Goal: Task Accomplishment & Management: Manage account settings

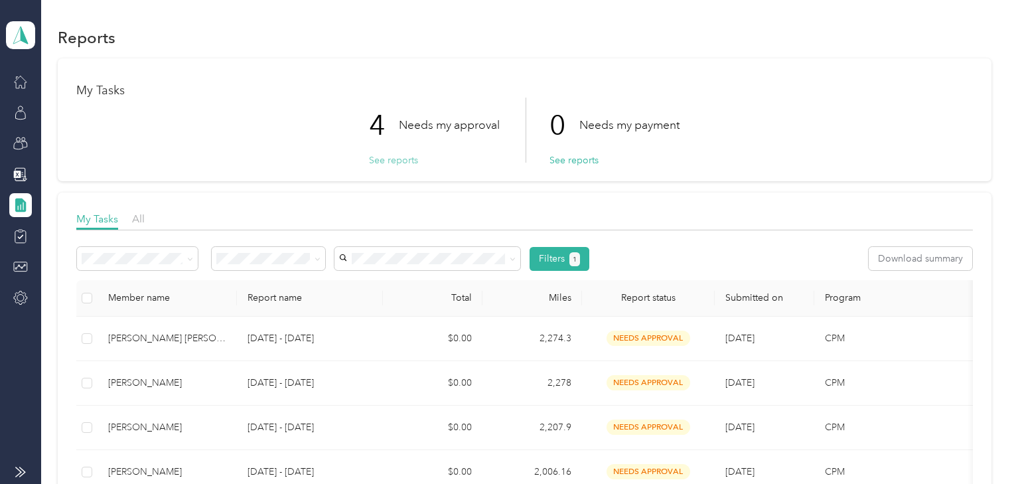
click at [386, 160] on button "See reports" at bounding box center [393, 160] width 49 height 14
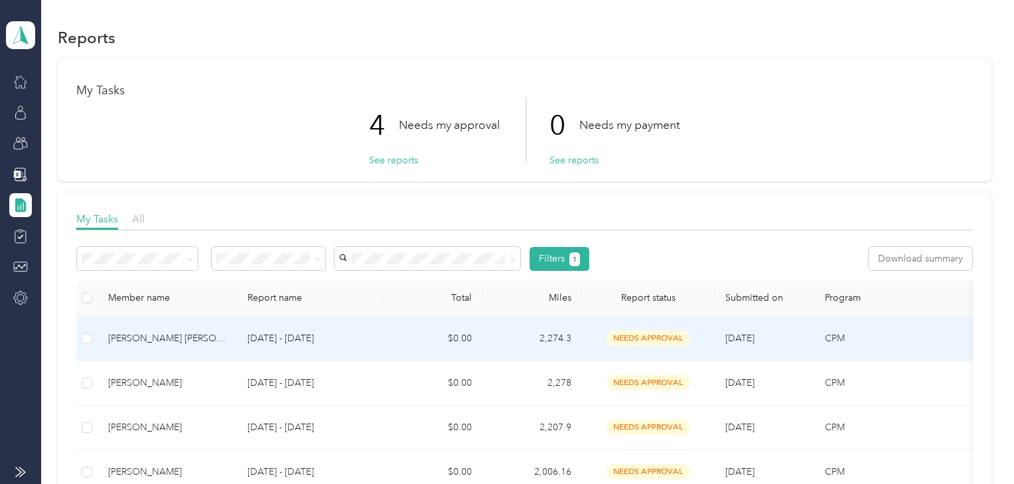
click at [175, 325] on td "Miguel A. Martindelcampo Quintero" at bounding box center [167, 339] width 139 height 44
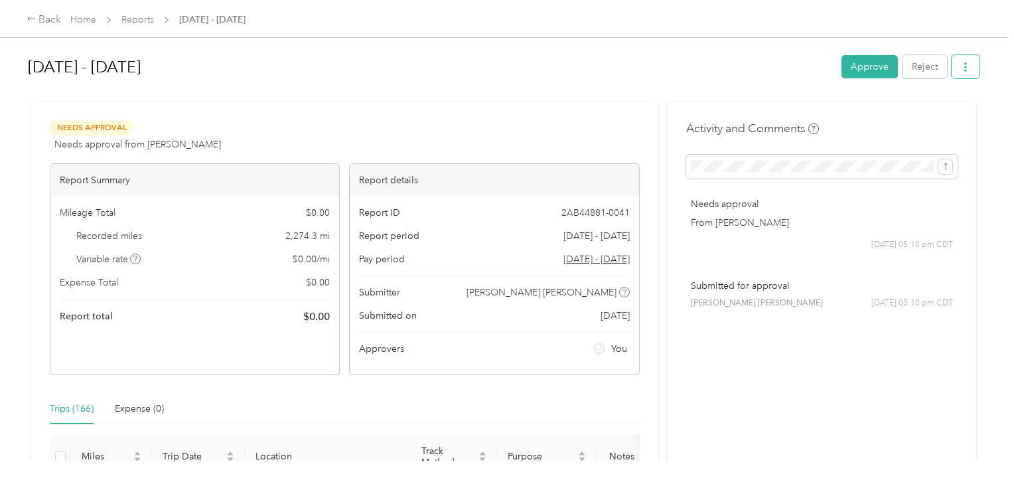
click at [972, 64] on button "button" at bounding box center [966, 66] width 28 height 23
click at [934, 114] on span "Download" at bounding box center [927, 115] width 44 height 14
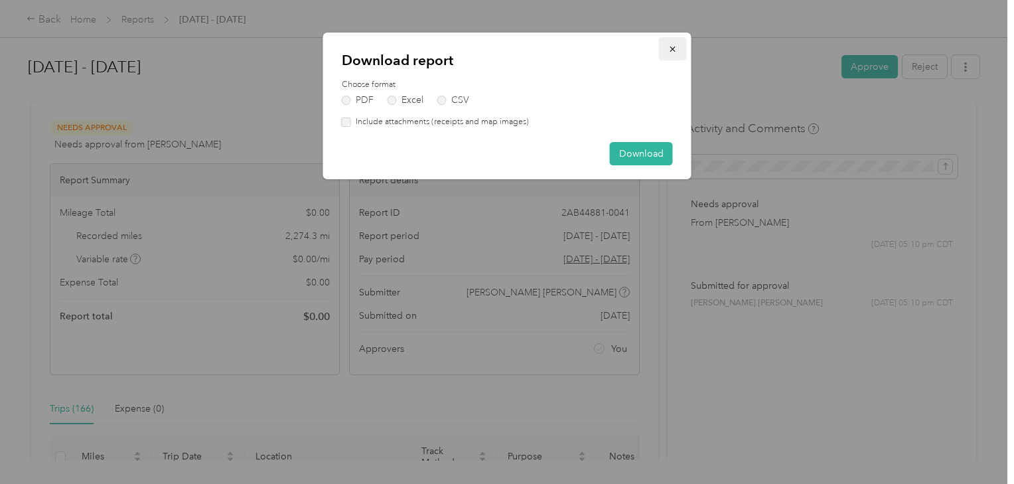
click at [671, 45] on icon "button" at bounding box center [672, 48] width 9 height 9
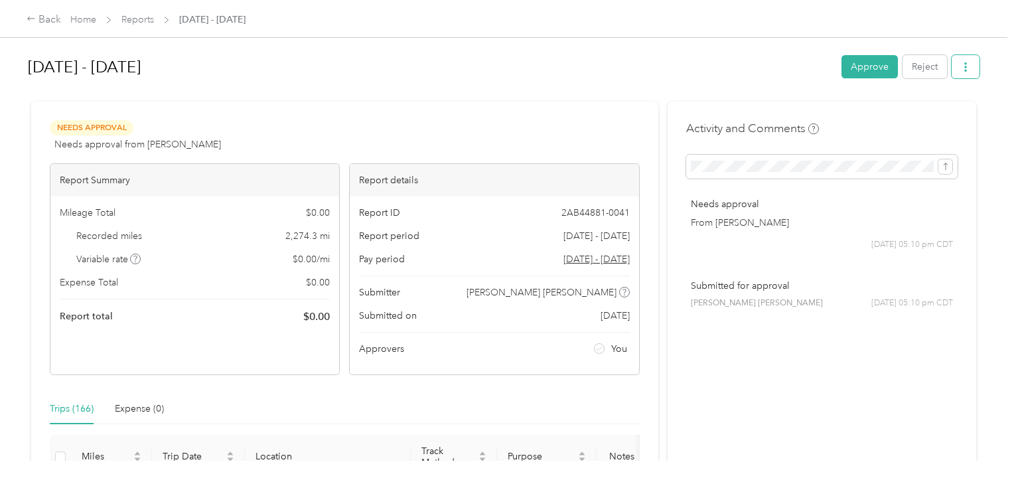
click at [968, 67] on icon "button" at bounding box center [965, 66] width 9 height 9
click at [660, 77] on h1 "Aug 1 - 31, 2025" at bounding box center [430, 67] width 804 height 32
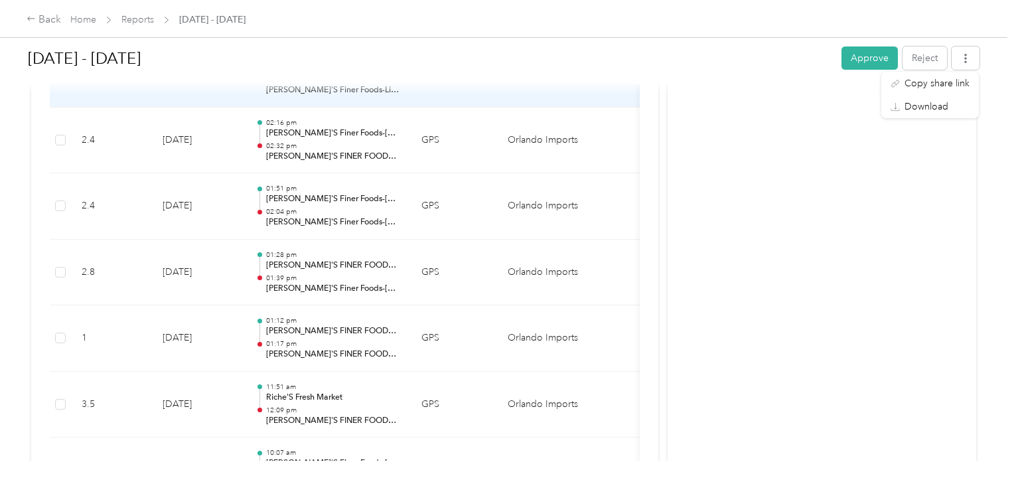
scroll to position [903, 0]
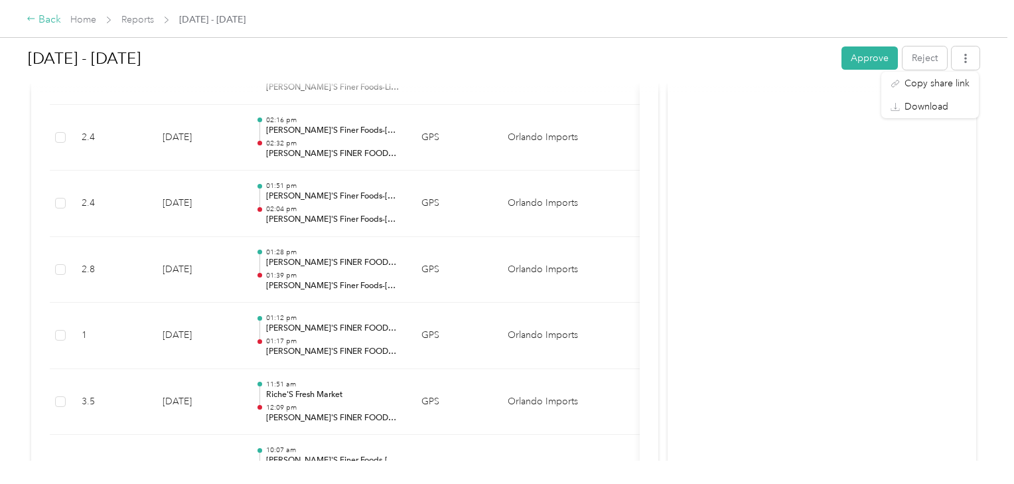
click at [50, 21] on div "Back" at bounding box center [44, 20] width 35 height 16
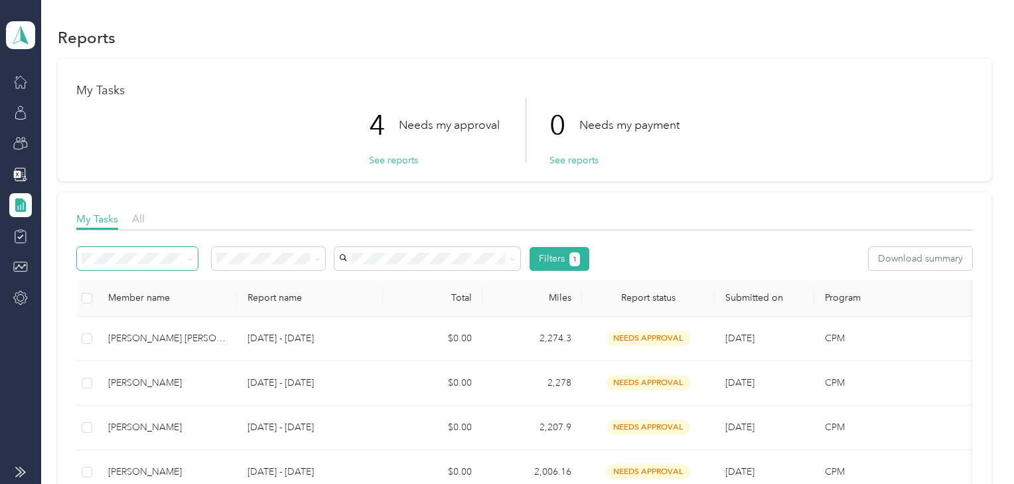
click at [191, 260] on icon at bounding box center [190, 259] width 6 height 6
click at [313, 255] on span at bounding box center [315, 259] width 11 height 14
click at [317, 258] on icon at bounding box center [318, 259] width 6 height 6
click at [19, 36] on icon at bounding box center [21, 35] width 20 height 19
click at [153, 34] on div "Reports" at bounding box center [525, 37] width 934 height 28
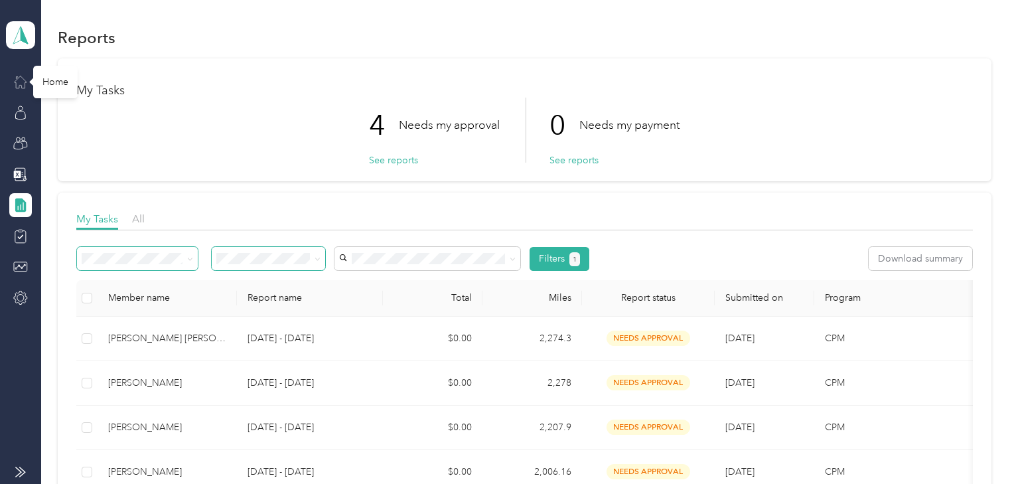
click at [17, 82] on icon at bounding box center [20, 81] width 15 height 15
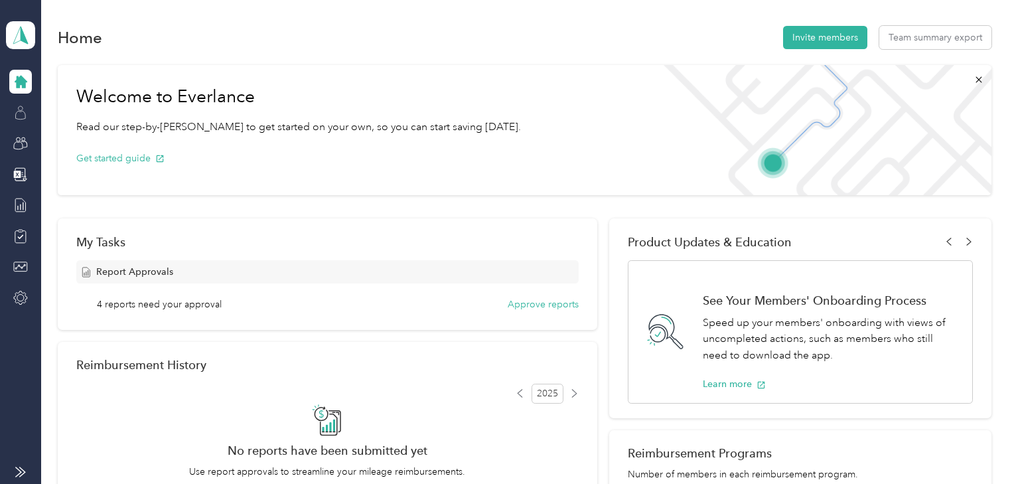
click at [18, 118] on icon at bounding box center [21, 115] width 10 height 9
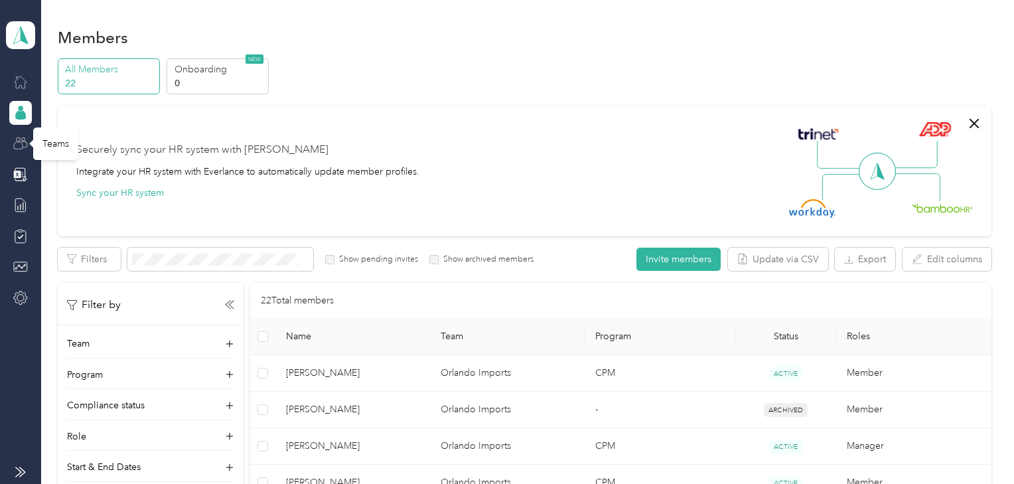
click at [23, 143] on icon at bounding box center [20, 143] width 15 height 15
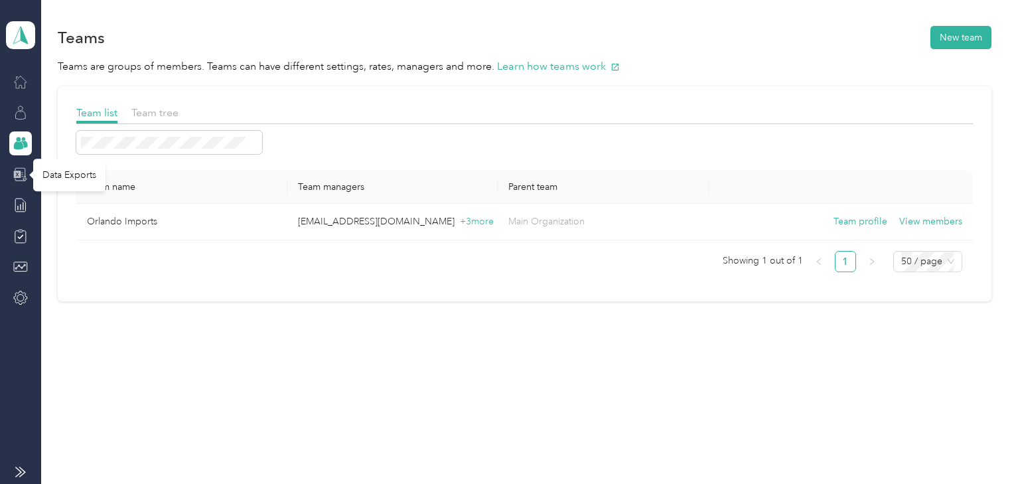
click at [24, 169] on icon at bounding box center [20, 174] width 15 height 15
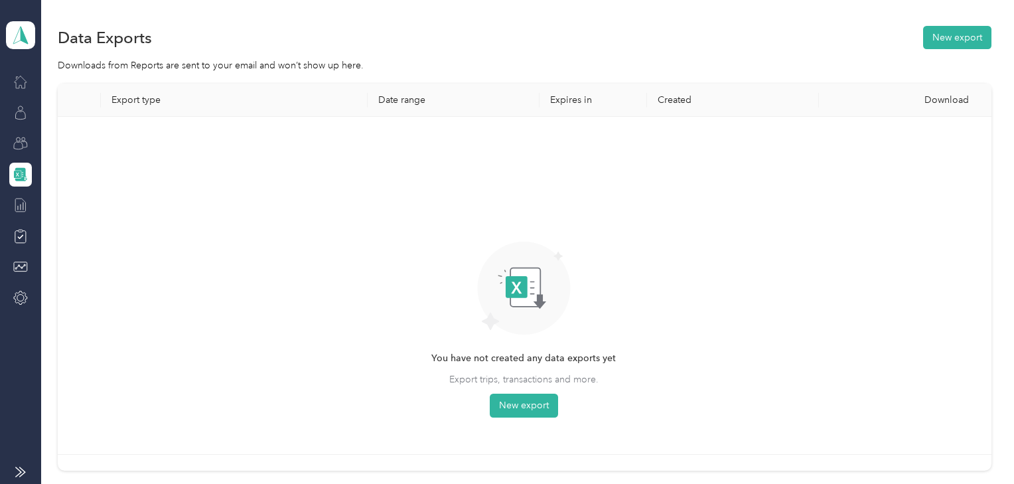
click at [15, 199] on icon at bounding box center [20, 205] width 15 height 15
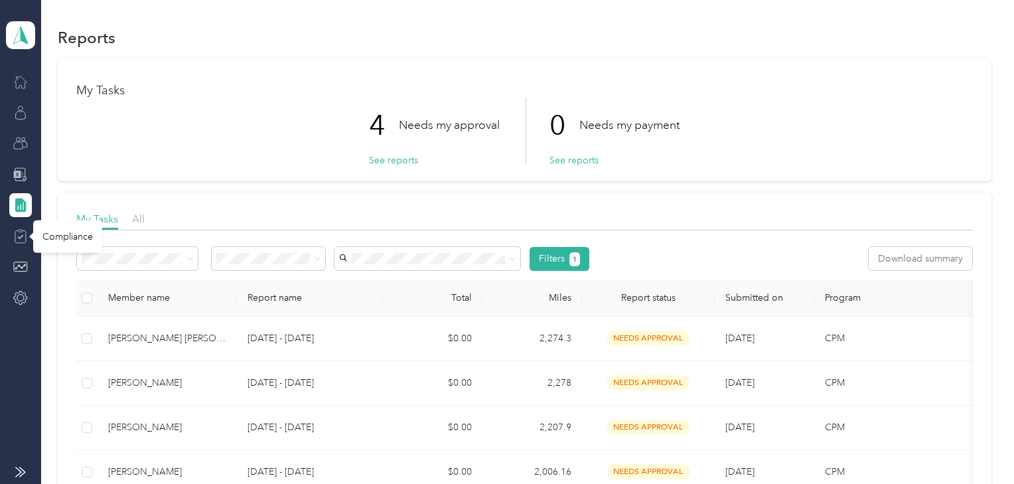
click at [21, 232] on icon at bounding box center [20, 236] width 15 height 15
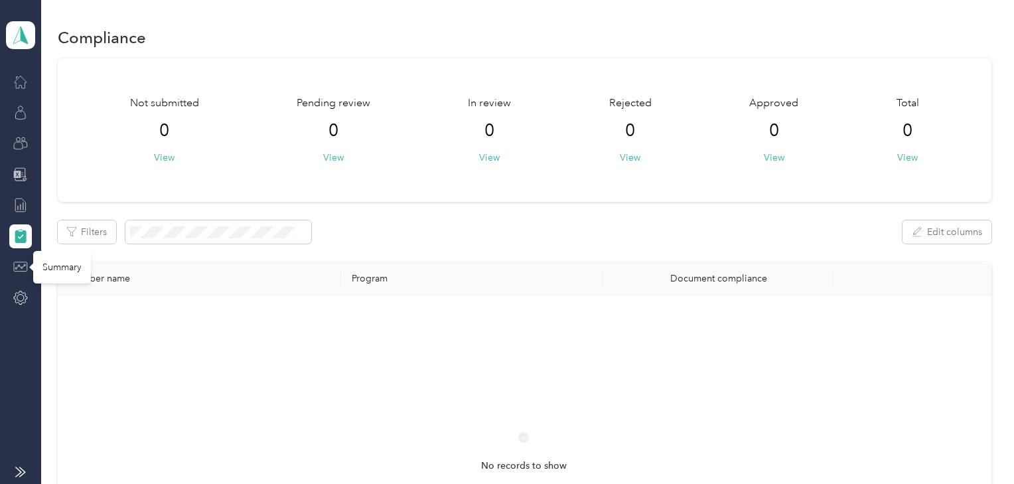
click at [19, 269] on icon at bounding box center [20, 267] width 15 height 15
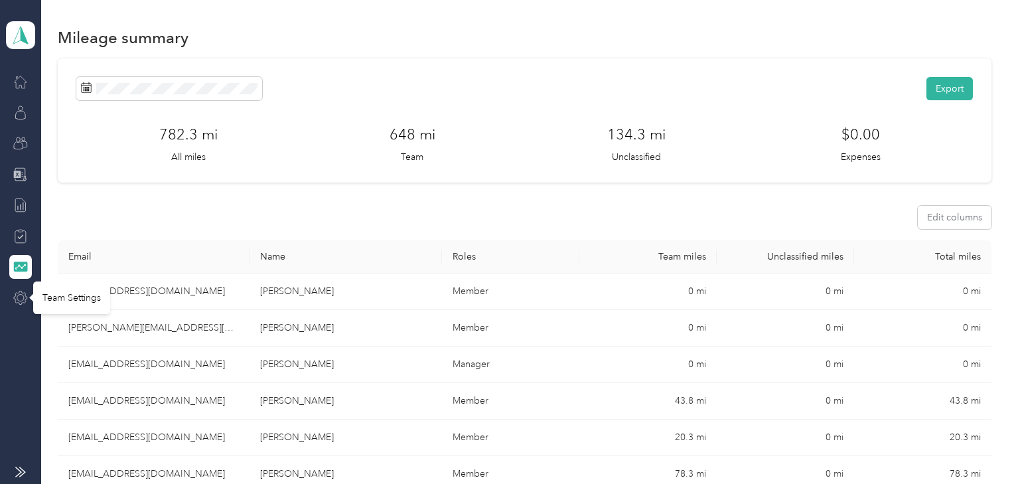
click at [23, 295] on icon at bounding box center [20, 298] width 15 height 15
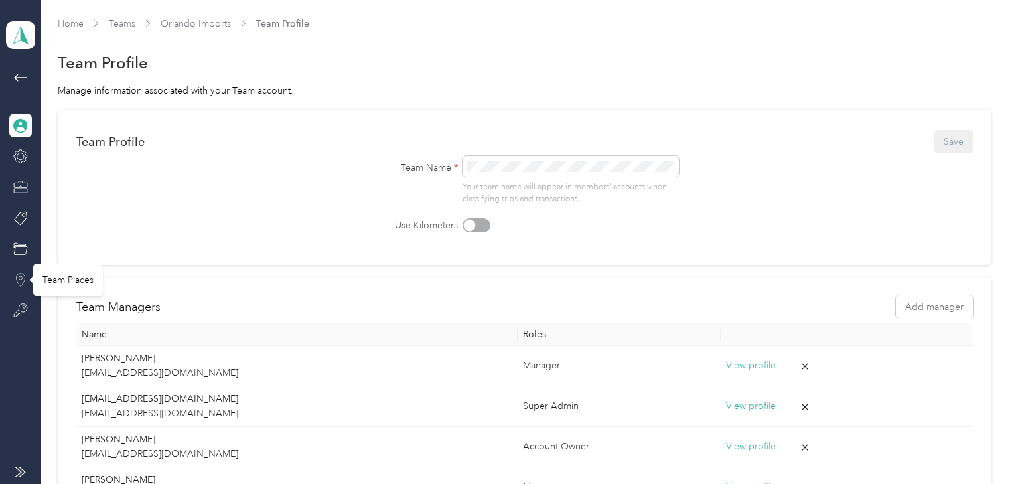
click at [21, 276] on circle at bounding box center [20, 276] width 3 height 3
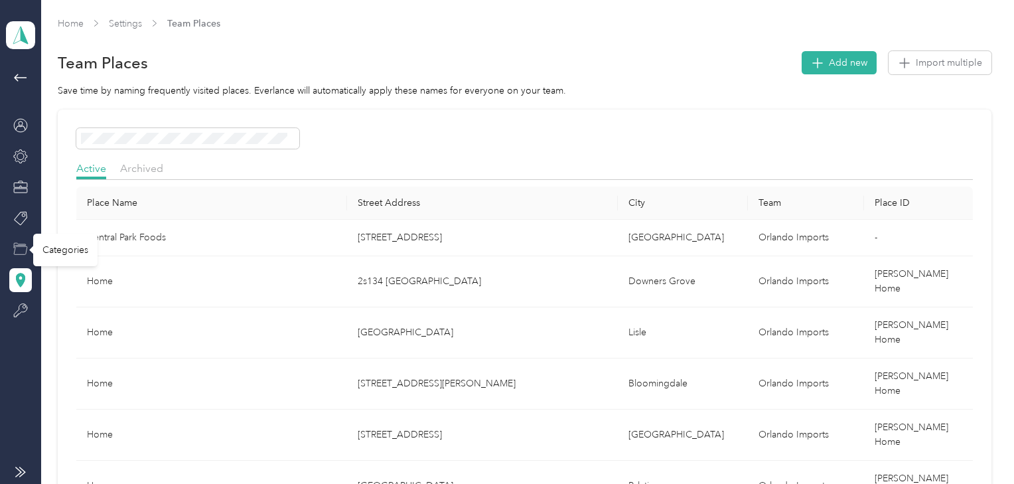
click at [16, 247] on icon at bounding box center [20, 249] width 15 height 15
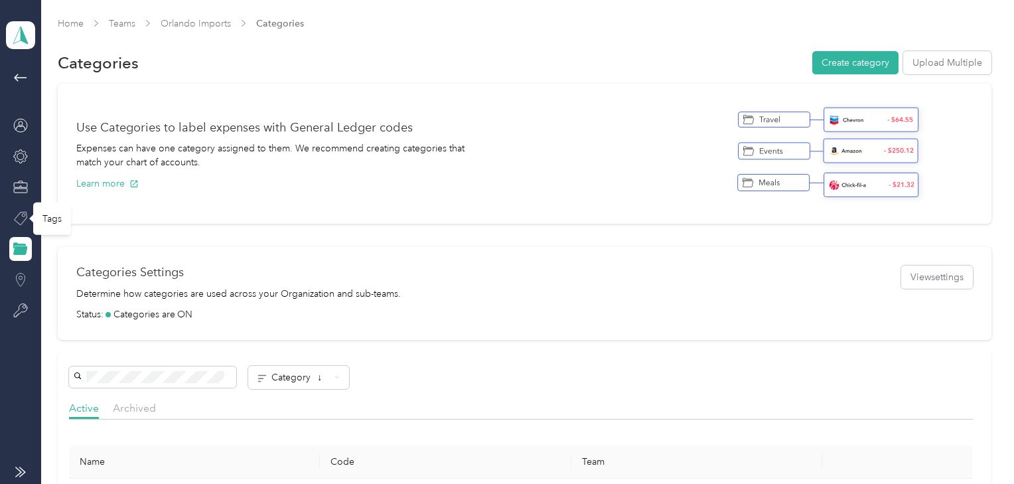
click at [21, 218] on icon at bounding box center [20, 218] width 15 height 15
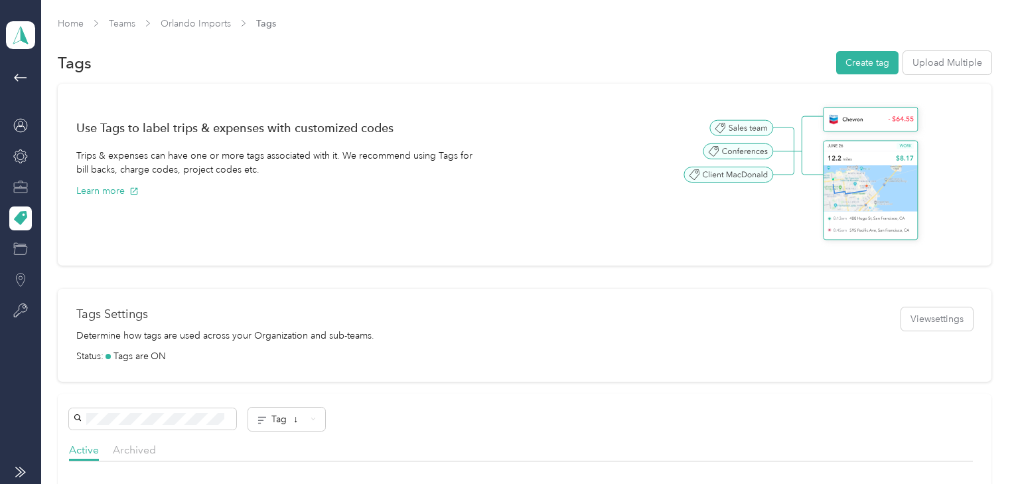
click at [17, 180] on icon at bounding box center [20, 187] width 15 height 15
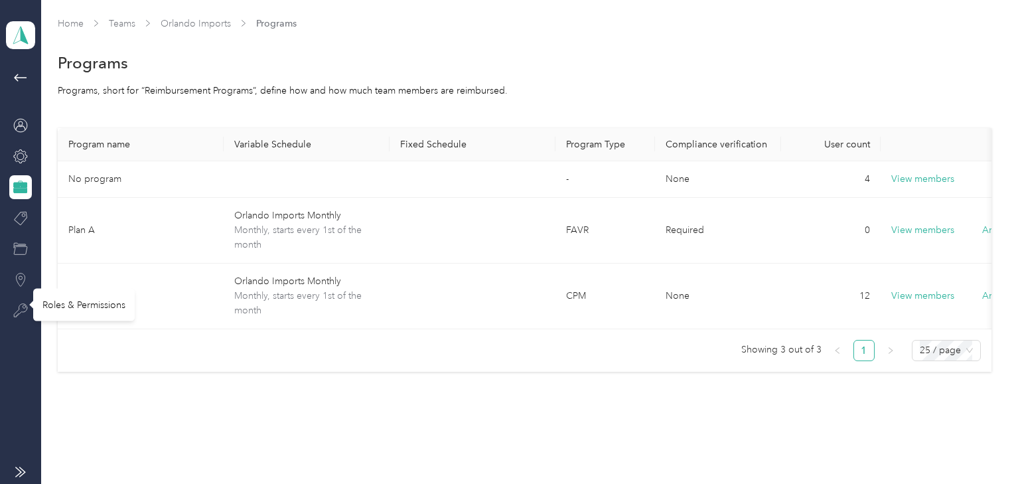
click at [19, 313] on icon at bounding box center [20, 310] width 15 height 15
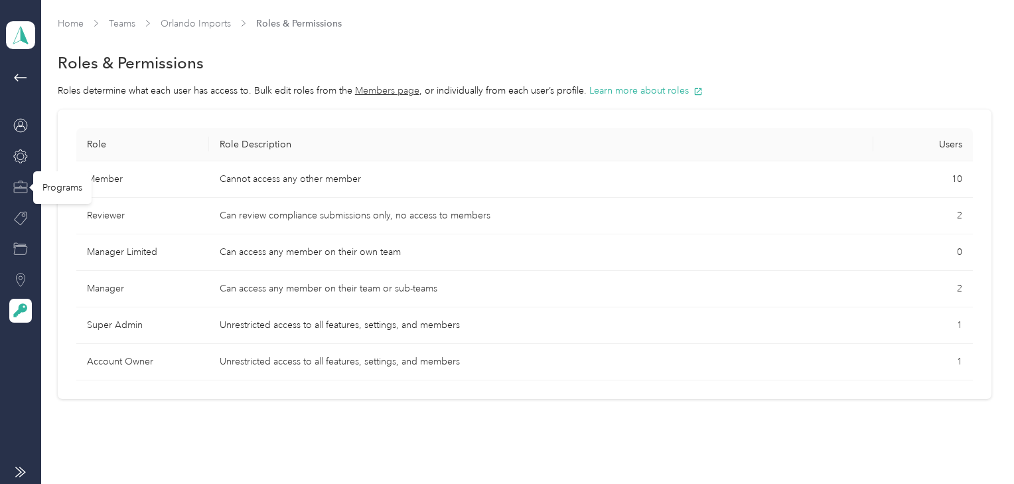
click at [21, 190] on icon at bounding box center [20, 187] width 15 height 15
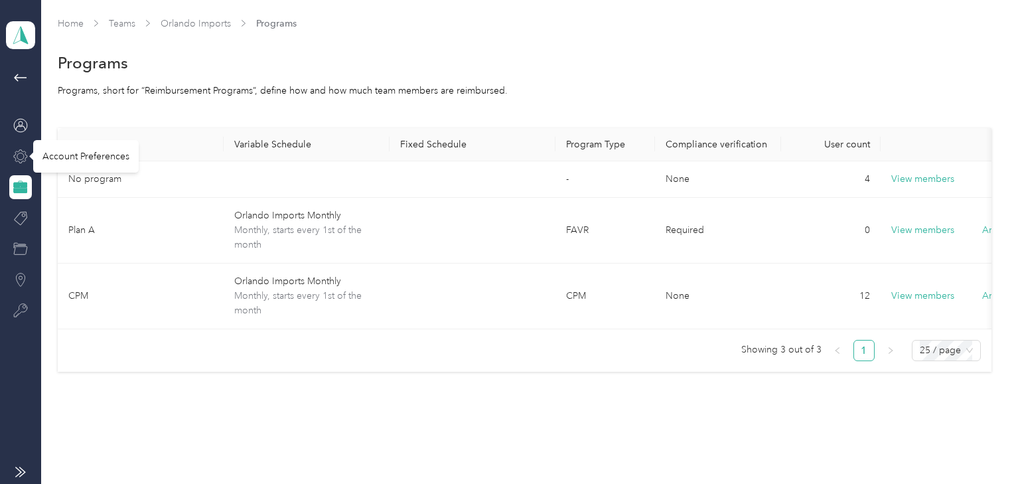
click at [19, 159] on icon at bounding box center [20, 156] width 15 height 15
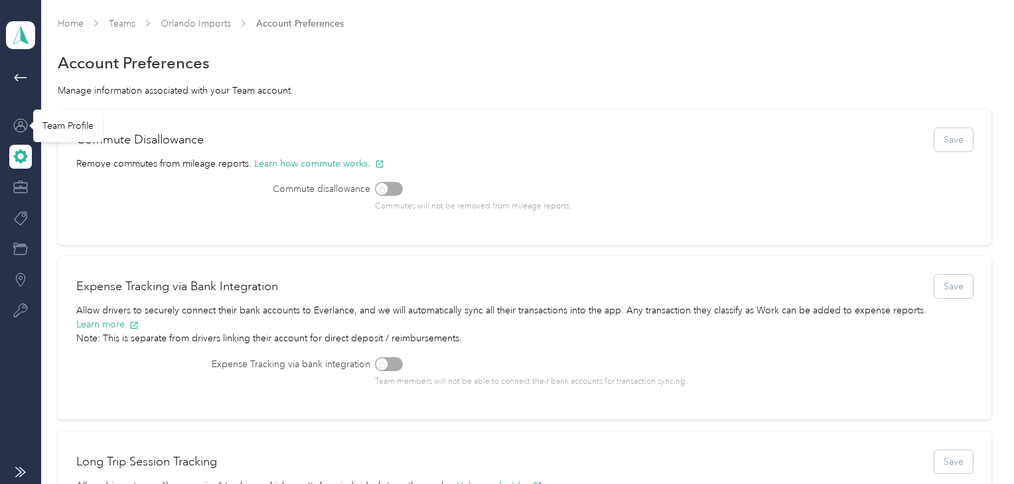
click at [18, 128] on icon at bounding box center [20, 125] width 15 height 15
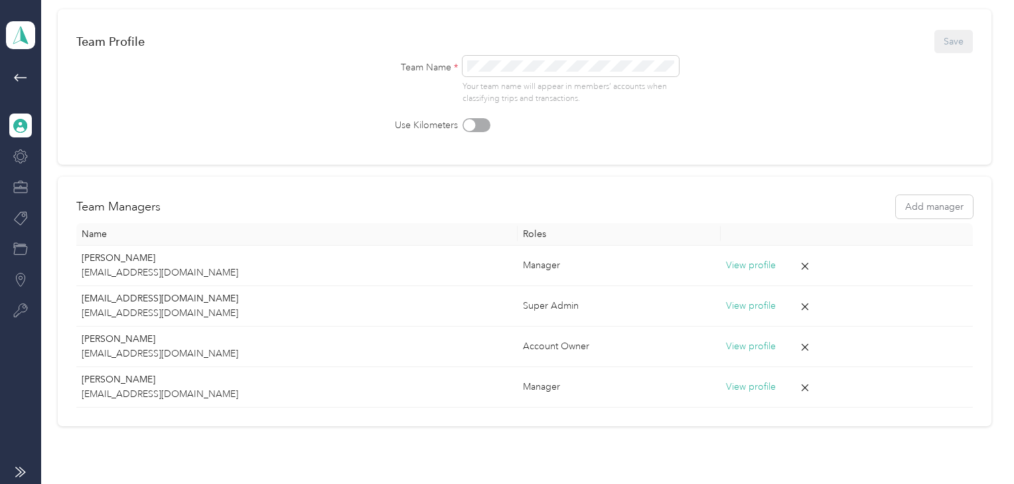
scroll to position [106, 0]
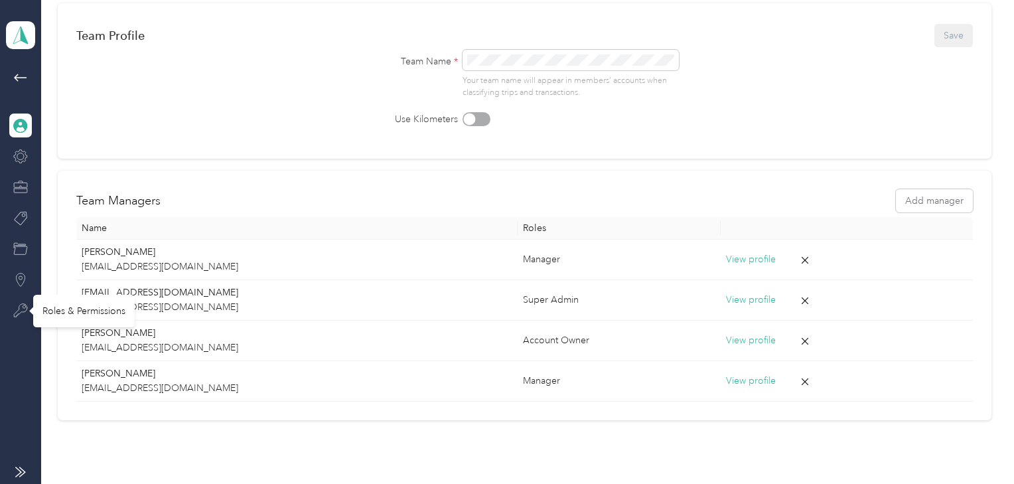
click at [19, 313] on icon at bounding box center [20, 310] width 15 height 15
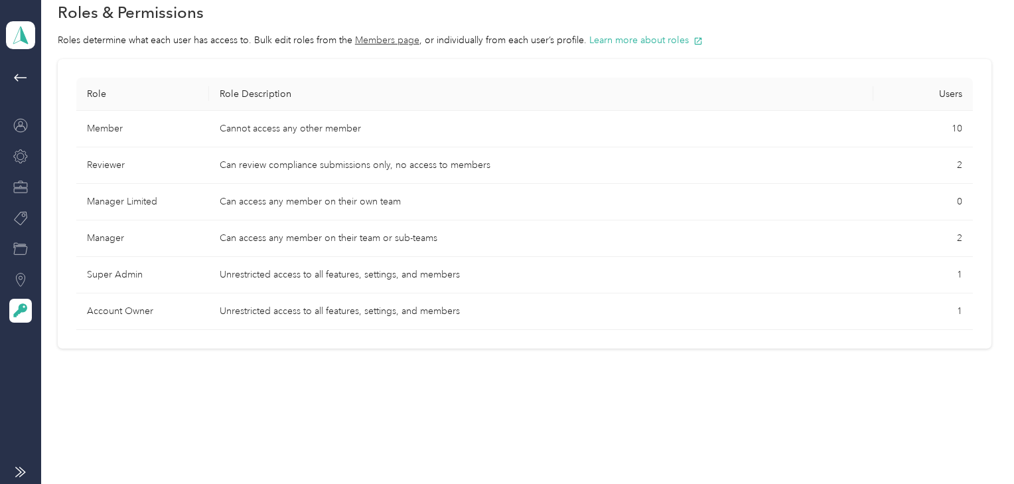
click at [24, 279] on icon at bounding box center [21, 279] width 9 height 13
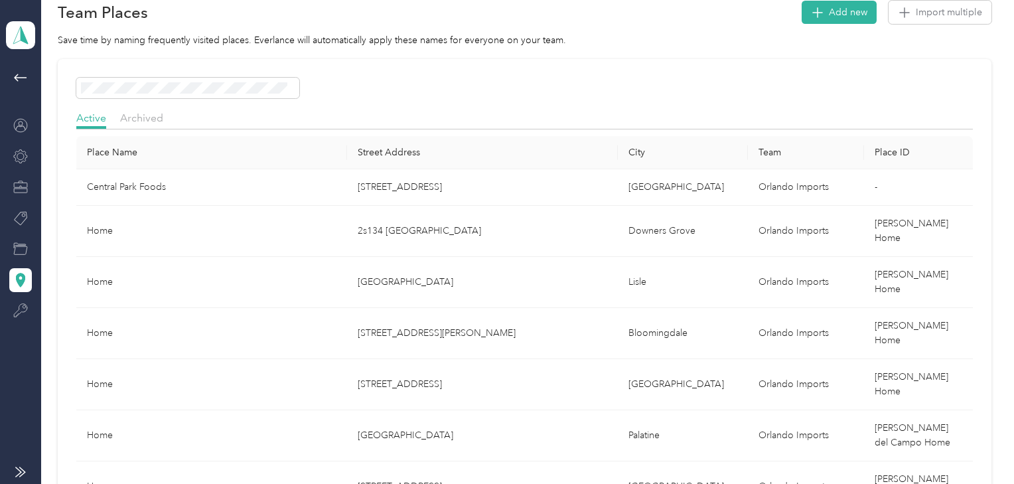
scroll to position [106, 0]
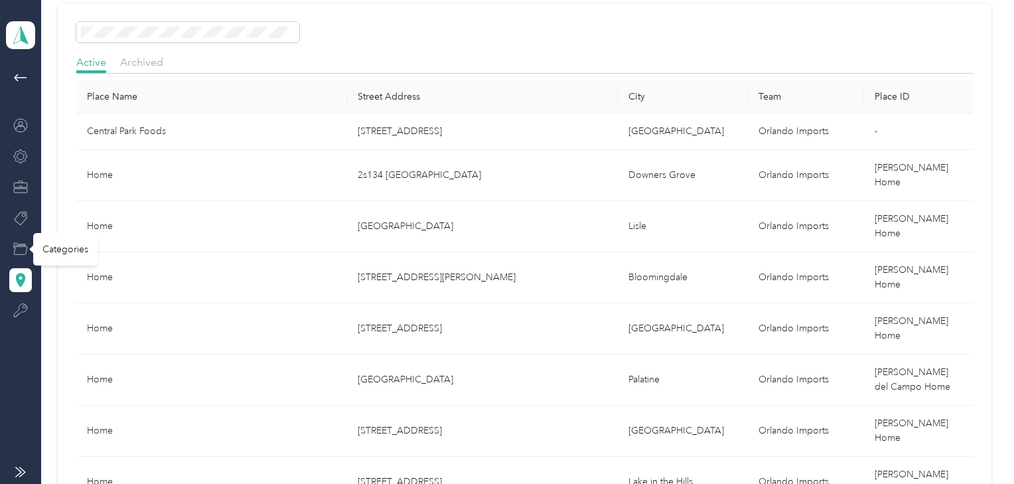
click at [21, 247] on icon at bounding box center [20, 249] width 15 height 15
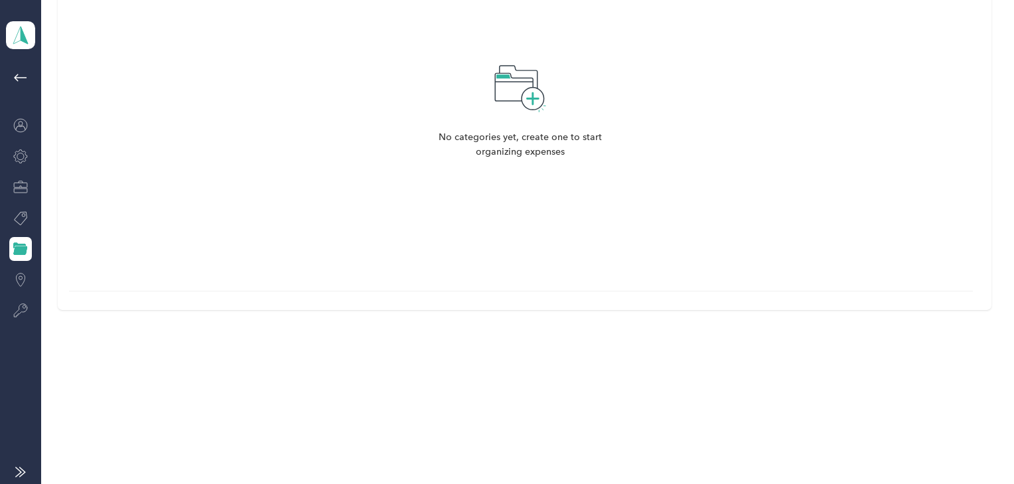
scroll to position [162, 0]
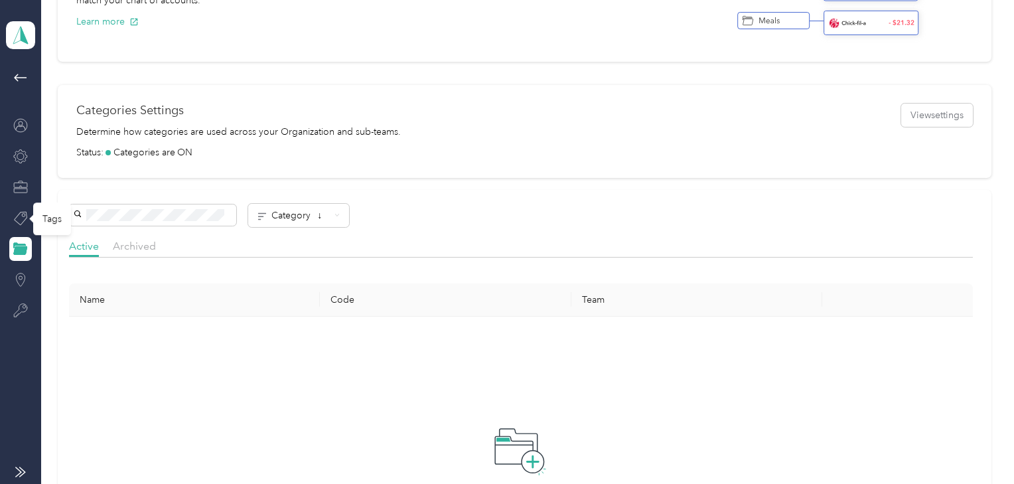
click at [14, 215] on icon at bounding box center [20, 218] width 15 height 15
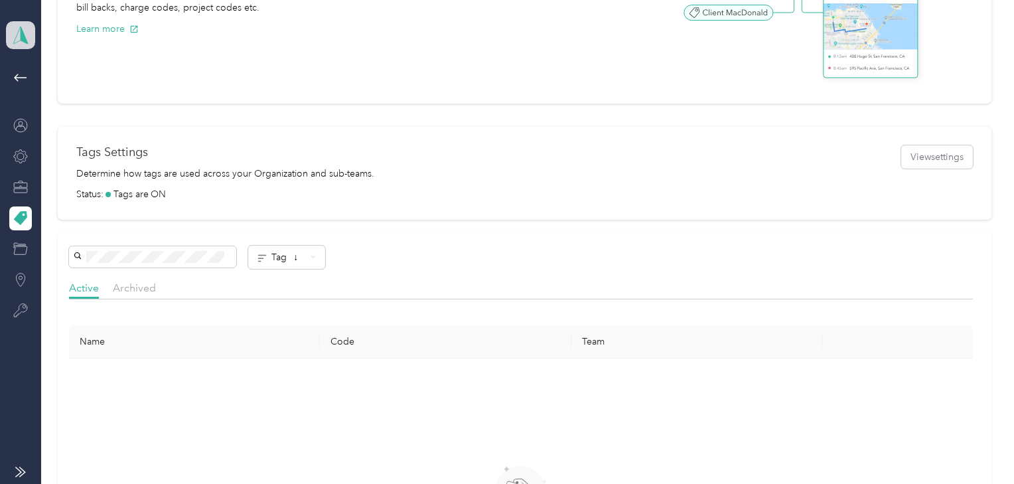
click at [29, 40] on icon at bounding box center [21, 35] width 20 height 19
click at [37, 106] on div "Team dashboard" at bounding box center [54, 109] width 73 height 14
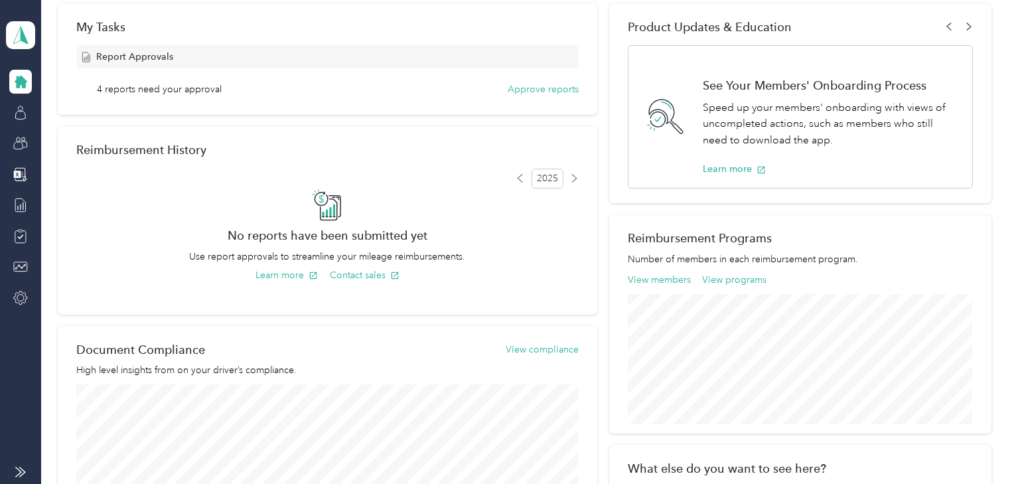
scroll to position [374, 0]
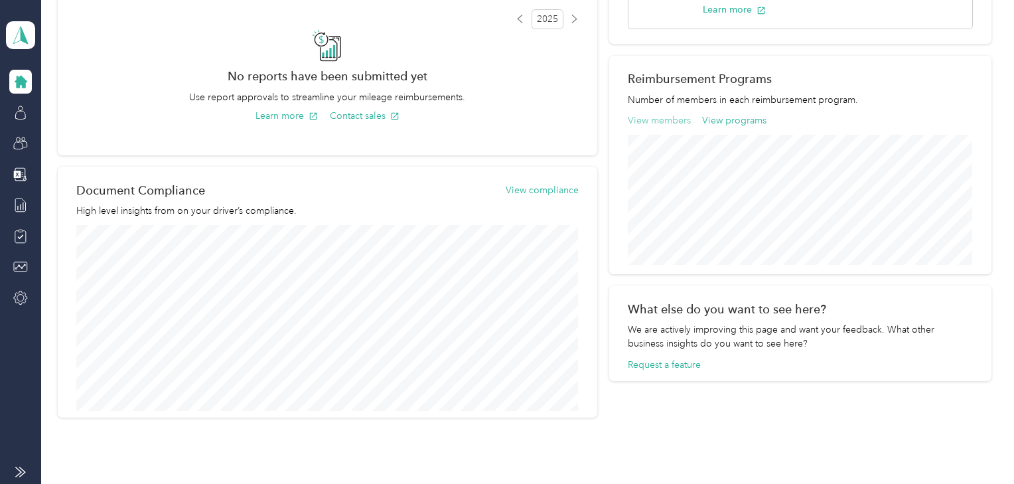
click at [646, 116] on button "View members" at bounding box center [659, 120] width 63 height 14
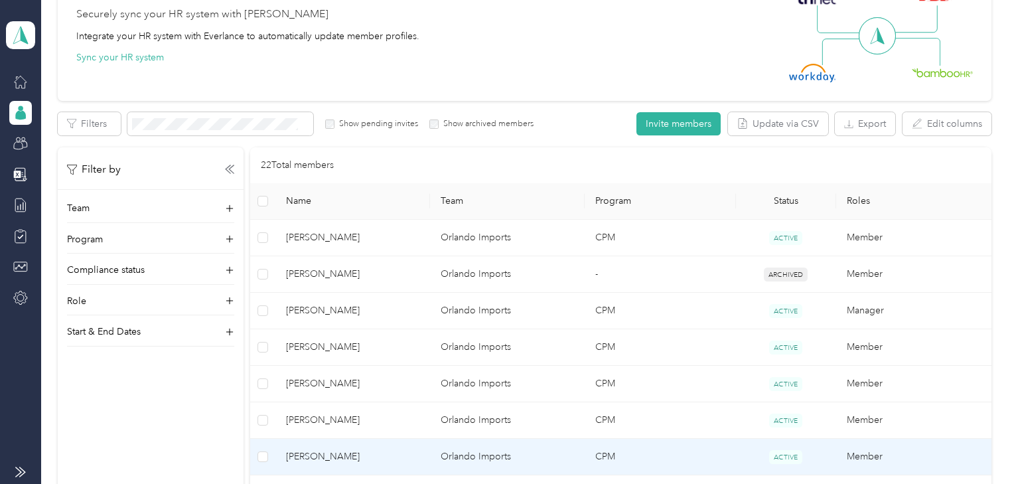
scroll to position [109, 0]
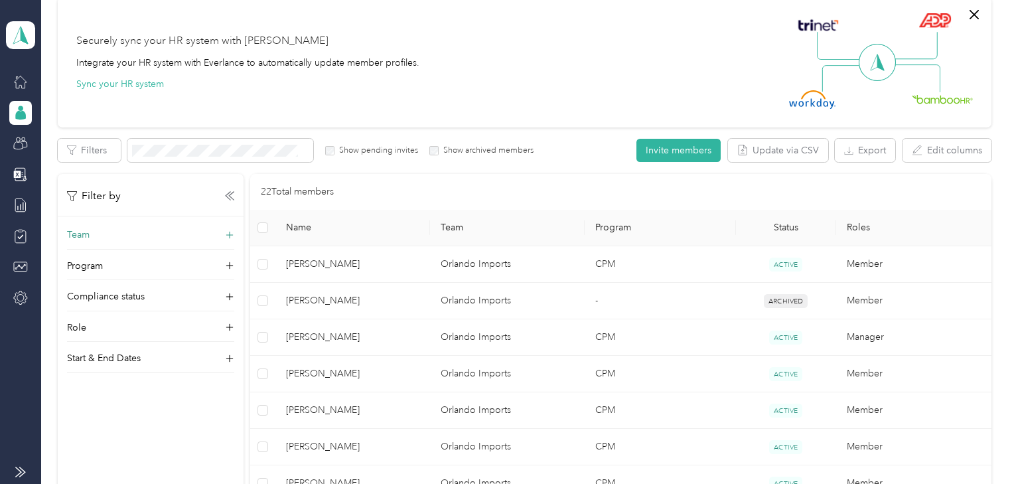
click at [74, 232] on p "Team" at bounding box center [78, 235] width 23 height 14
click at [85, 283] on p "Program" at bounding box center [85, 288] width 36 height 14
click at [82, 369] on p "Role" at bounding box center [76, 373] width 19 height 14
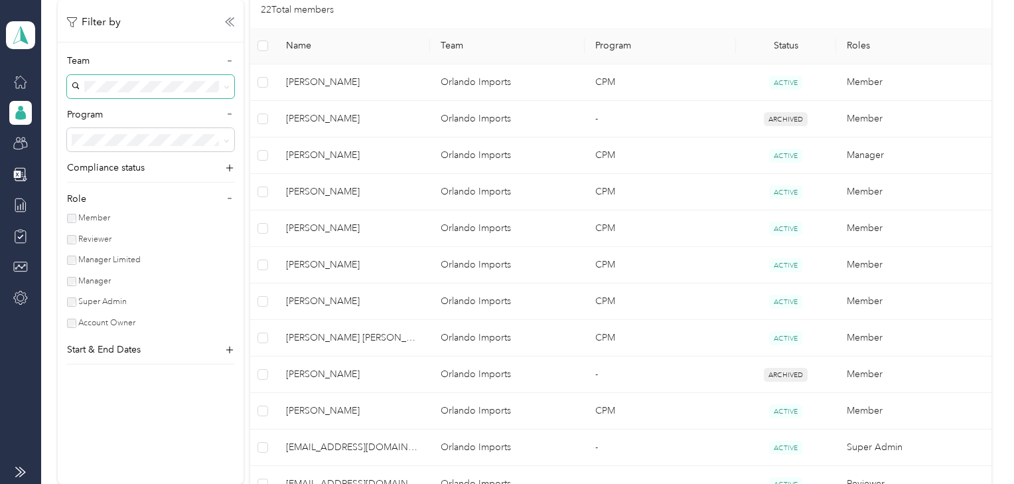
scroll to position [374, 0]
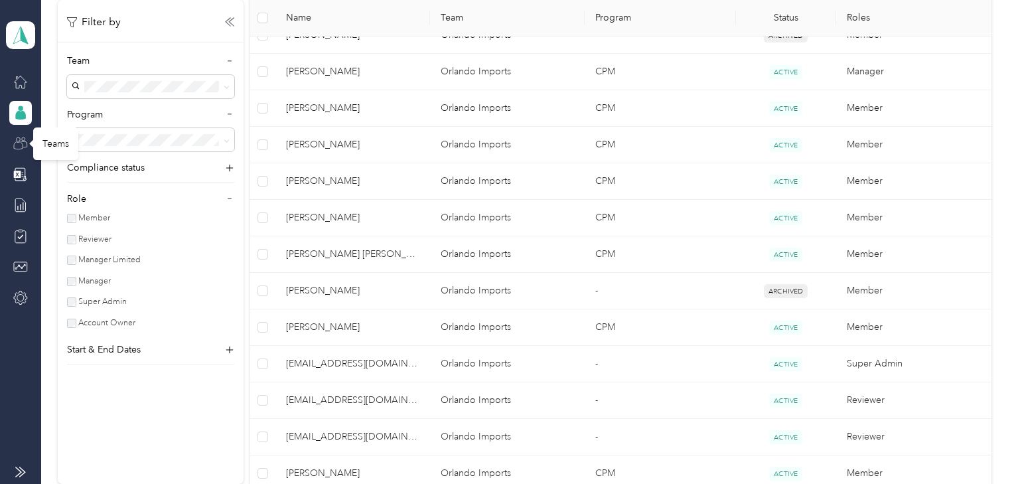
click at [21, 140] on icon at bounding box center [20, 143] width 15 height 15
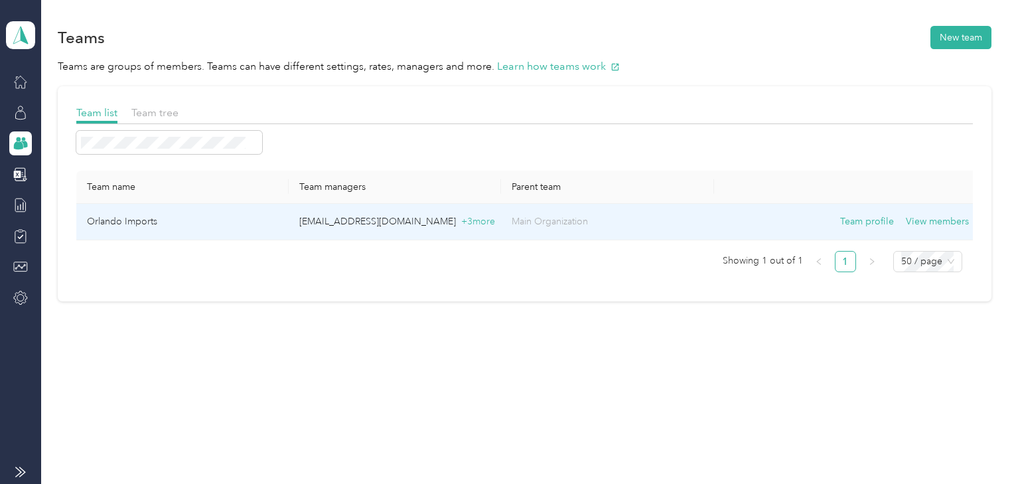
click at [119, 222] on td "Orlando Imports" at bounding box center [182, 222] width 212 height 37
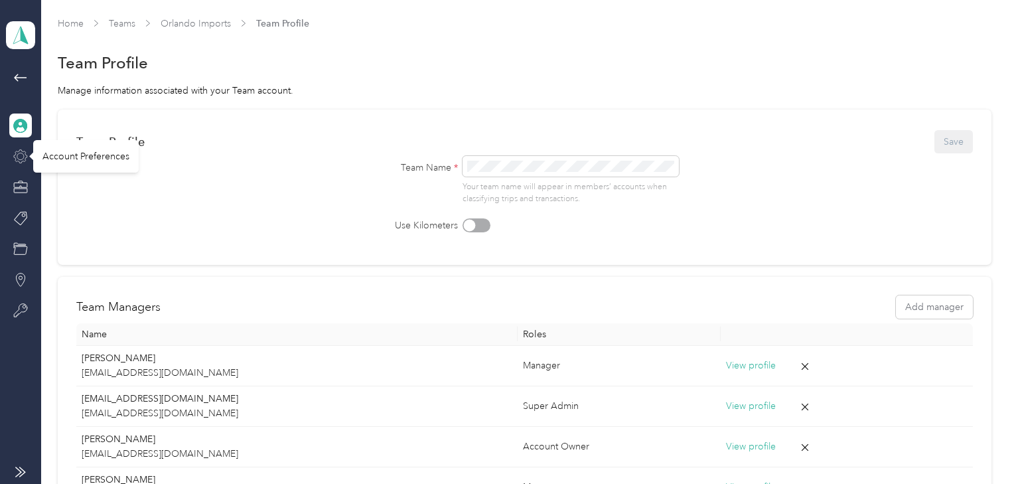
click at [21, 154] on icon at bounding box center [20, 156] width 15 height 15
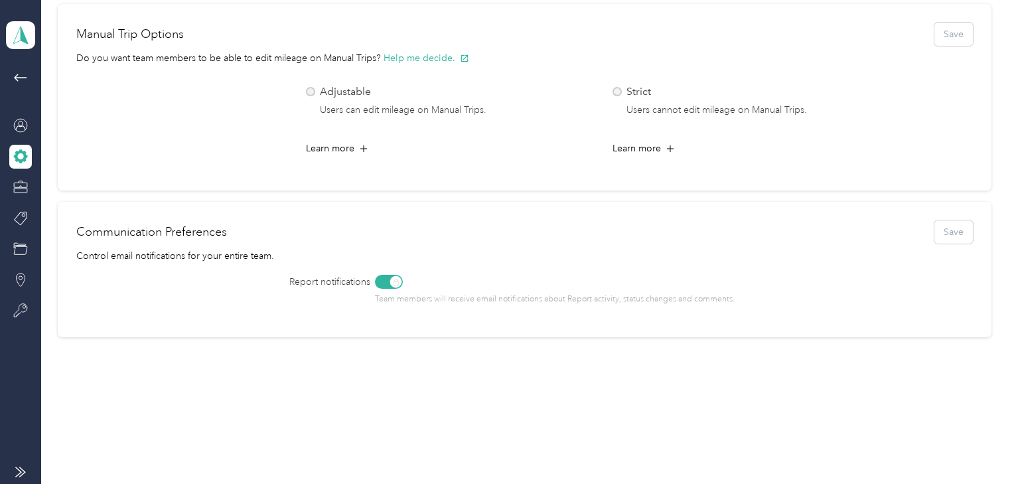
scroll to position [588, 0]
click at [19, 183] on icon at bounding box center [20, 185] width 13 height 5
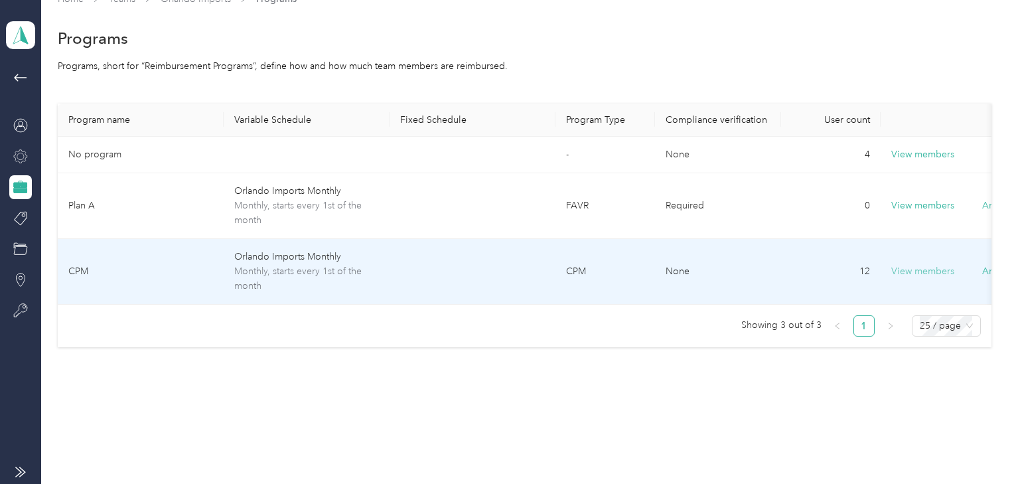
click at [917, 264] on button "View members" at bounding box center [922, 271] width 63 height 15
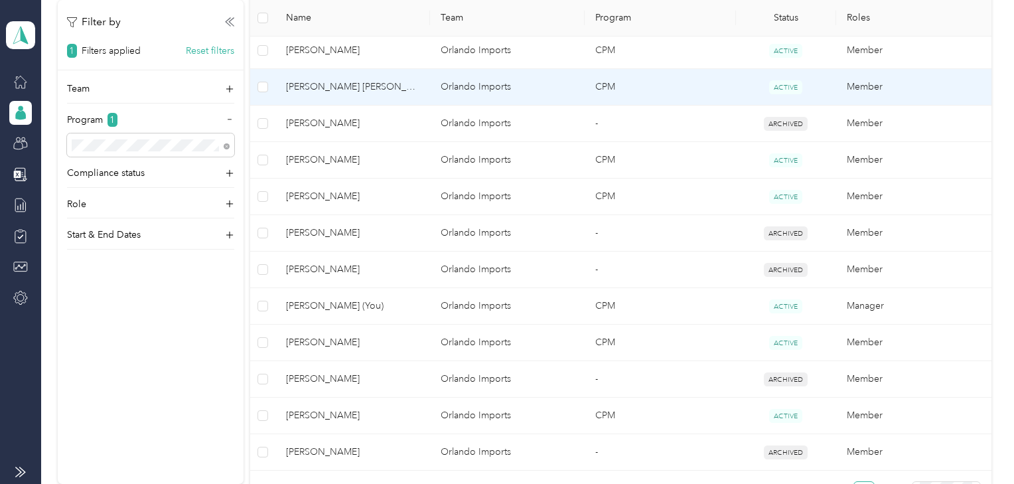
scroll to position [563, 0]
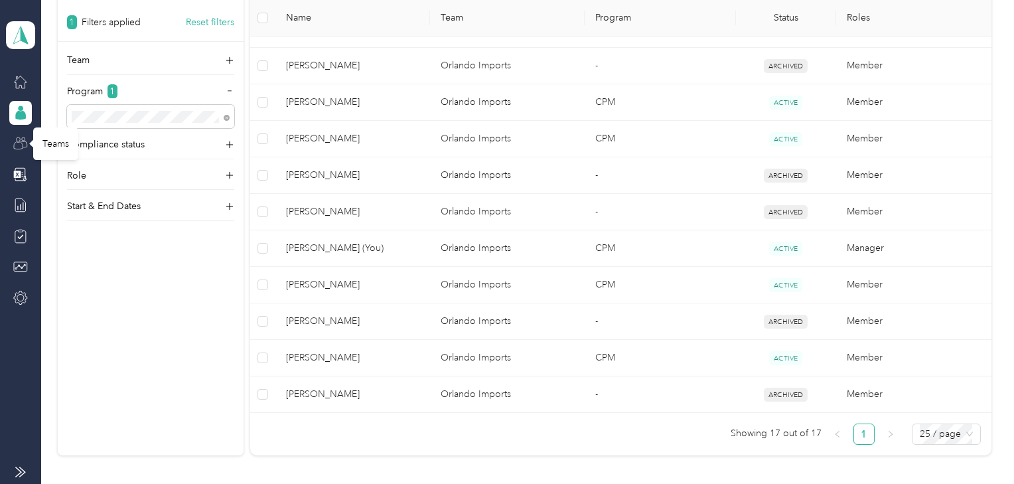
click at [19, 147] on icon at bounding box center [20, 143] width 15 height 15
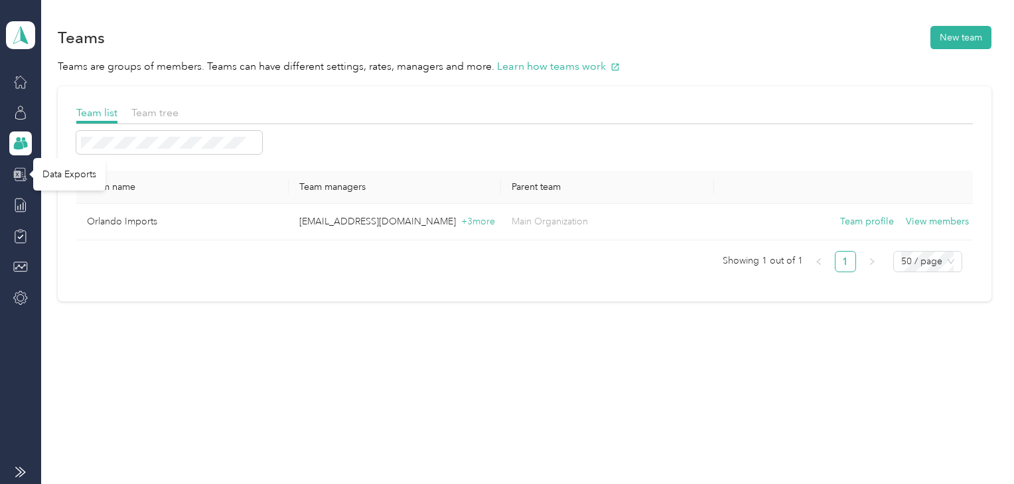
click at [20, 178] on icon at bounding box center [20, 174] width 15 height 15
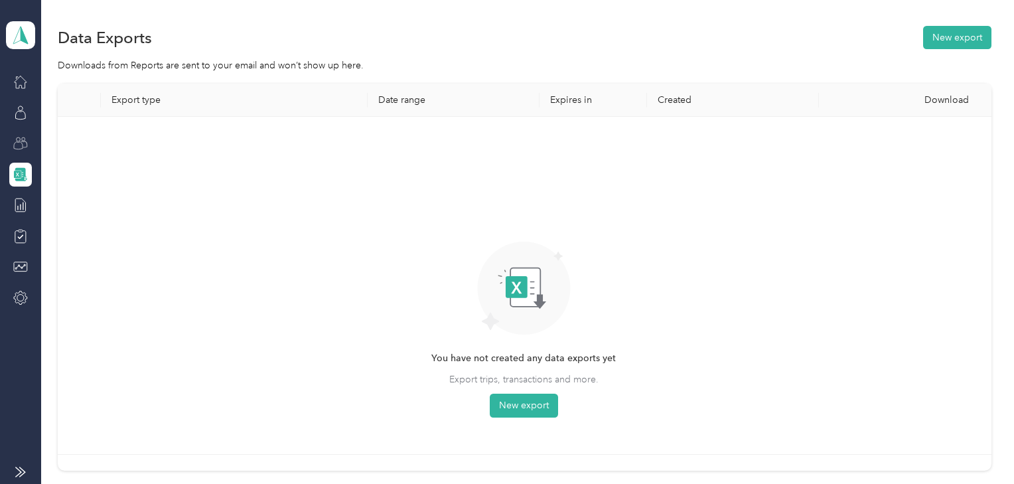
click at [13, 153] on div at bounding box center [20, 143] width 23 height 24
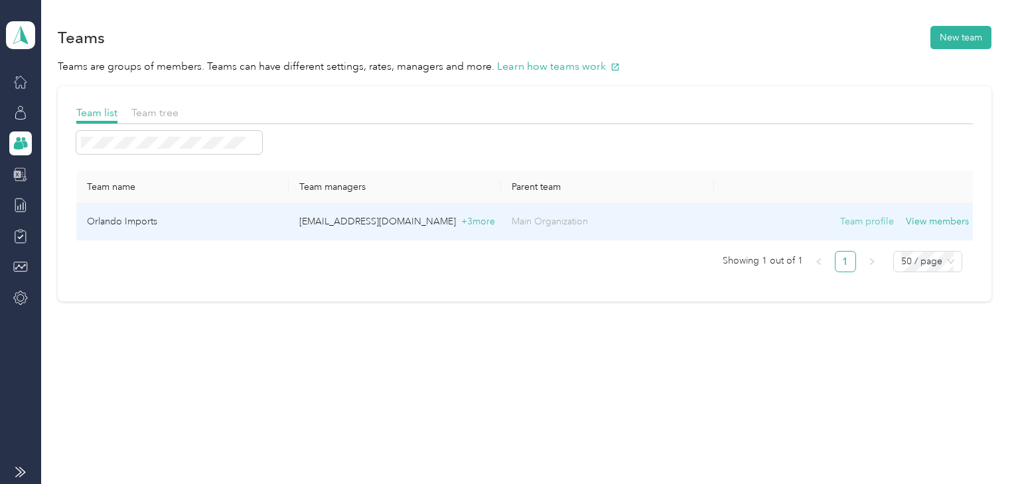
click at [863, 217] on button "Team profile" at bounding box center [867, 221] width 54 height 15
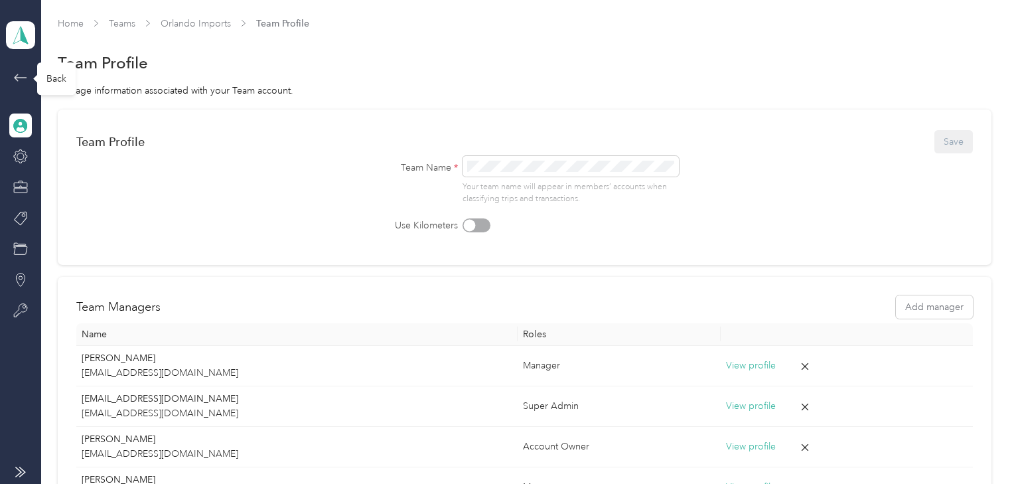
click at [18, 74] on icon at bounding box center [21, 78] width 16 height 16
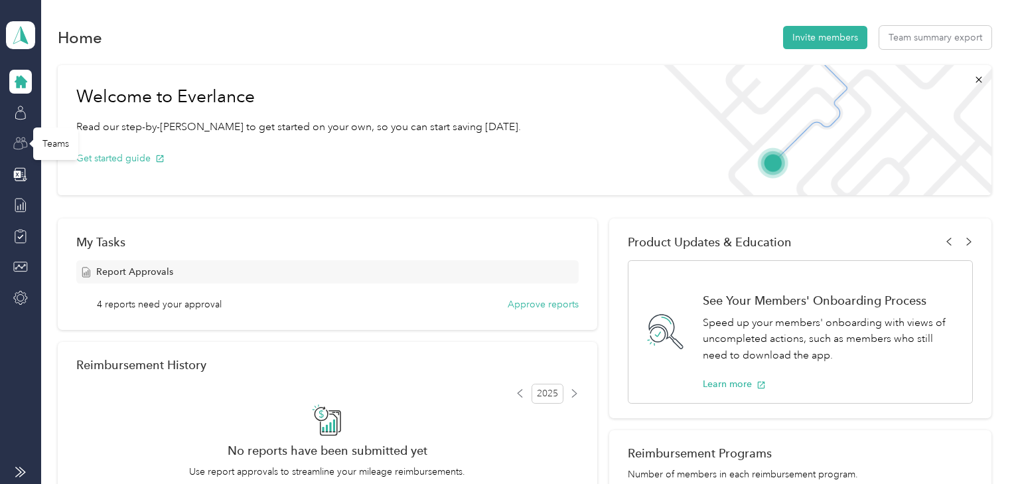
click at [20, 138] on circle at bounding box center [19, 139] width 4 height 4
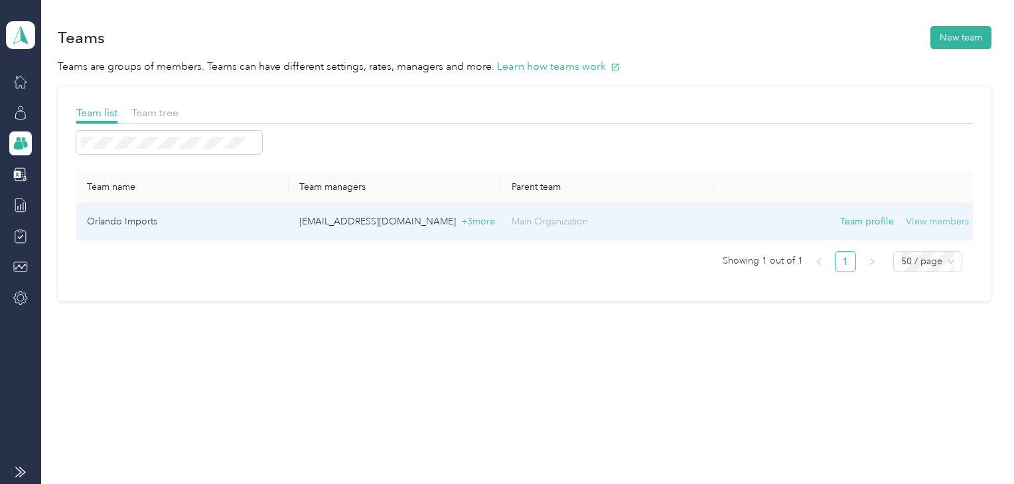
click at [932, 214] on button "View members" at bounding box center [937, 221] width 63 height 15
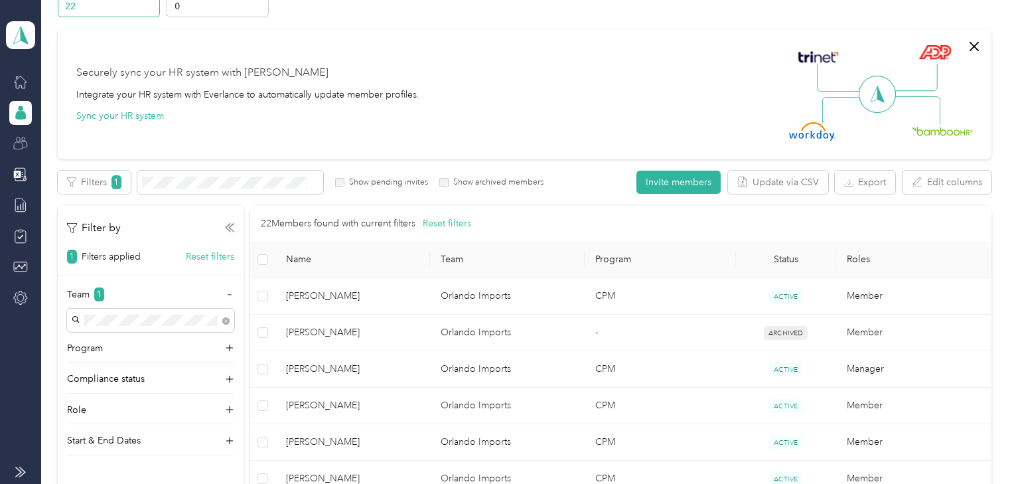
scroll to position [159, 0]
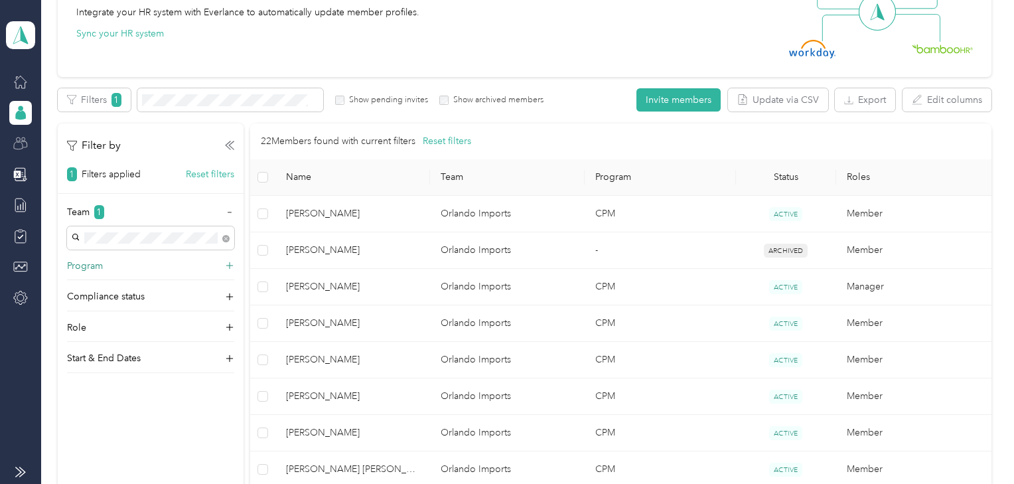
click at [230, 265] on icon at bounding box center [230, 266] width 8 height 8
click at [230, 265] on icon at bounding box center [229, 265] width 9 height 9
click at [878, 102] on button "Export" at bounding box center [865, 99] width 60 height 23
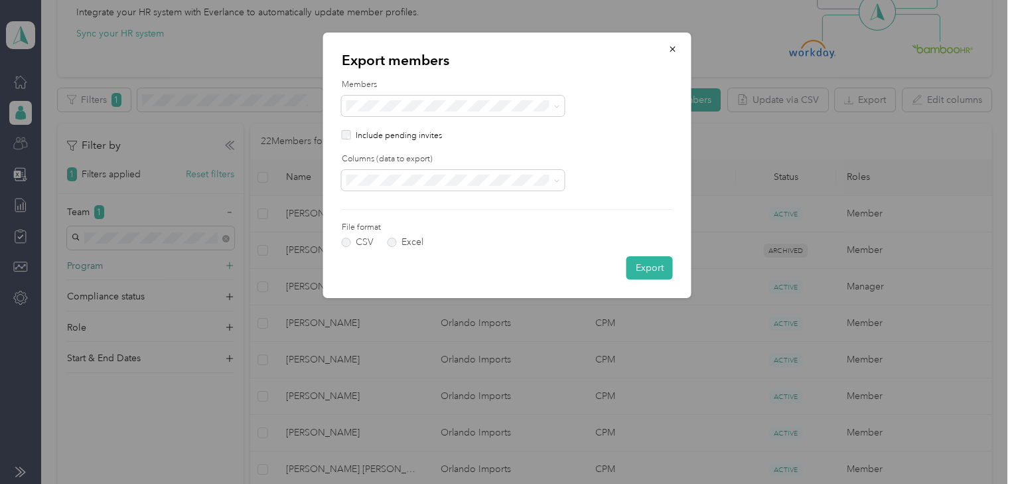
click at [412, 127] on span "Current filters (22)" at bounding box center [388, 128] width 75 height 11
click at [552, 179] on span at bounding box center [555, 180] width 11 height 9
click at [494, 173] on span at bounding box center [453, 180] width 223 height 21
click at [672, 46] on icon "button" at bounding box center [672, 48] width 9 height 9
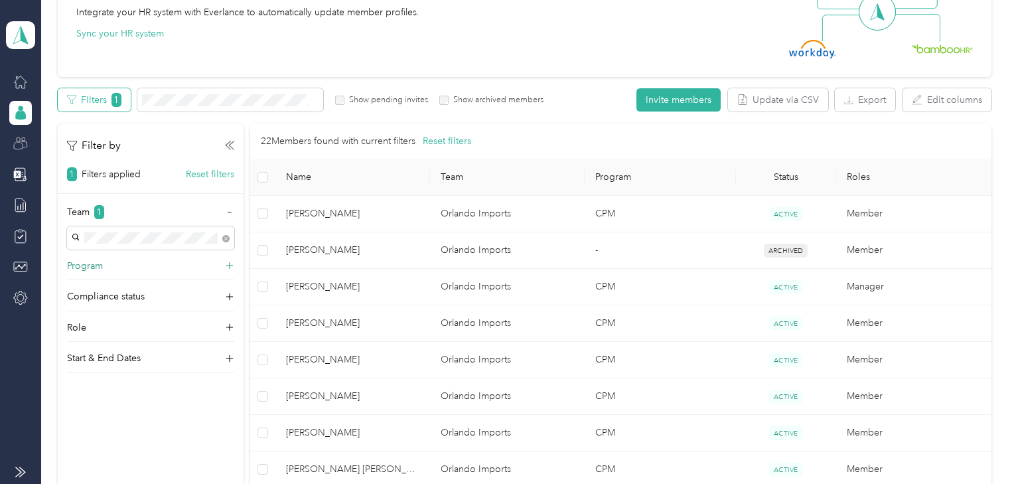
click at [85, 90] on button "Filters 1" at bounding box center [94, 99] width 73 height 23
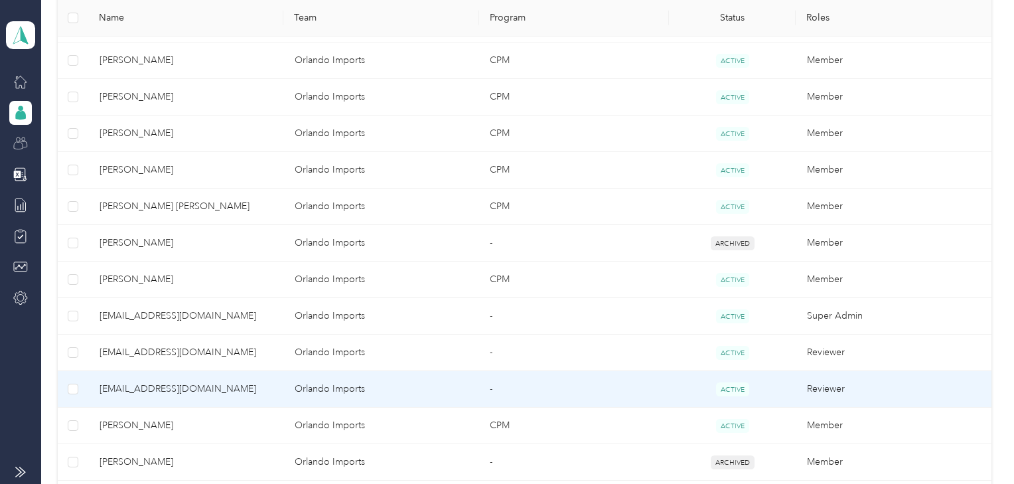
scroll to position [265, 0]
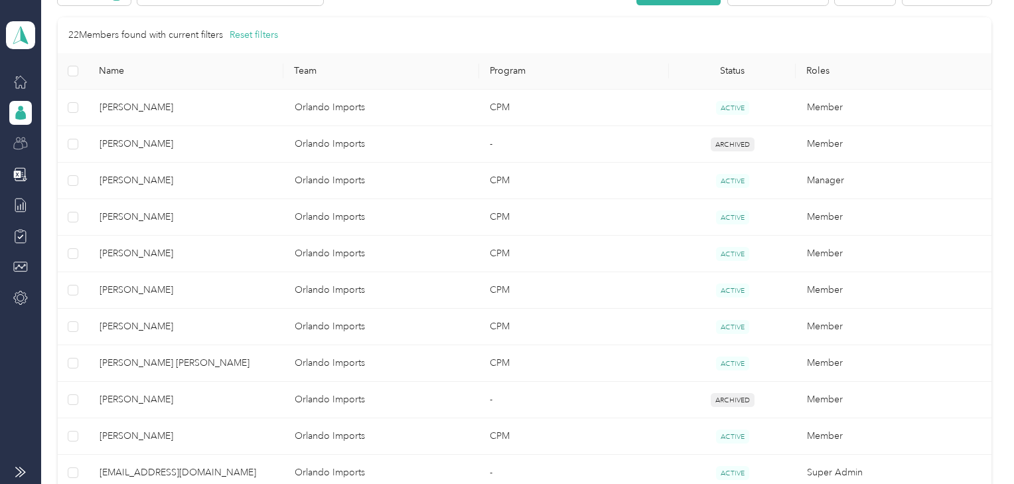
click at [25, 141] on icon at bounding box center [24, 144] width 7 height 7
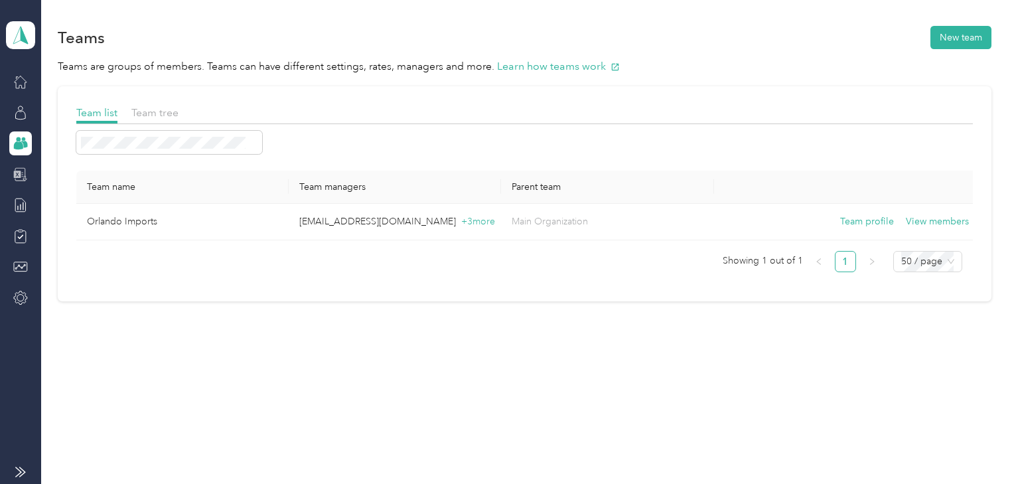
click at [24, 183] on div at bounding box center [20, 175] width 23 height 24
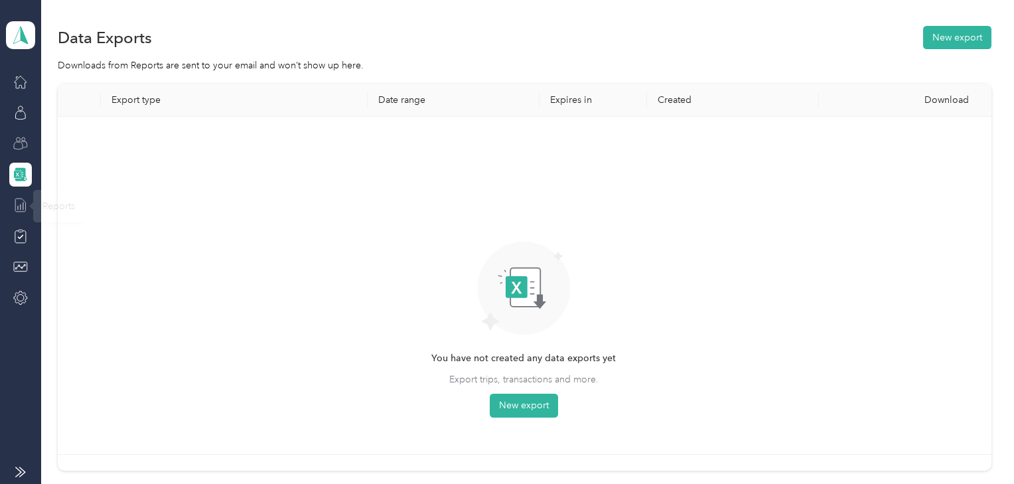
click at [16, 204] on icon at bounding box center [20, 205] width 15 height 15
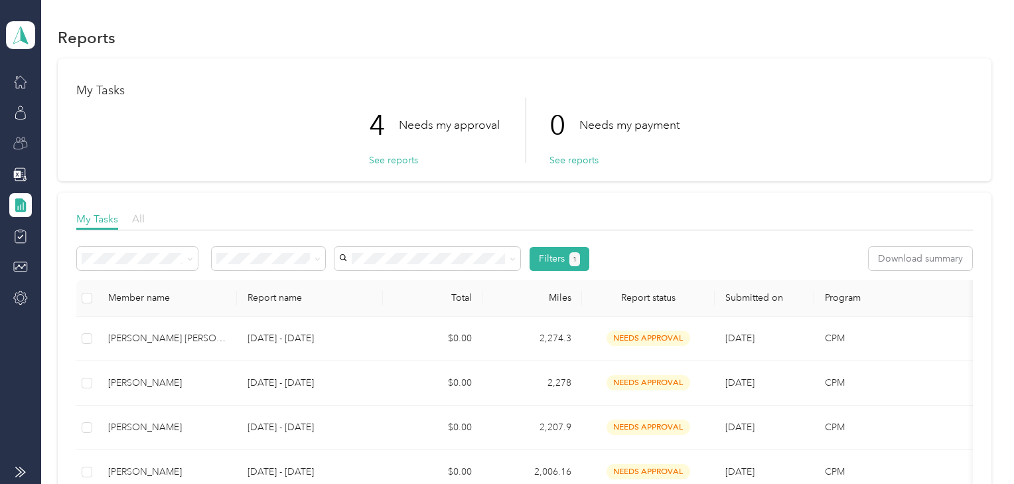
click at [135, 216] on span "All" at bounding box center [138, 218] width 13 height 13
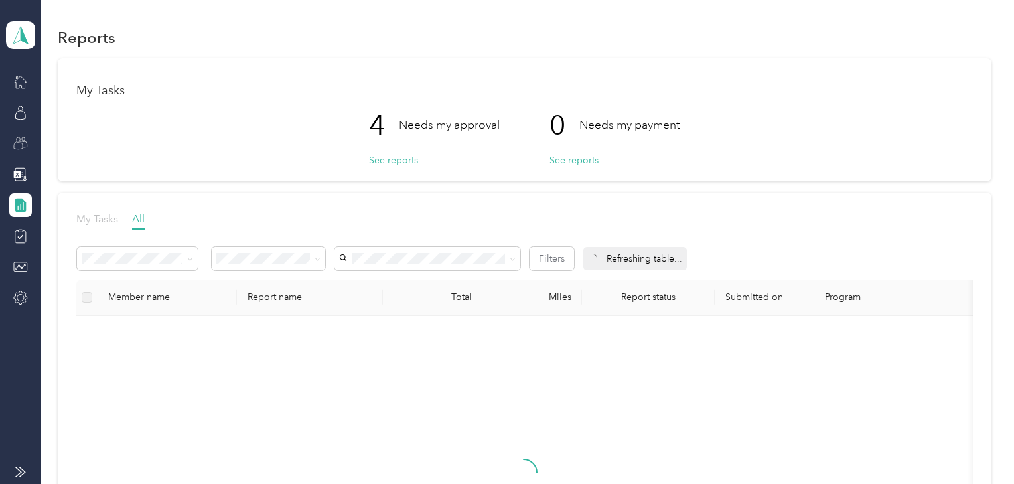
click at [94, 220] on span "My Tasks" at bounding box center [97, 218] width 42 height 13
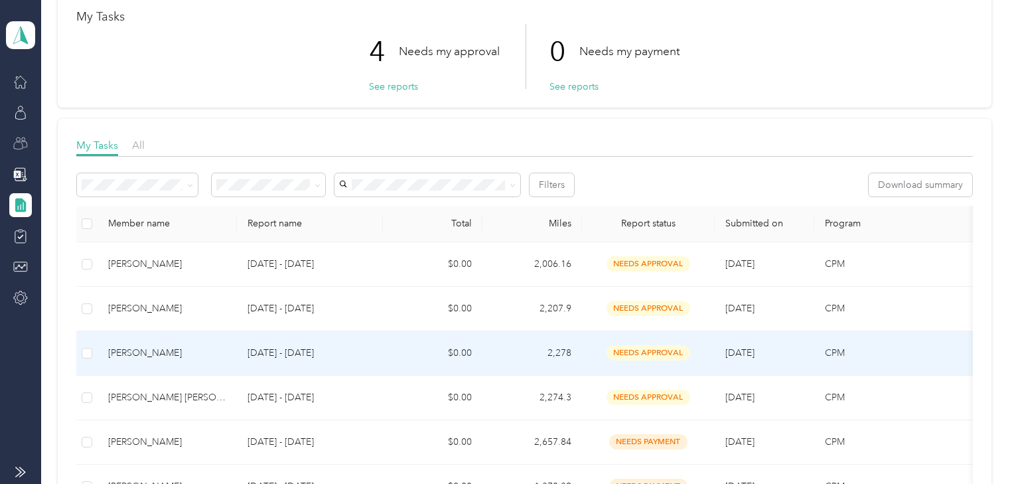
scroll to position [212, 0]
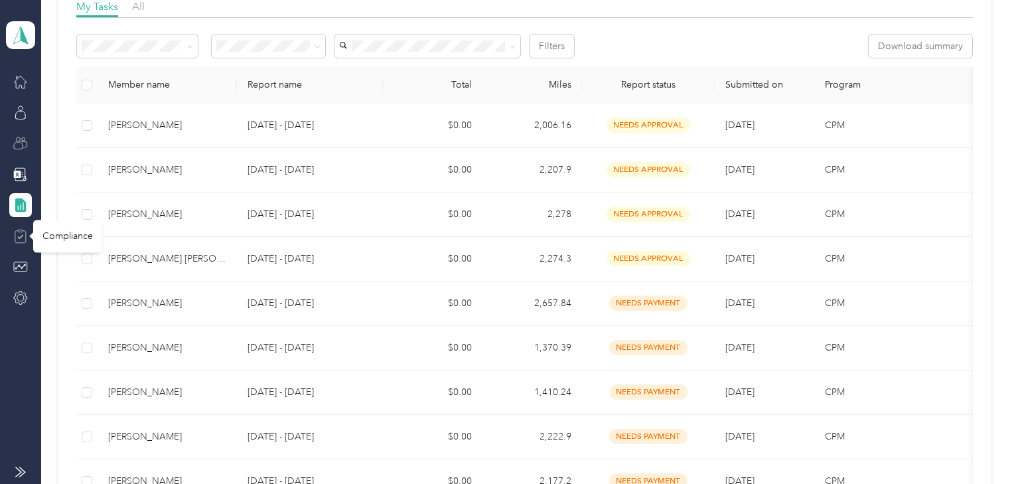
click at [20, 231] on icon at bounding box center [21, 231] width 5 height 2
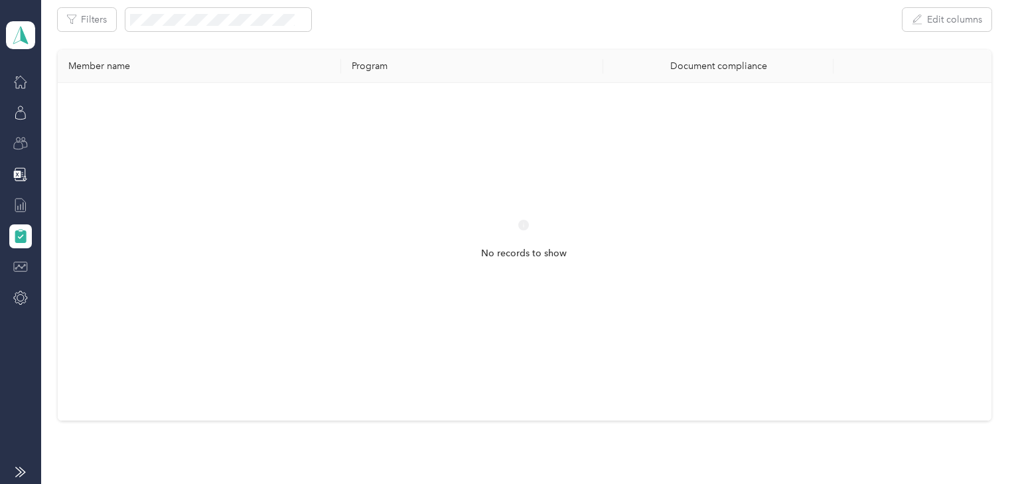
click at [19, 264] on icon at bounding box center [20, 267] width 15 height 15
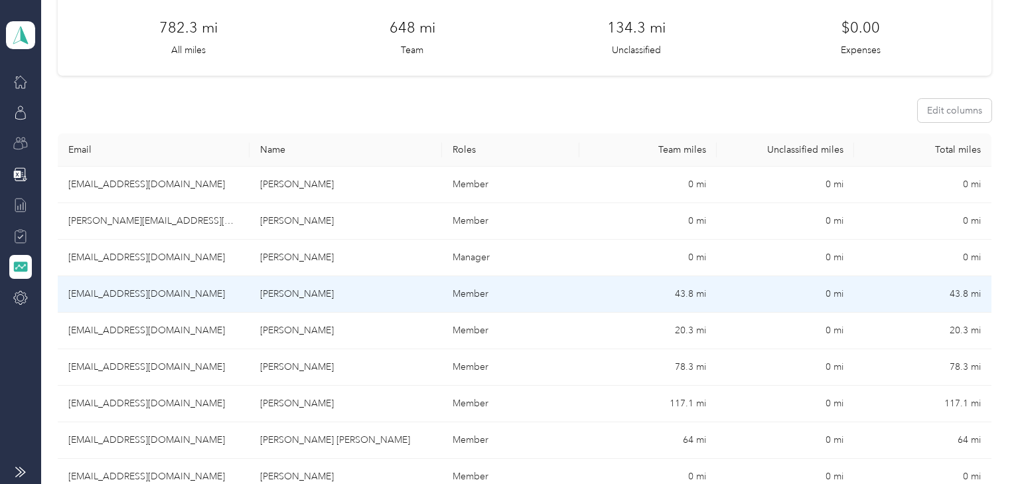
scroll to position [106, 0]
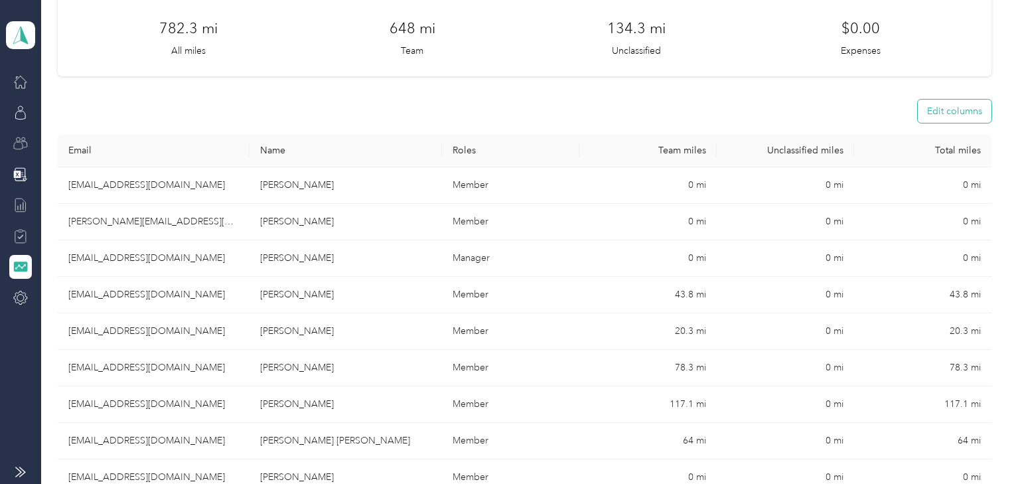
click at [934, 108] on button "Edit columns" at bounding box center [955, 111] width 74 height 23
click at [723, 92] on section "Export 782.3 mi All miles 648 mi Team 134.3 mi Unclassified $0.00 Expenses Edit…" at bounding box center [525, 482] width 934 height 1061
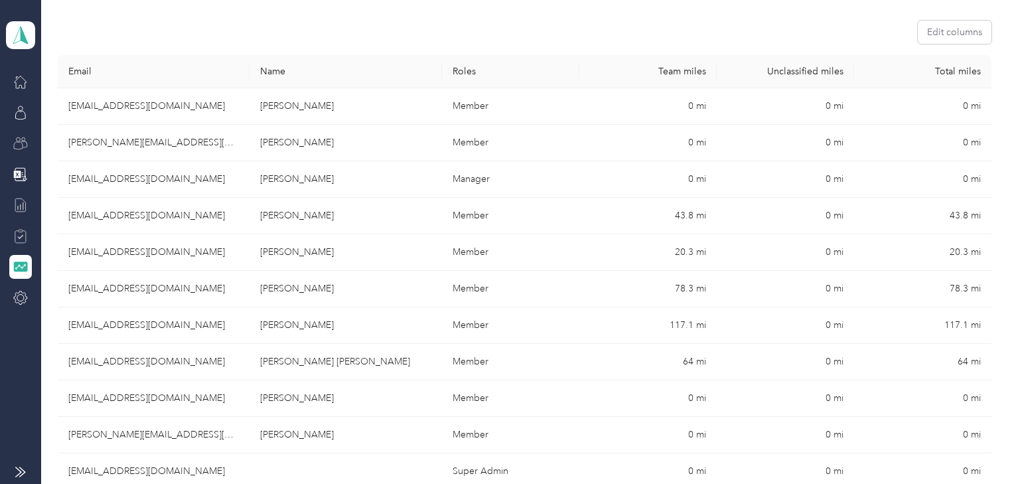
scroll to position [212, 0]
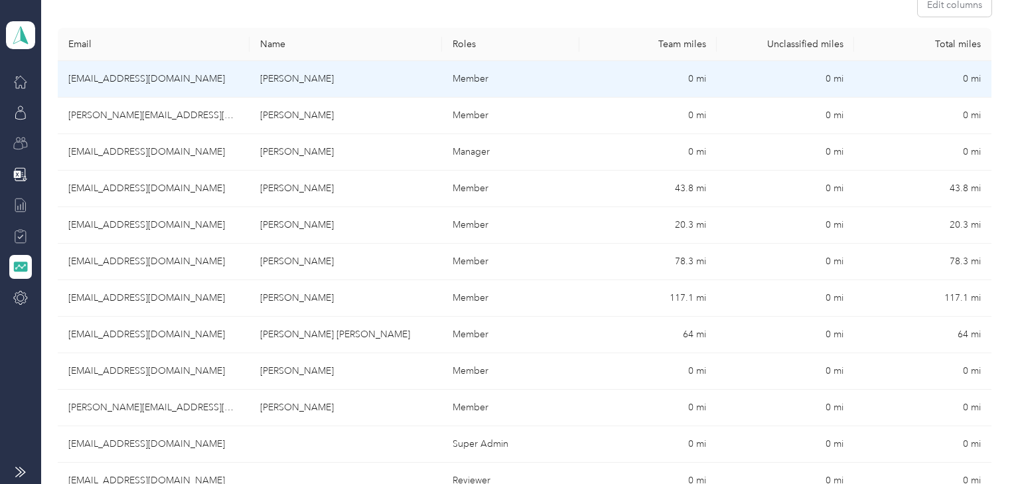
click at [119, 78] on td "gaetanoc@ogifoods.com" at bounding box center [154, 79] width 192 height 37
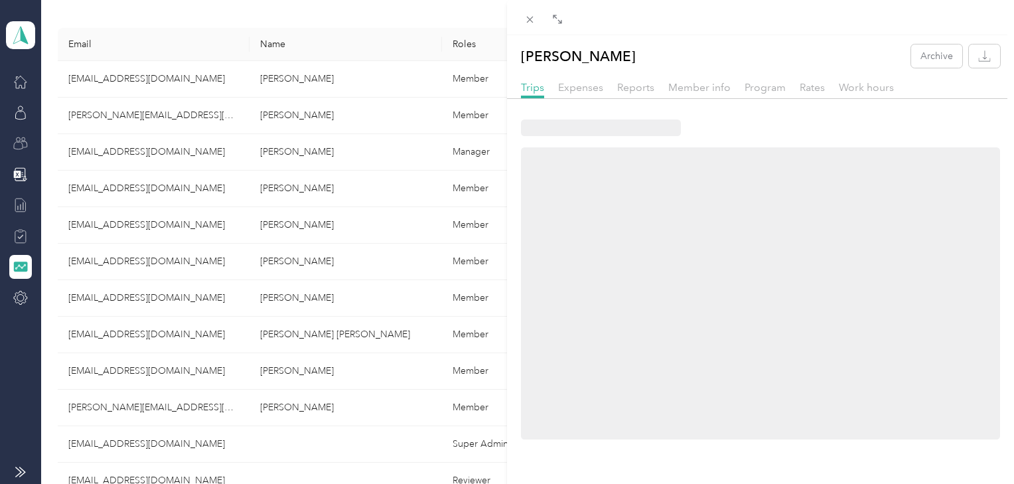
click at [119, 78] on div "Gaetano Ciccone Archive Trips Expenses Reports Member info Program Rates Work h…" at bounding box center [507, 242] width 1014 height 484
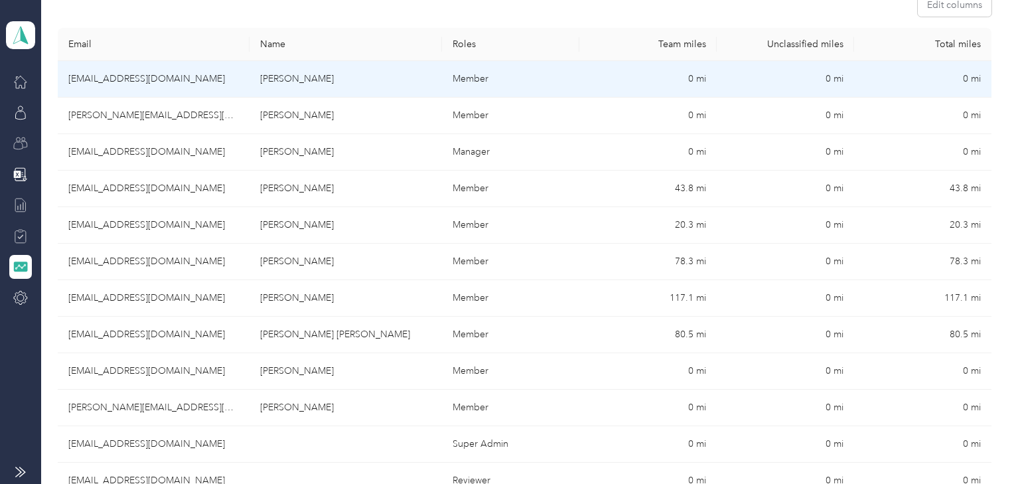
click at [175, 83] on td "gaetanoc@ogifoods.com" at bounding box center [154, 79] width 192 height 37
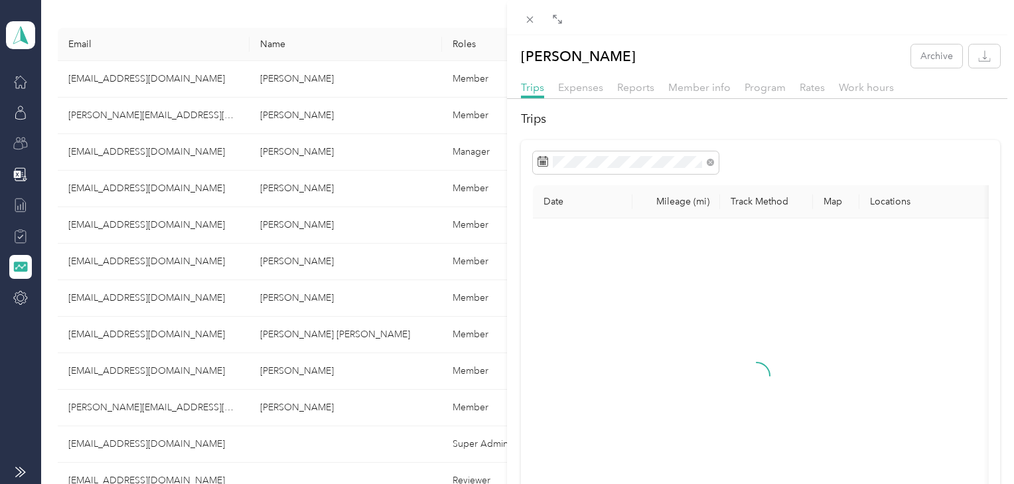
drag, startPoint x: 175, startPoint y: 77, endPoint x: 96, endPoint y: 80, distance: 79.0
click at [96, 80] on div "Gaetano Ciccone Archive Trips Expenses Reports Member info Program Rates Work h…" at bounding box center [507, 242] width 1014 height 484
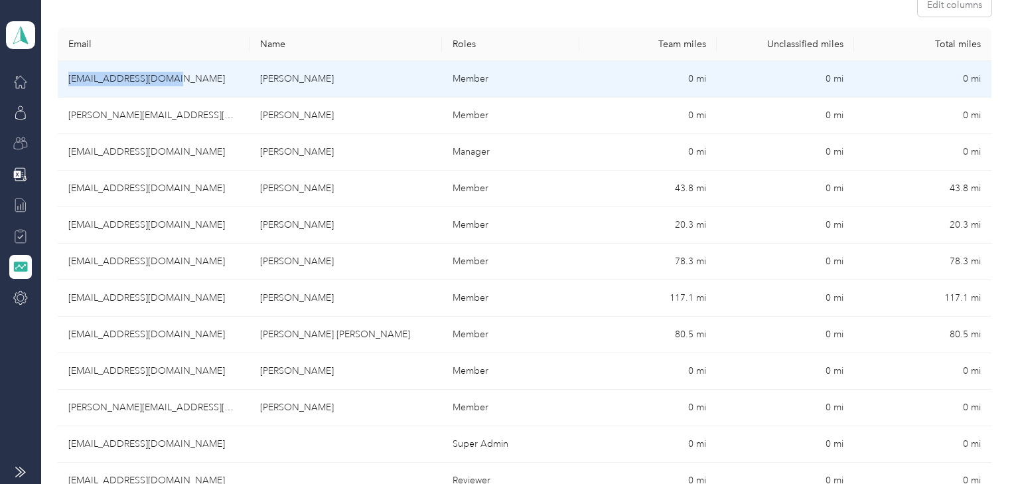
drag, startPoint x: 66, startPoint y: 80, endPoint x: 170, endPoint y: 84, distance: 103.6
click at [170, 84] on td "gaetanoc@ogifoods.com" at bounding box center [154, 79] width 192 height 37
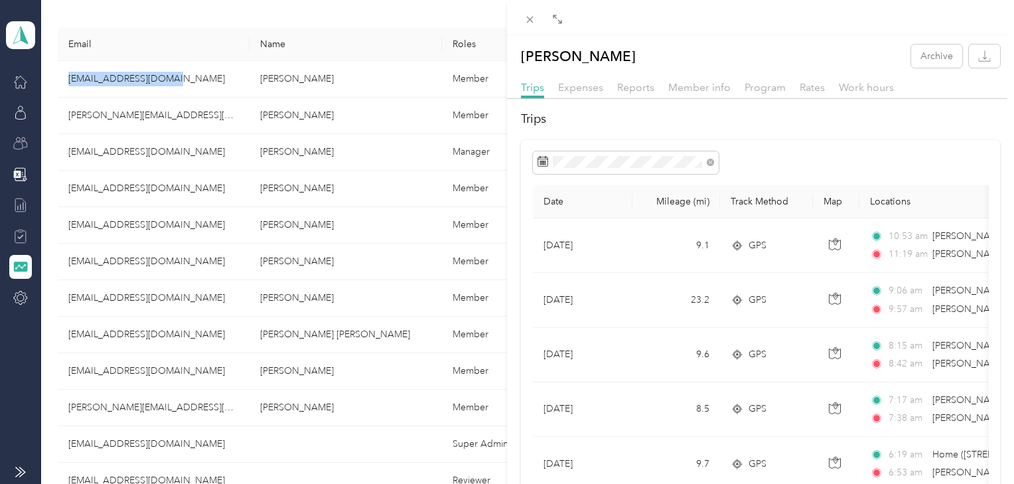
click at [336, 77] on div "Gaetano Ciccone Archive Trips Expenses Reports Member info Program Rates Work h…" at bounding box center [507, 242] width 1014 height 484
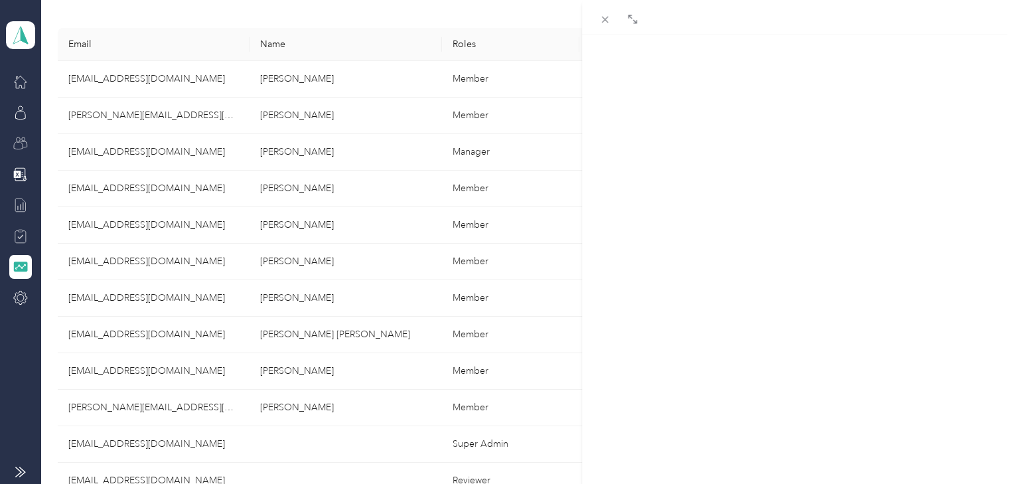
click at [336, 77] on div at bounding box center [507, 242] width 1014 height 484
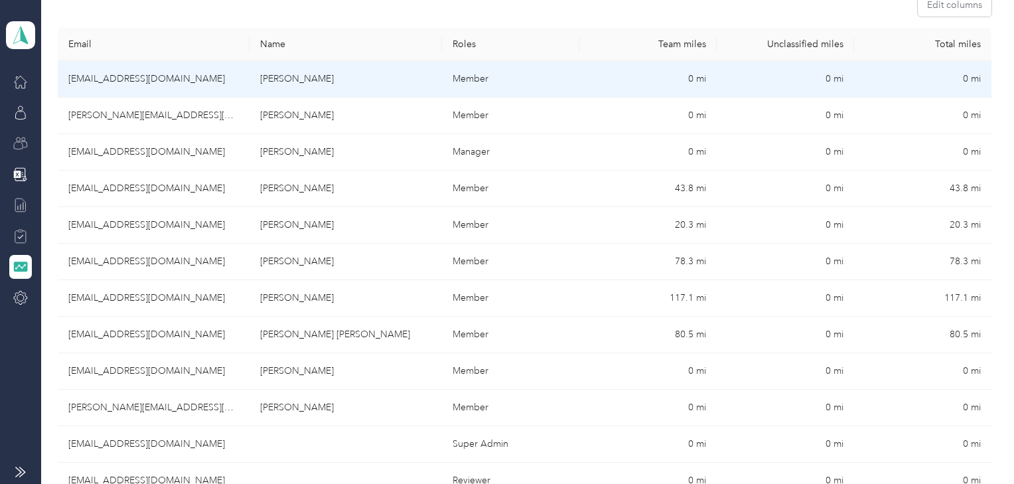
drag, startPoint x: 336, startPoint y: 77, endPoint x: 242, endPoint y: 79, distance: 93.6
click at [242, 79] on tr "gaetanoc@ogifoods.com Gaetano Ciccone Member 0 mi 0 mi 0 mi" at bounding box center [525, 79] width 934 height 37
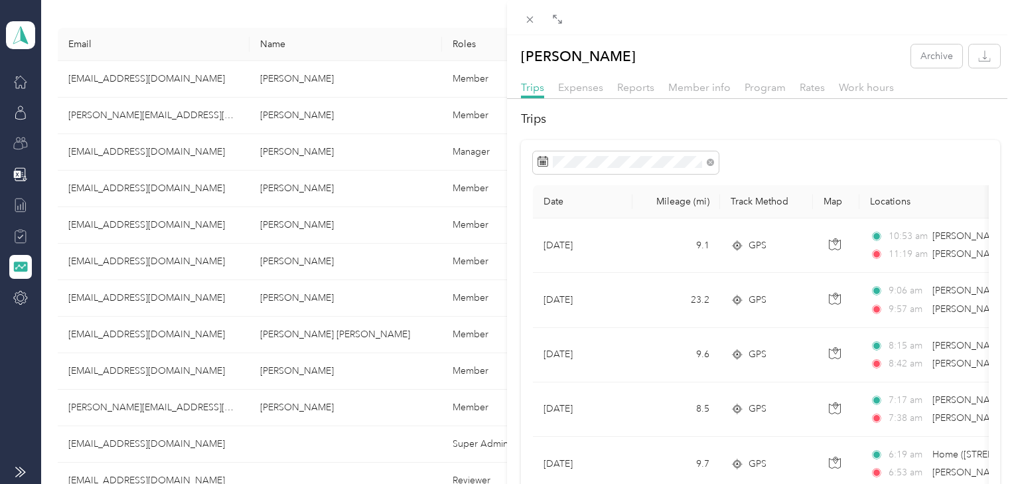
click at [356, 18] on div "Gaetano Ciccone Archive Trips Expenses Reports Member info Program Rates Work h…" at bounding box center [507, 242] width 1014 height 484
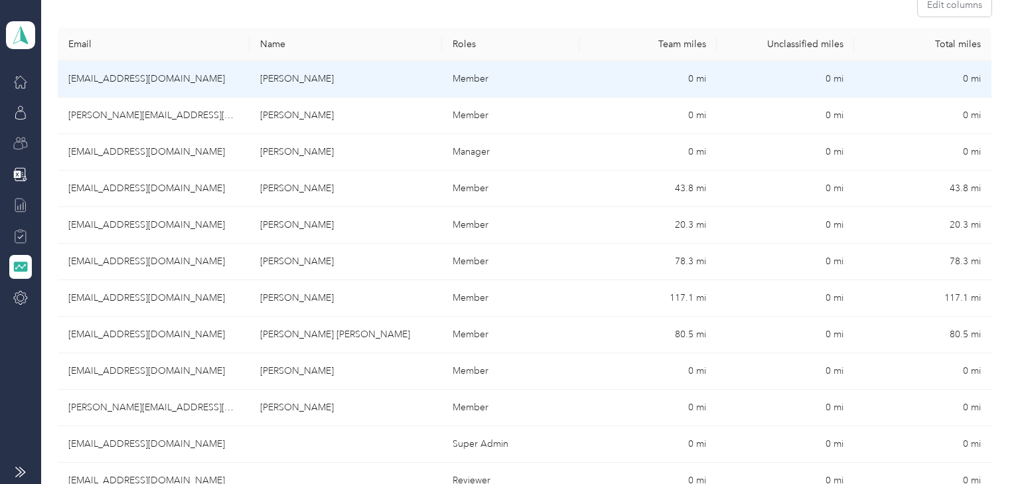
drag, startPoint x: 334, startPoint y: 80, endPoint x: 260, endPoint y: 85, distance: 73.9
click at [260, 85] on td "Gaetano Ciccone" at bounding box center [346, 79] width 192 height 37
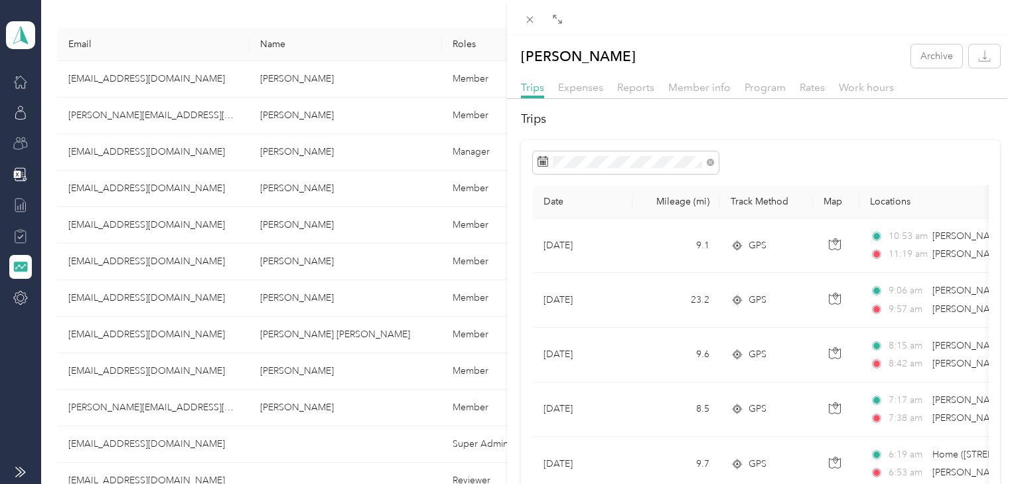
click at [315, 187] on div "Gaetano Ciccone Archive Trips Expenses Reports Member info Program Rates Work h…" at bounding box center [507, 242] width 1014 height 484
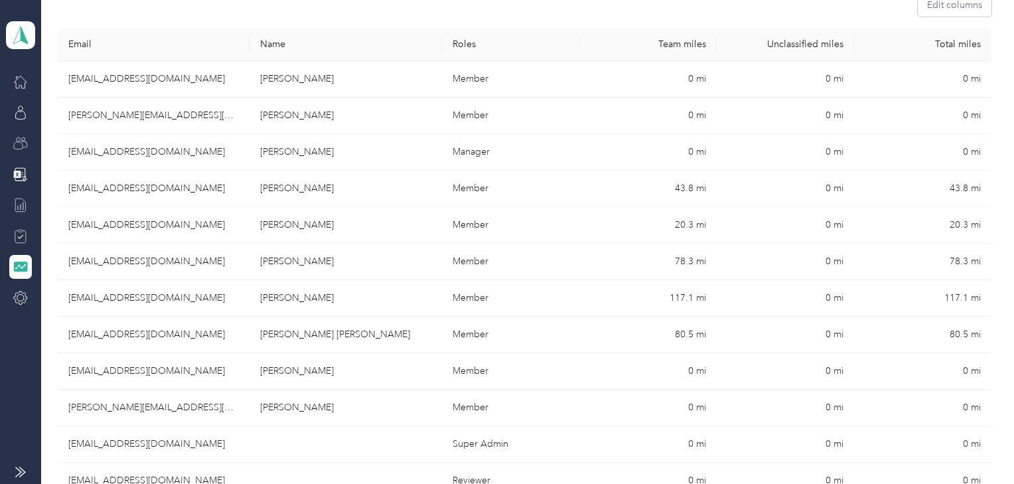
click at [316, 187] on div at bounding box center [507, 242] width 1014 height 484
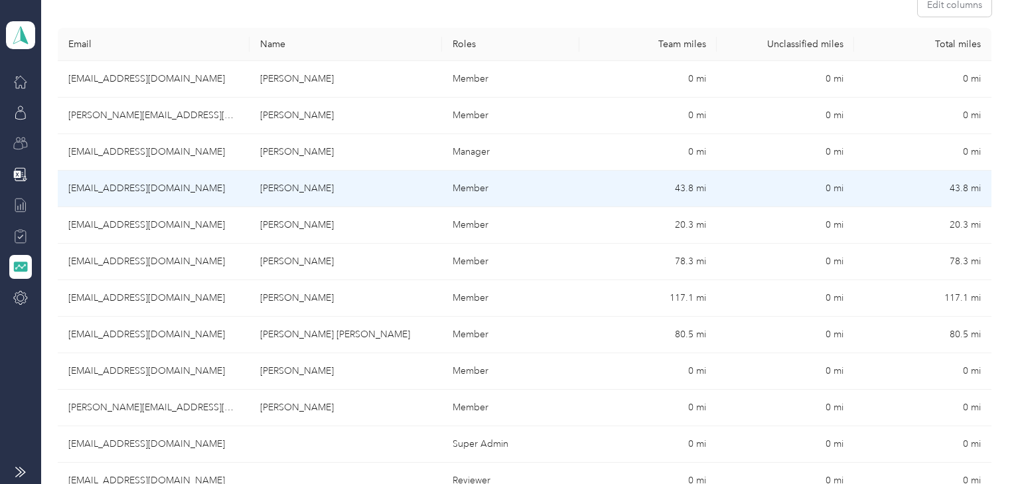
click at [353, 185] on td "David S. Macnaught" at bounding box center [346, 189] width 192 height 37
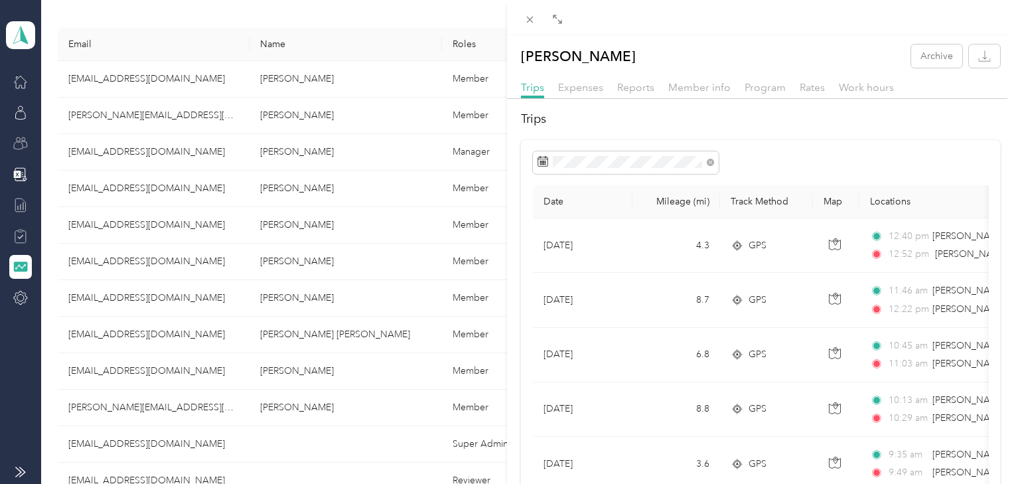
drag, startPoint x: 345, startPoint y: 188, endPoint x: 298, endPoint y: 188, distance: 47.1
click at [298, 188] on div "David S. Macnaught Archive Trips Expenses Reports Member info Program Rates Wor…" at bounding box center [507, 242] width 1014 height 484
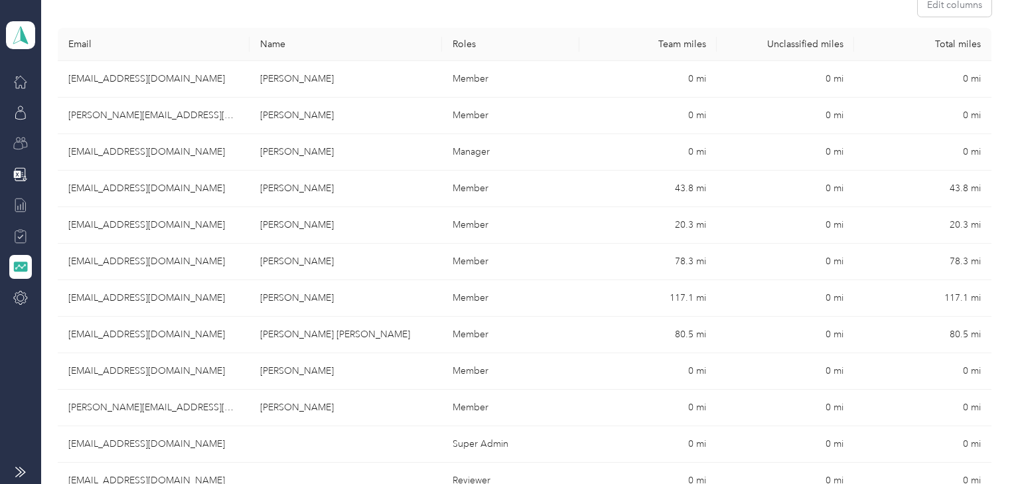
click at [303, 188] on div at bounding box center [507, 242] width 1014 height 484
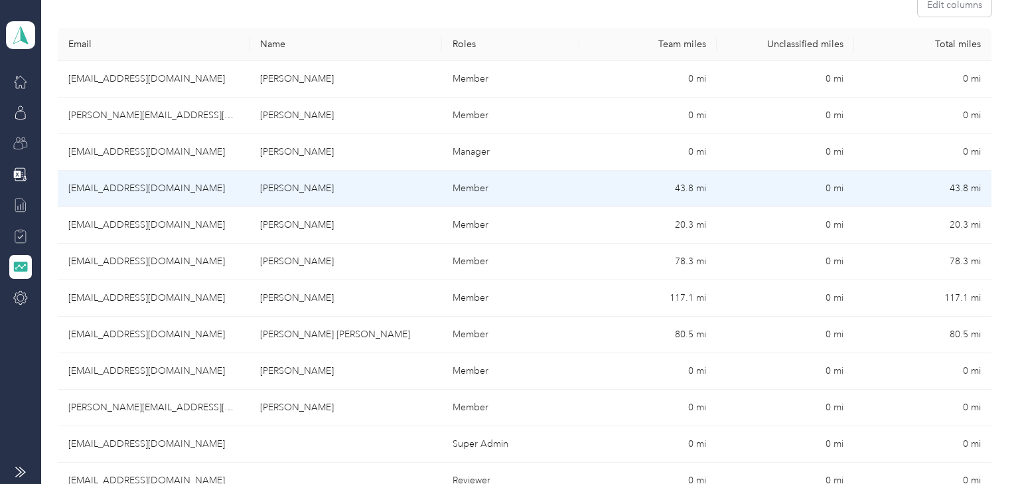
drag, startPoint x: 348, startPoint y: 188, endPoint x: 254, endPoint y: 194, distance: 95.1
click at [254, 194] on td "David S. Macnaught" at bounding box center [346, 189] width 192 height 37
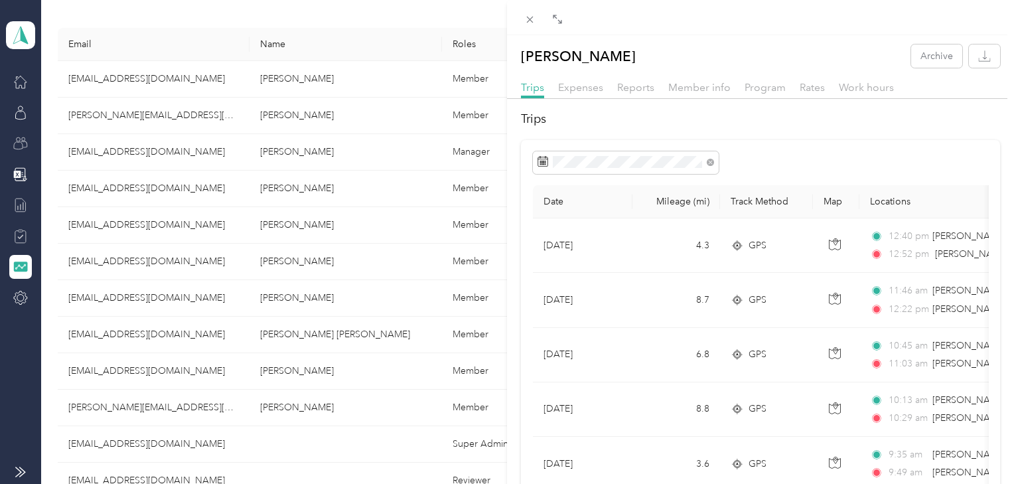
click at [336, 226] on div "David S. Macnaught Archive Trips Expenses Reports Member info Program Rates Wor…" at bounding box center [507, 242] width 1014 height 484
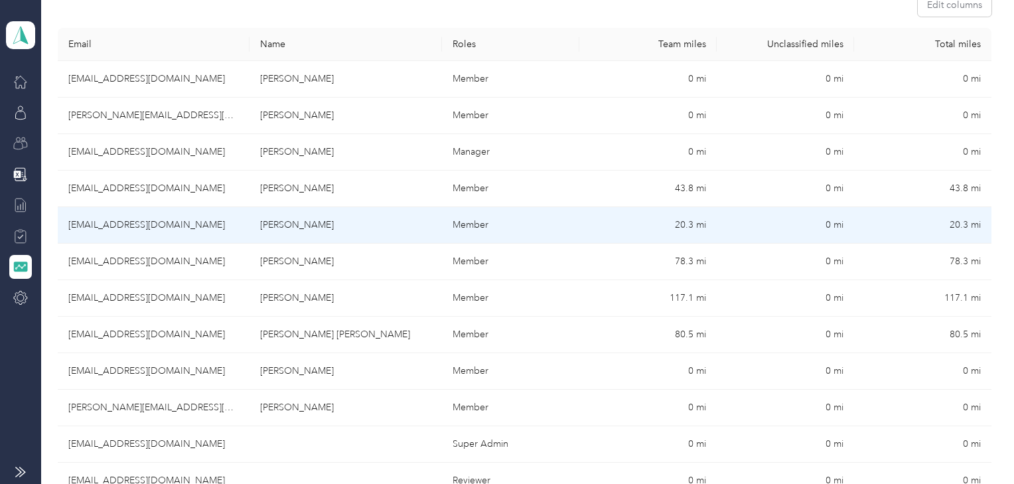
click at [346, 226] on td "Nicholas A. Ruggiero" at bounding box center [346, 225] width 192 height 37
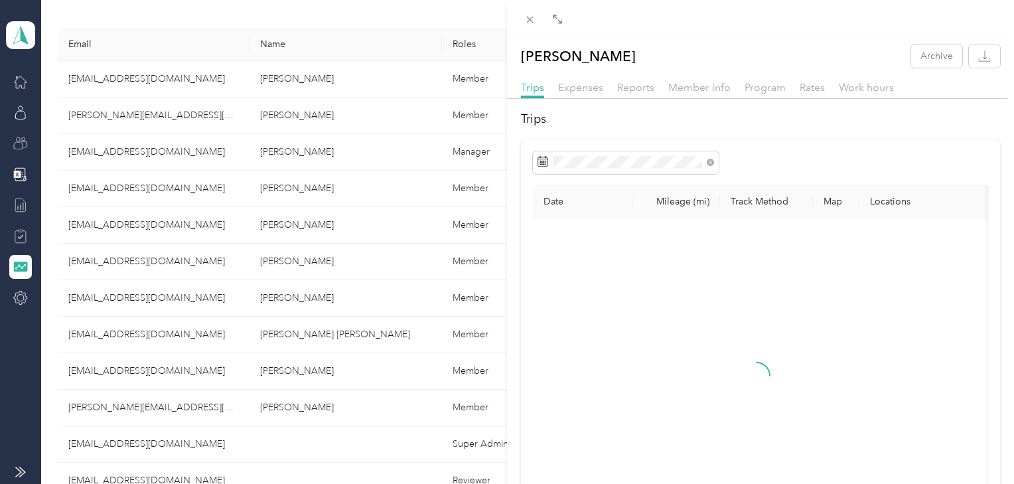
click at [342, 224] on div "Nicholas A. Ruggiero Archive Trips Expenses Reports Member info Program Rates W…" at bounding box center [507, 242] width 1014 height 484
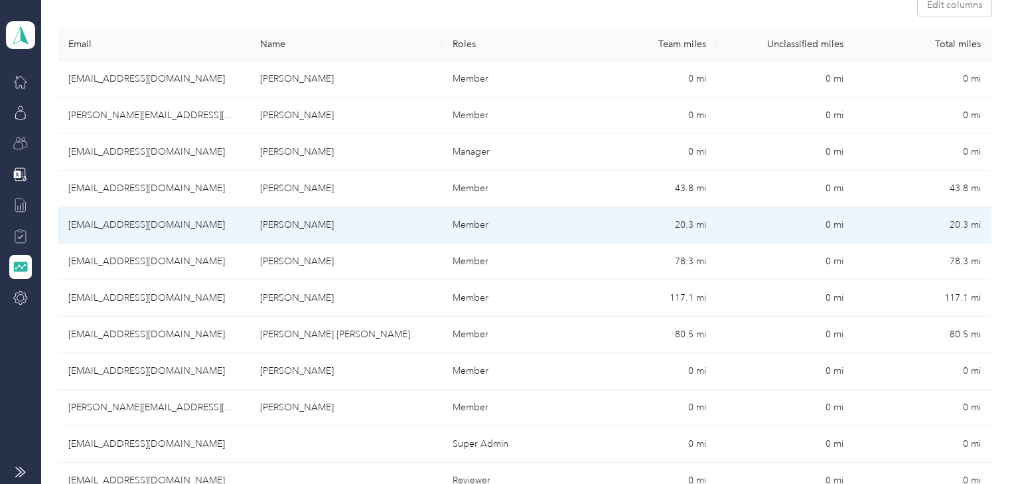
click at [346, 224] on td "Nicholas A. Ruggiero" at bounding box center [346, 225] width 192 height 37
click at [346, 483] on div at bounding box center [503, 484] width 1007 height 0
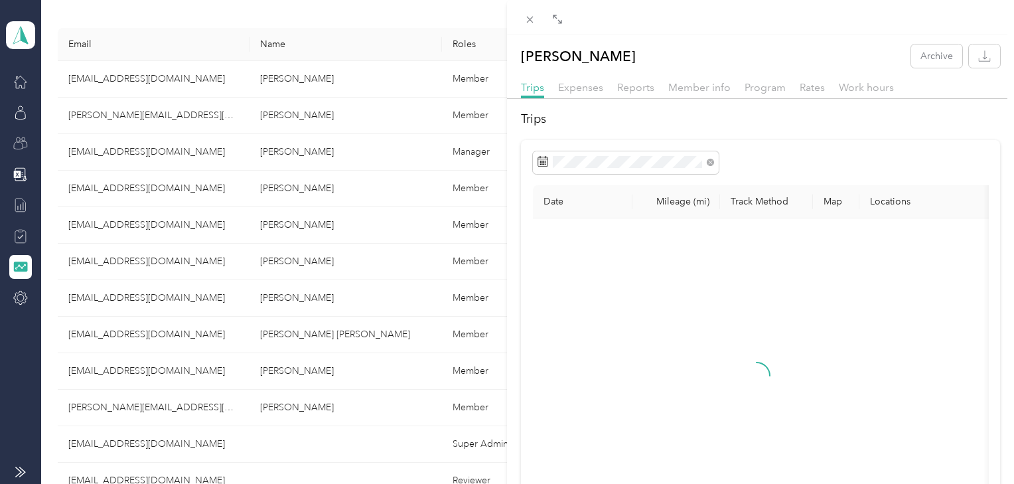
click at [348, 225] on div "Nicholas A. Ruggiero Archive Trips Expenses Reports Member info Program Rates W…" at bounding box center [507, 242] width 1014 height 484
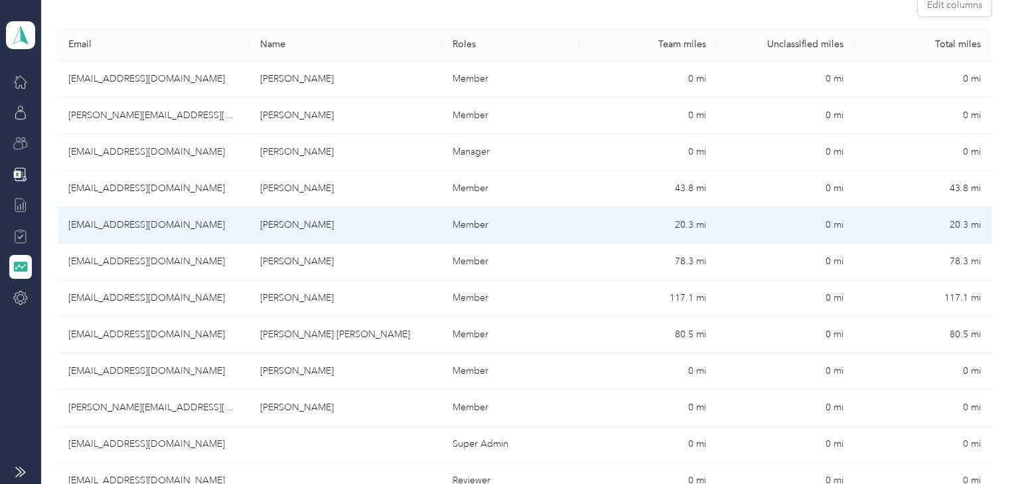
click at [348, 225] on td "Nicholas A. Ruggiero" at bounding box center [346, 225] width 192 height 37
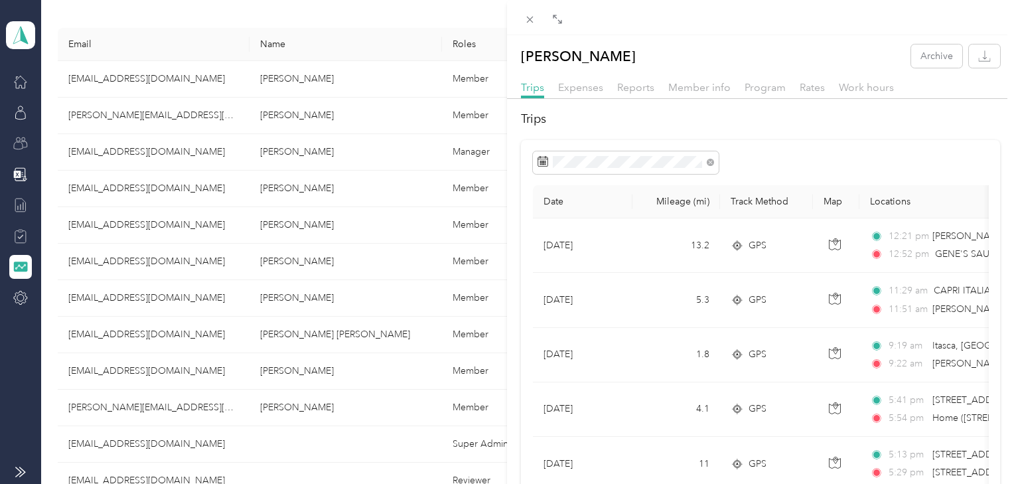
drag, startPoint x: 348, startPoint y: 225, endPoint x: 311, endPoint y: 226, distance: 37.2
click at [311, 226] on div "Nicholas A. Ruggiero Archive Trips Expenses Reports Member info Program Rates W…" at bounding box center [507, 242] width 1014 height 484
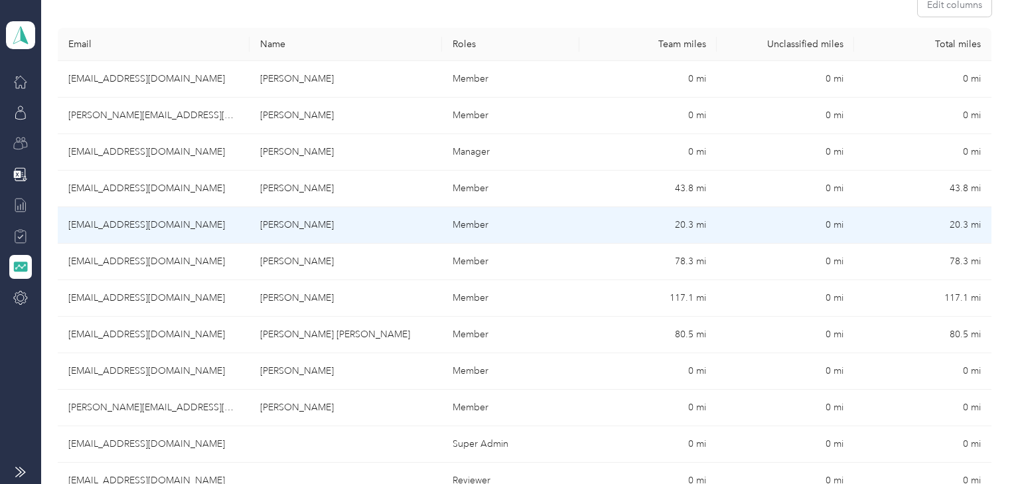
click at [261, 220] on td "Nicholas A. Ruggiero" at bounding box center [346, 225] width 192 height 37
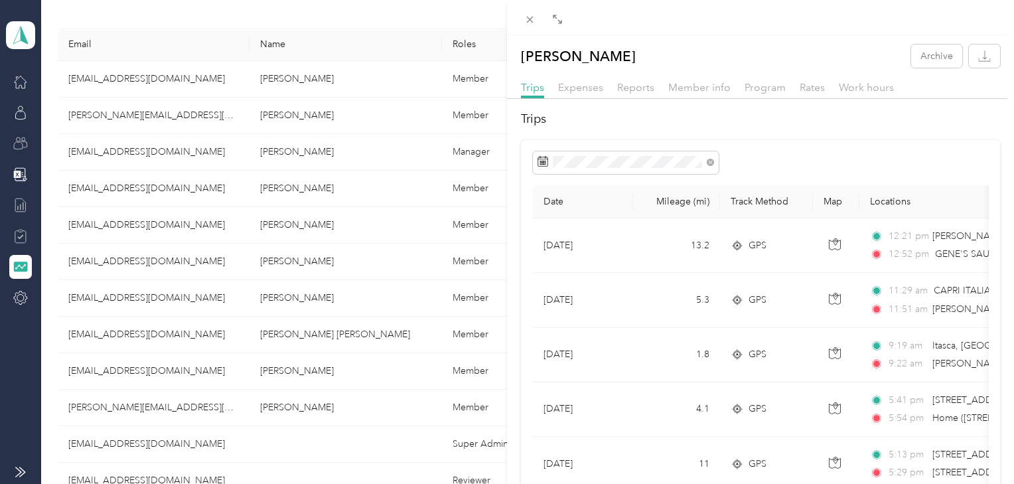
drag, startPoint x: 260, startPoint y: 224, endPoint x: 287, endPoint y: 225, distance: 27.2
click at [287, 225] on div "Nicholas A. Ruggiero Archive Trips Expenses Reports Member info Program Rates W…" at bounding box center [507, 242] width 1014 height 484
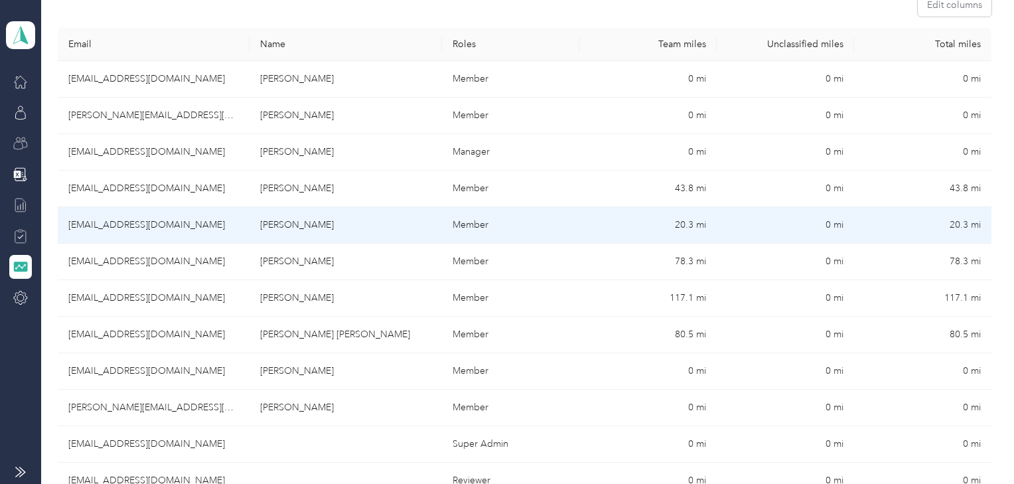
drag, startPoint x: 348, startPoint y: 227, endPoint x: 261, endPoint y: 228, distance: 87.6
click at [261, 228] on td "Nicholas A. Ruggiero" at bounding box center [346, 225] width 192 height 37
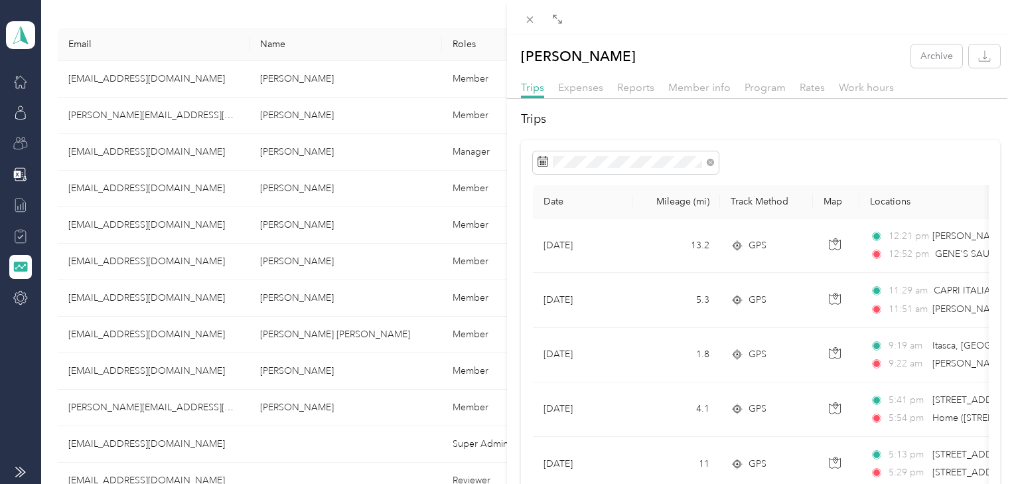
click at [331, 260] on div "Nicholas A. Ruggiero Archive Trips Expenses Reports Member info Program Rates W…" at bounding box center [507, 242] width 1014 height 484
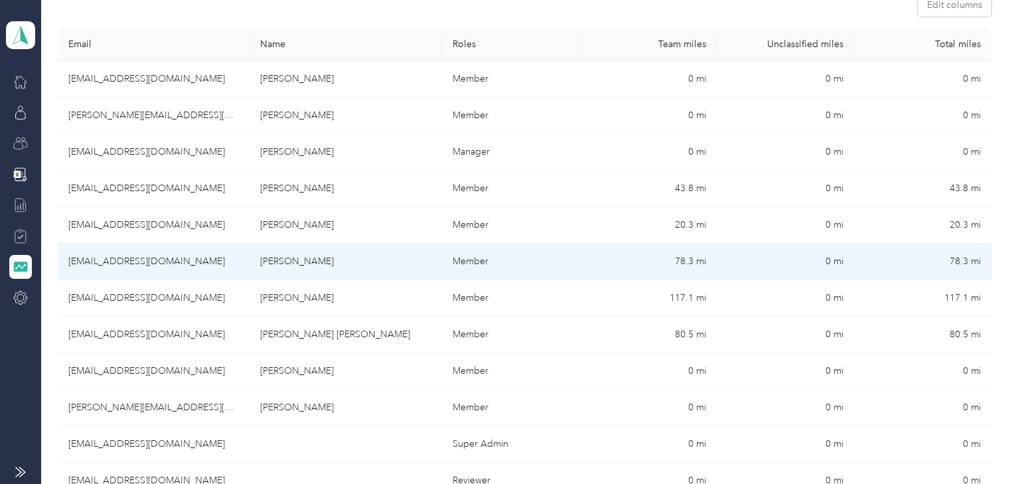
drag, startPoint x: 343, startPoint y: 259, endPoint x: 261, endPoint y: 261, distance: 81.7
click at [261, 261] on td "Antonio D. Natalino" at bounding box center [346, 262] width 192 height 37
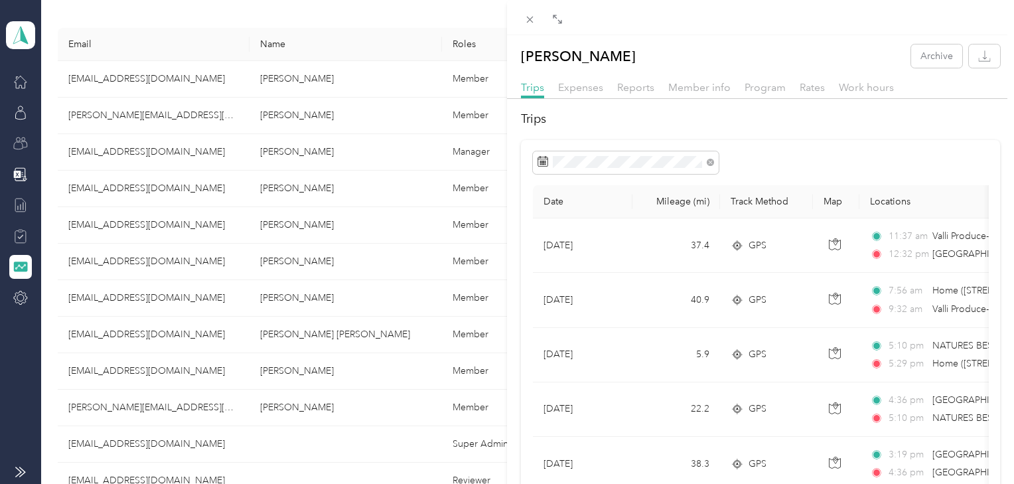
click at [306, 297] on div "Antonio D. Natalino Archive Trips Expenses Reports Member info Program Rates Wo…" at bounding box center [507, 242] width 1014 height 484
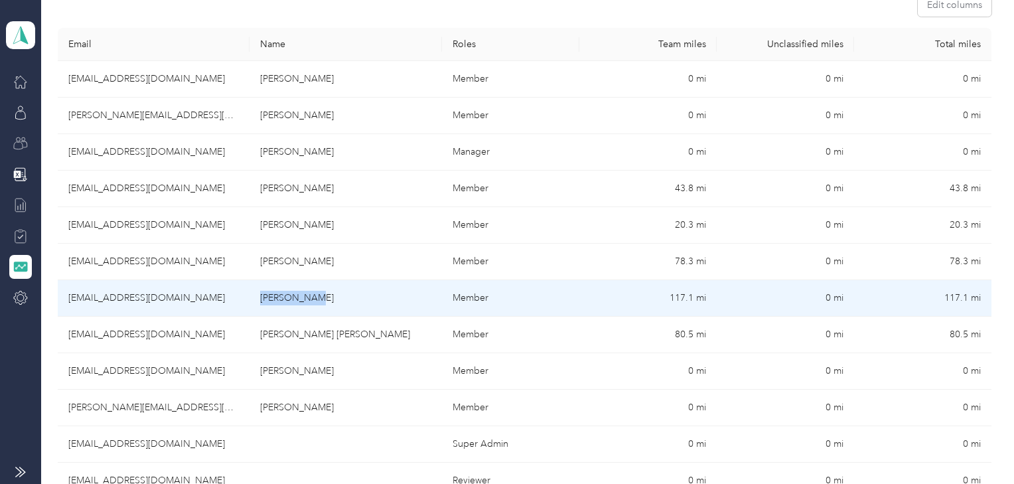
drag, startPoint x: 308, startPoint y: 298, endPoint x: 261, endPoint y: 303, distance: 46.7
click at [261, 303] on td "Martin Rios" at bounding box center [346, 298] width 192 height 37
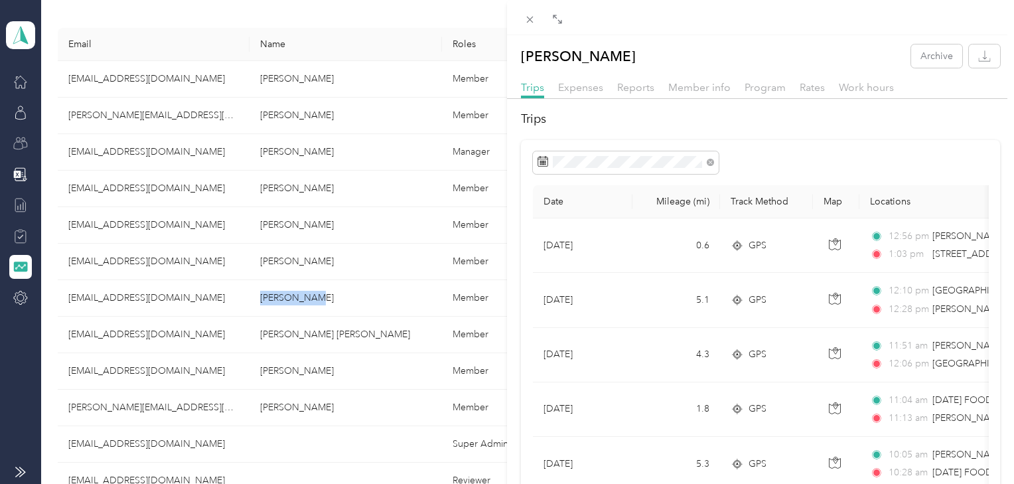
click at [408, 333] on div "Martin Rios Archive Trips Expenses Reports Member info Program Rates Work hours…" at bounding box center [507, 242] width 1014 height 484
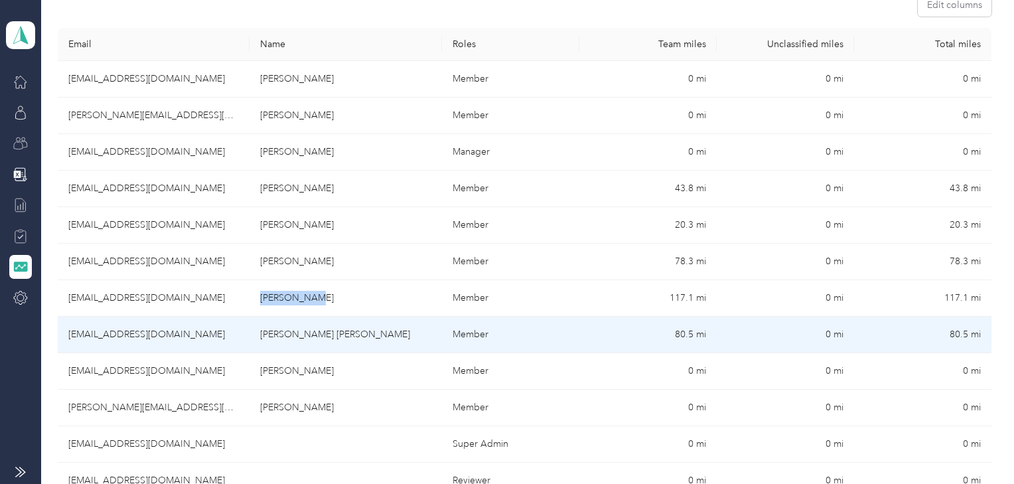
drag, startPoint x: 413, startPoint y: 335, endPoint x: 260, endPoint y: 338, distance: 152.7
click at [260, 338] on td "Miguel A. Martindelcampo Quintero" at bounding box center [346, 335] width 192 height 37
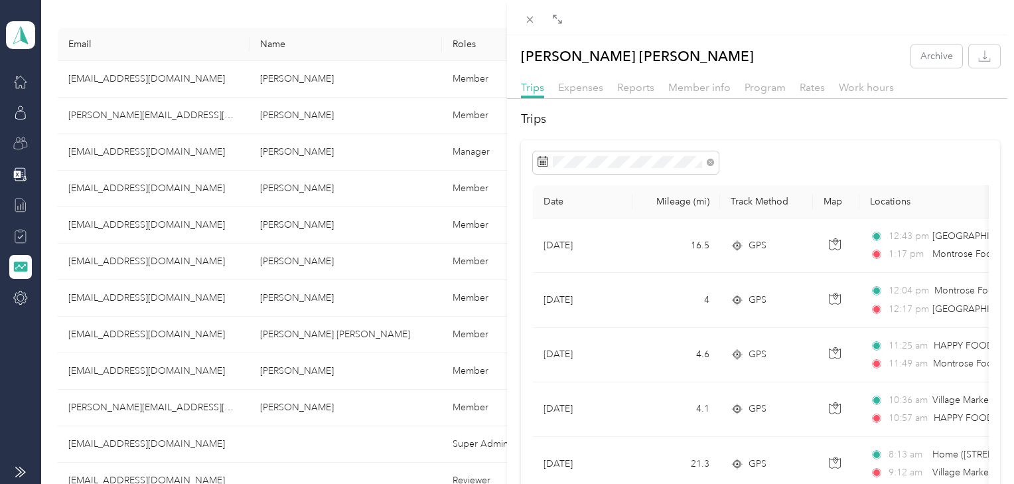
click at [289, 408] on div "Miguel A. Martindelcampo Quintero Archive Trips Expenses Reports Member info Pr…" at bounding box center [507, 242] width 1014 height 484
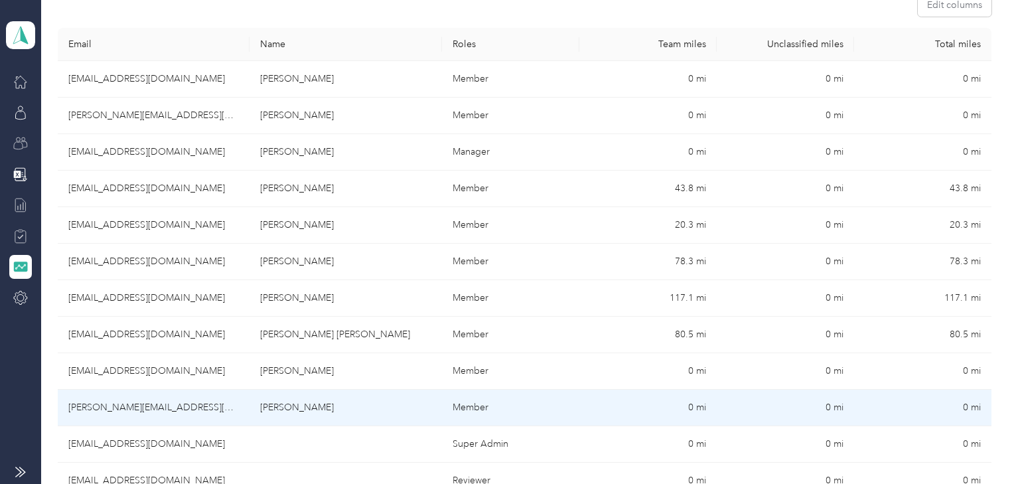
click at [308, 407] on td "Paola Reza" at bounding box center [346, 408] width 192 height 37
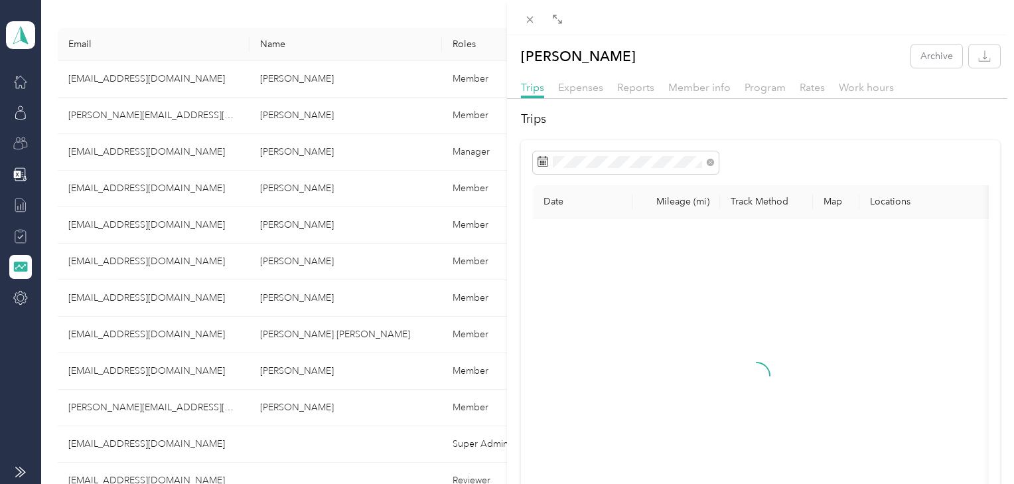
drag, startPoint x: 305, startPoint y: 407, endPoint x: 272, endPoint y: 407, distance: 33.2
click at [272, 407] on div "Paola Reza Archive Trips Expenses Reports Member info Program Rates Work hours …" at bounding box center [507, 242] width 1014 height 484
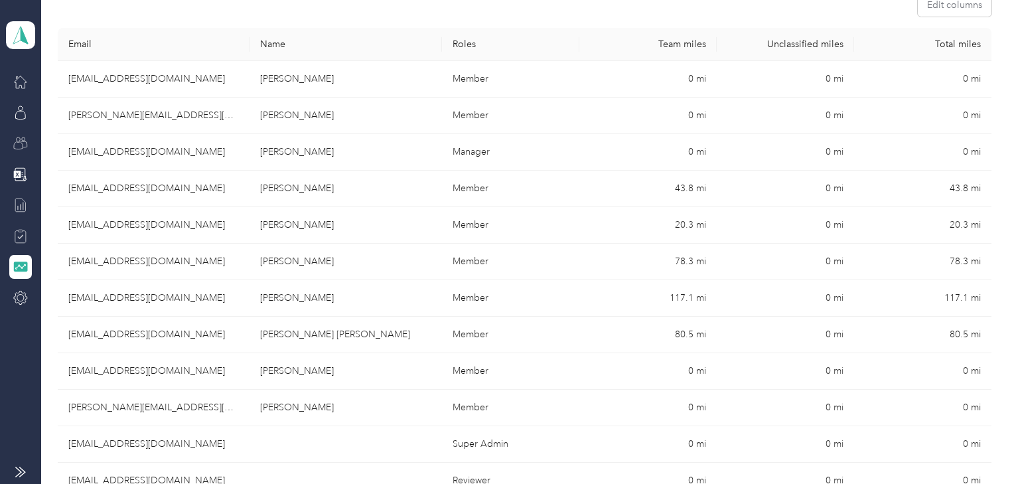
click at [272, 407] on div at bounding box center [507, 242] width 1014 height 484
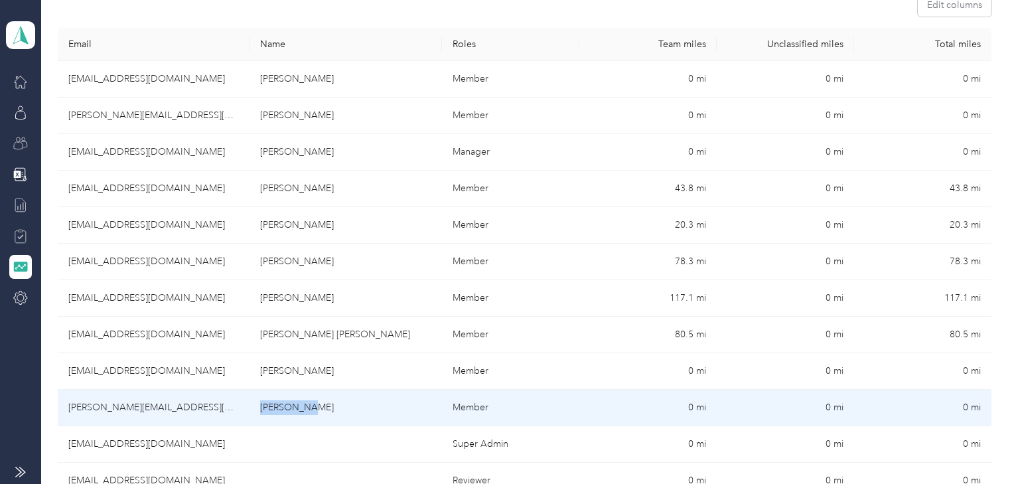
drag, startPoint x: 305, startPoint y: 408, endPoint x: 261, endPoint y: 411, distance: 43.9
click at [261, 411] on td "Paola Reza" at bounding box center [346, 408] width 192 height 37
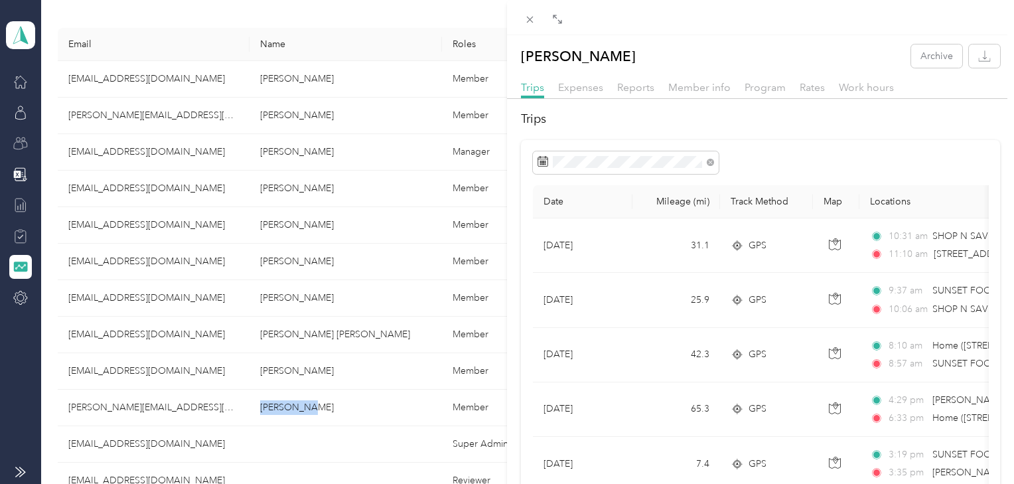
click at [342, 336] on div "Paola Reza Archive Trips Expenses Reports Member info Program Rates Work hours …" at bounding box center [507, 242] width 1014 height 484
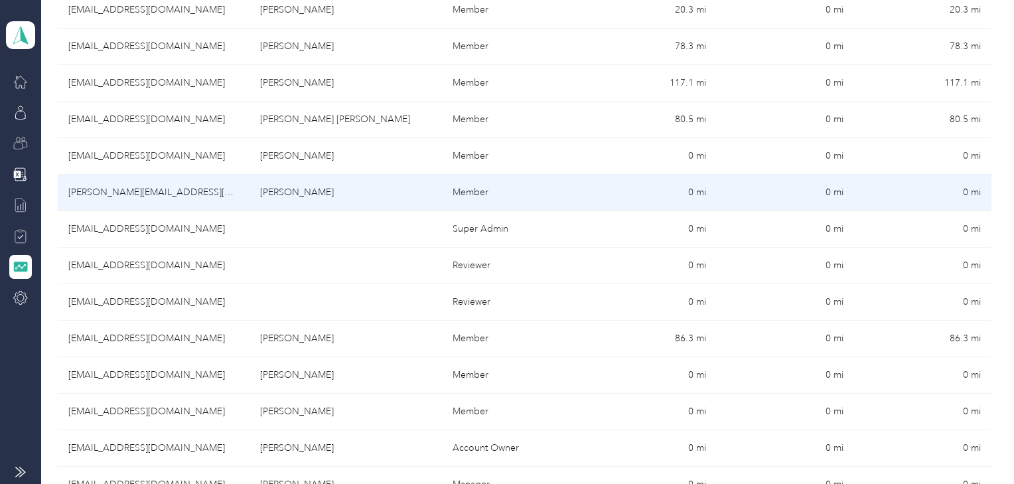
scroll to position [478, 0]
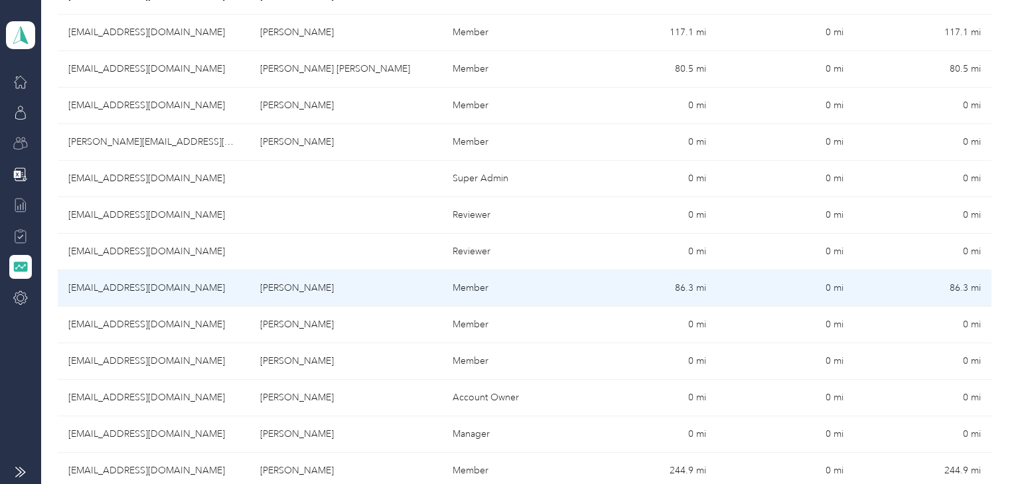
click at [335, 287] on td "Andrea M. Sappia" at bounding box center [346, 288] width 192 height 37
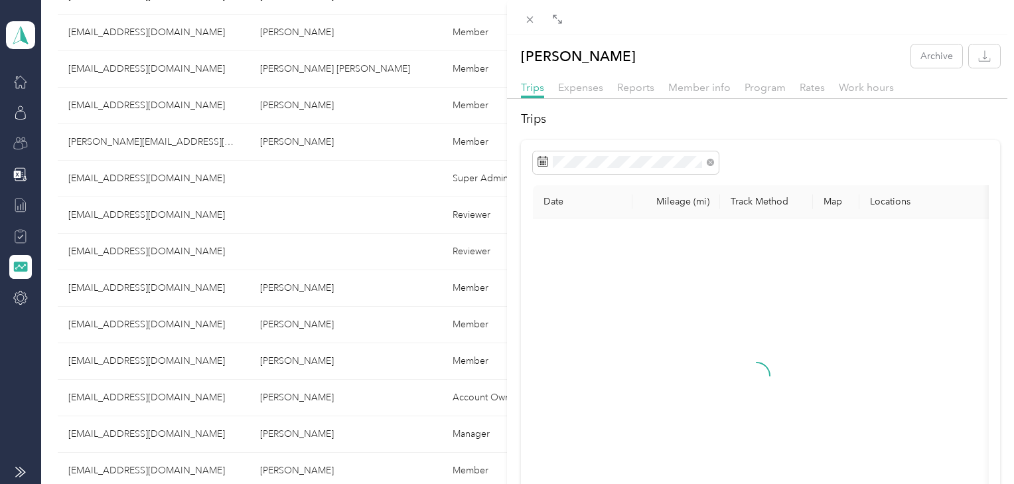
click at [335, 287] on div "Andrea M. Sappia Archive Trips Expenses Reports Member info Program Rates Work …" at bounding box center [507, 242] width 1014 height 484
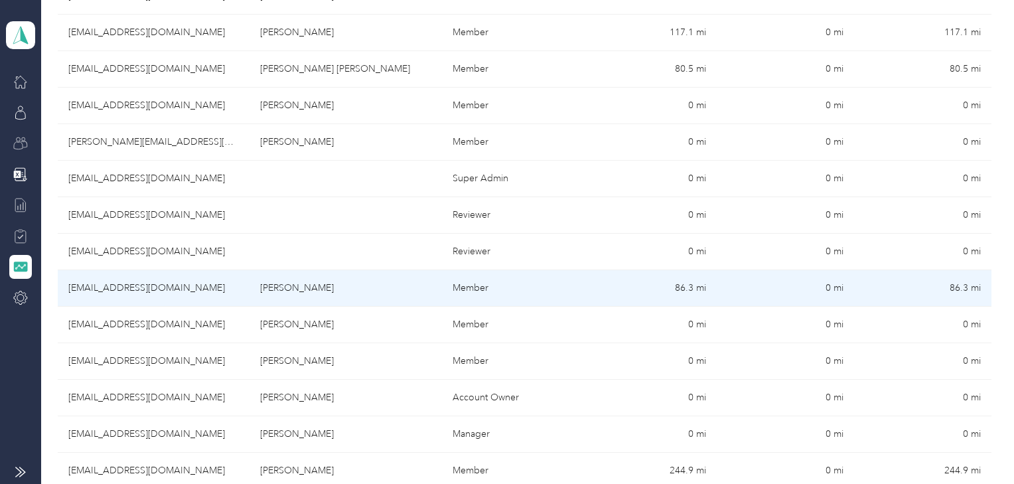
drag, startPoint x: 335, startPoint y: 287, endPoint x: 263, endPoint y: 291, distance: 72.4
click at [263, 291] on td "Andrea M. Sappia" at bounding box center [346, 288] width 192 height 37
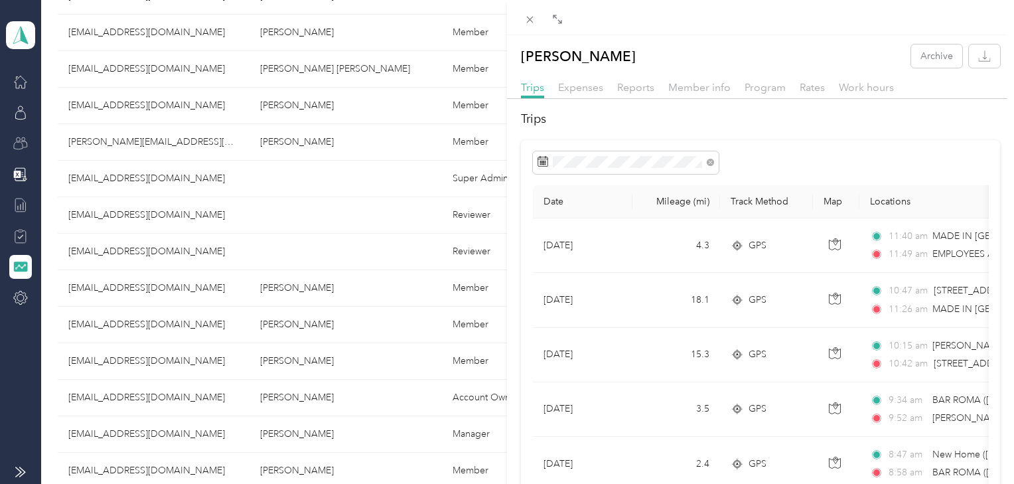
click at [353, 352] on div "Andrea M. Sappia Archive Trips Expenses Reports Member info Program Rates Work …" at bounding box center [507, 242] width 1014 height 484
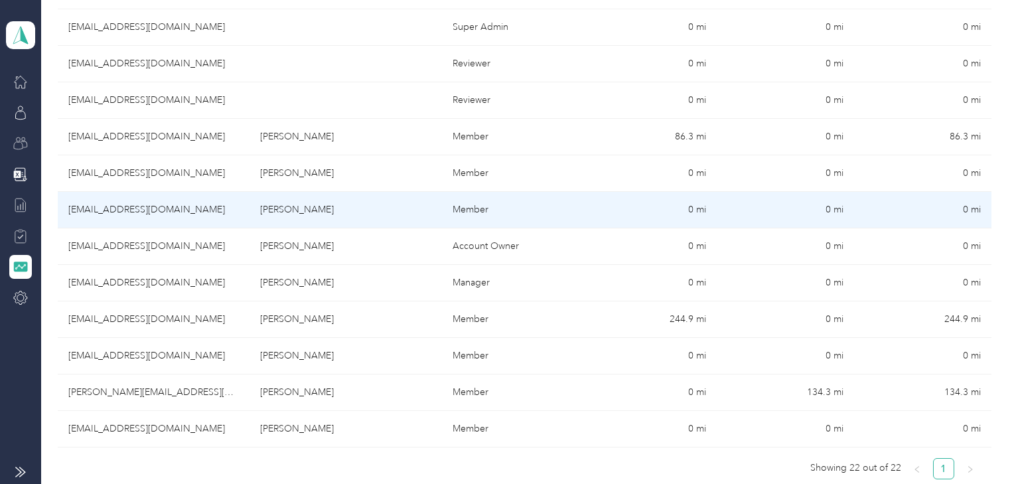
scroll to position [637, 0]
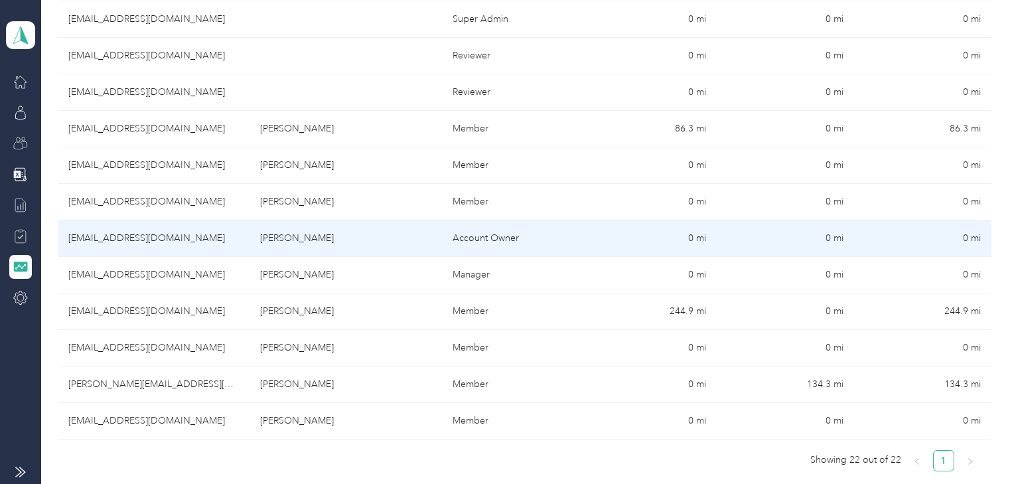
click at [313, 239] on td "Kelly Greco" at bounding box center [346, 238] width 192 height 37
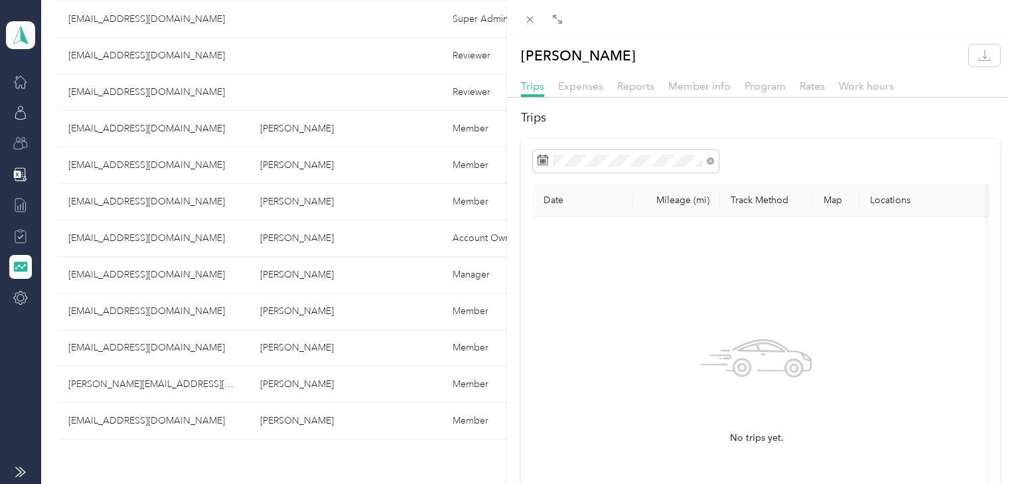
click at [307, 382] on div "Kelly Greco Trips Expenses Reports Member info Program Rates Work hours Trips D…" at bounding box center [507, 242] width 1014 height 484
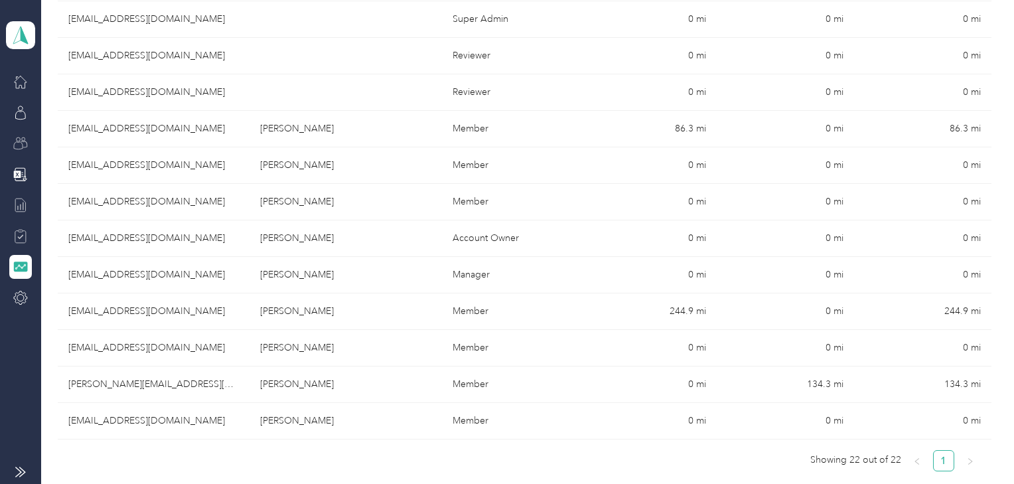
click at [307, 382] on td "Pablo Soto" at bounding box center [346, 384] width 192 height 37
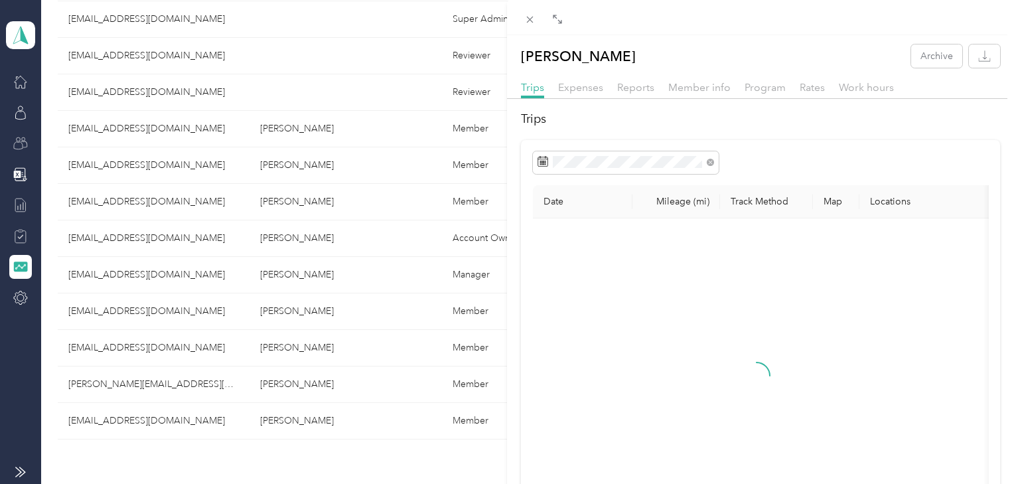
click at [307, 382] on div "Pablo Soto Archive Trips Expenses Reports Member info Program Rates Work hours …" at bounding box center [507, 242] width 1014 height 484
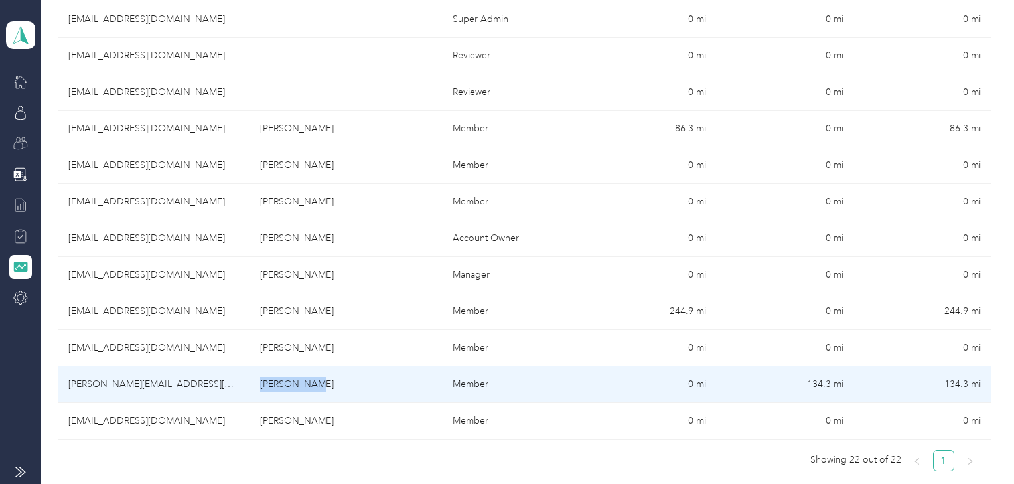
drag, startPoint x: 307, startPoint y: 382, endPoint x: 258, endPoint y: 382, distance: 49.1
click at [258, 382] on td "Pablo Soto" at bounding box center [346, 384] width 192 height 37
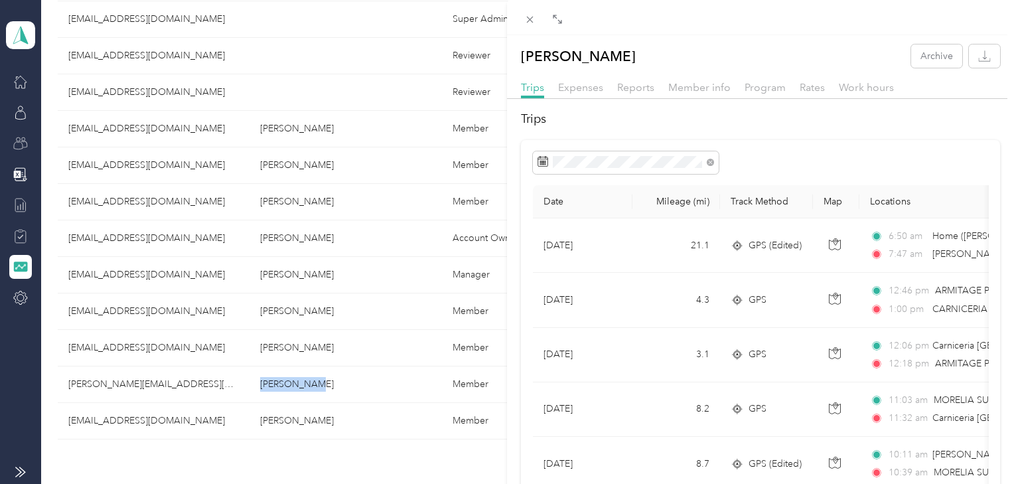
click at [292, 307] on div "Pablo Soto Archive Trips Expenses Reports Member info Program Rates Work hours …" at bounding box center [507, 242] width 1014 height 484
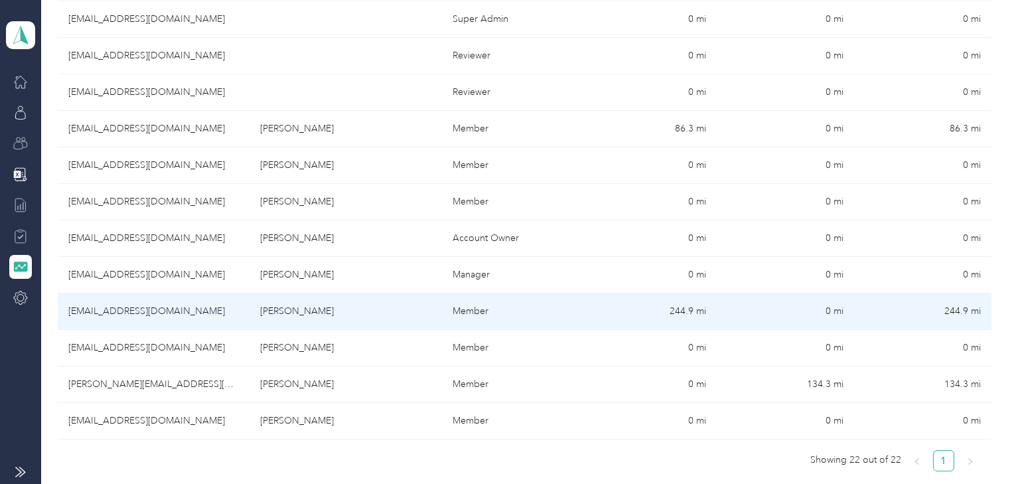
click at [320, 310] on td "Freddy Munoz" at bounding box center [346, 311] width 192 height 37
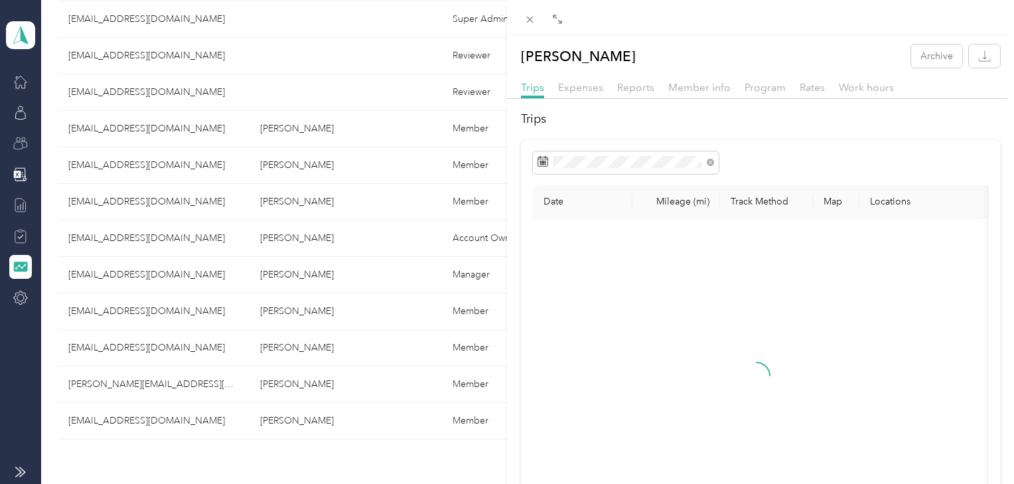
click at [320, 310] on div "Freddy Munoz Archive Trips Expenses Reports Member info Program Rates Work hour…" at bounding box center [507, 242] width 1014 height 484
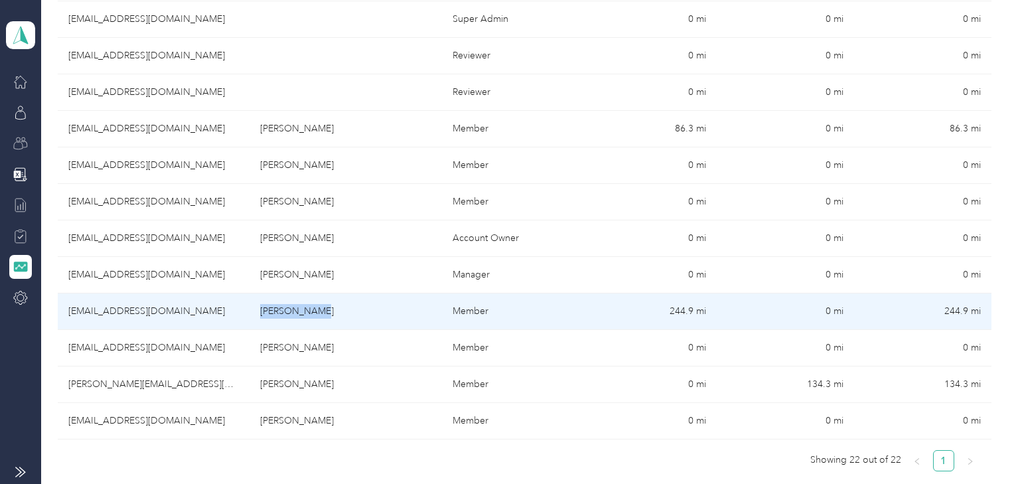
drag, startPoint x: 324, startPoint y: 309, endPoint x: 261, endPoint y: 316, distance: 62.8
click at [261, 316] on td "Freddy Munoz" at bounding box center [346, 311] width 192 height 37
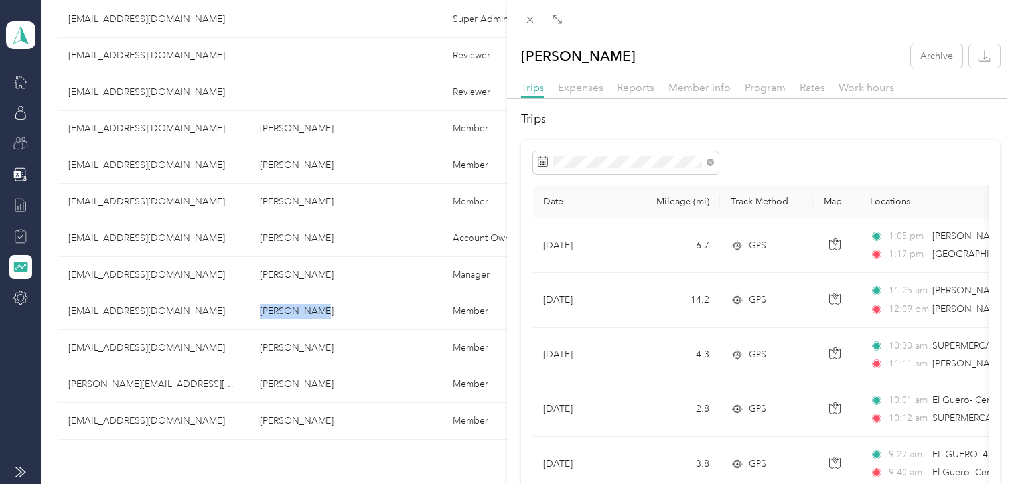
click at [316, 269] on div "Freddy Munoz Archive Trips Expenses Reports Member info Program Rates Work hour…" at bounding box center [507, 242] width 1014 height 484
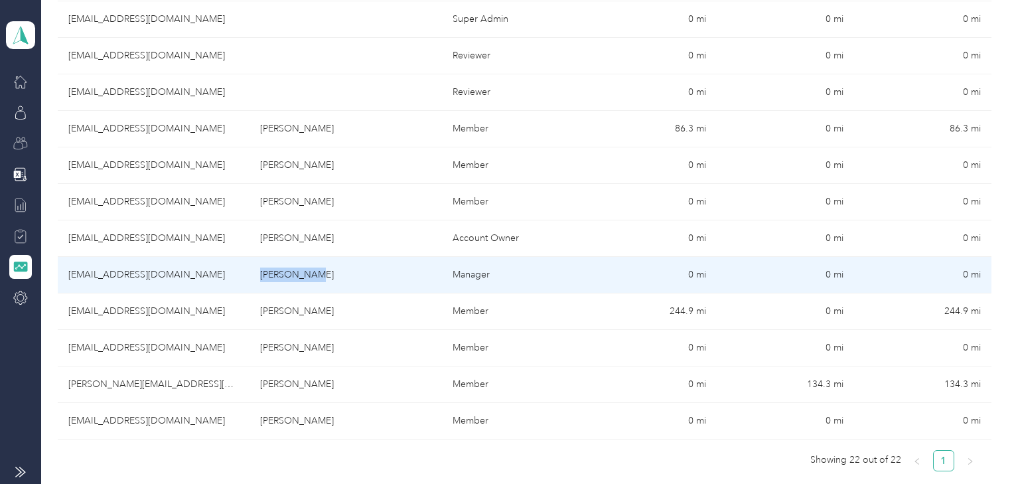
drag, startPoint x: 315, startPoint y: 273, endPoint x: 259, endPoint y: 275, distance: 56.4
click at [259, 275] on td "[PERSON_NAME]" at bounding box center [346, 275] width 192 height 37
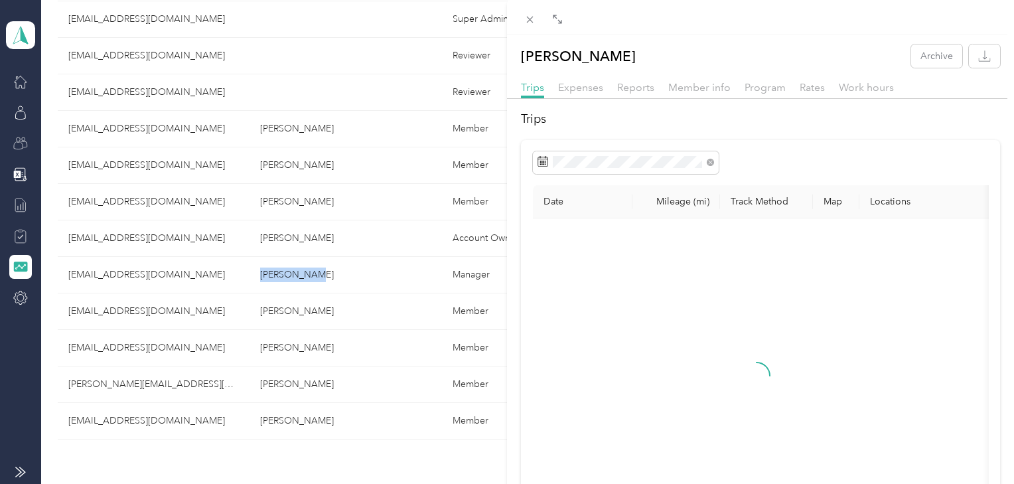
click at [305, 236] on div "Amy Dutcher Archive Trips Expenses Reports Member info Program Rates Work hours…" at bounding box center [507, 242] width 1014 height 484
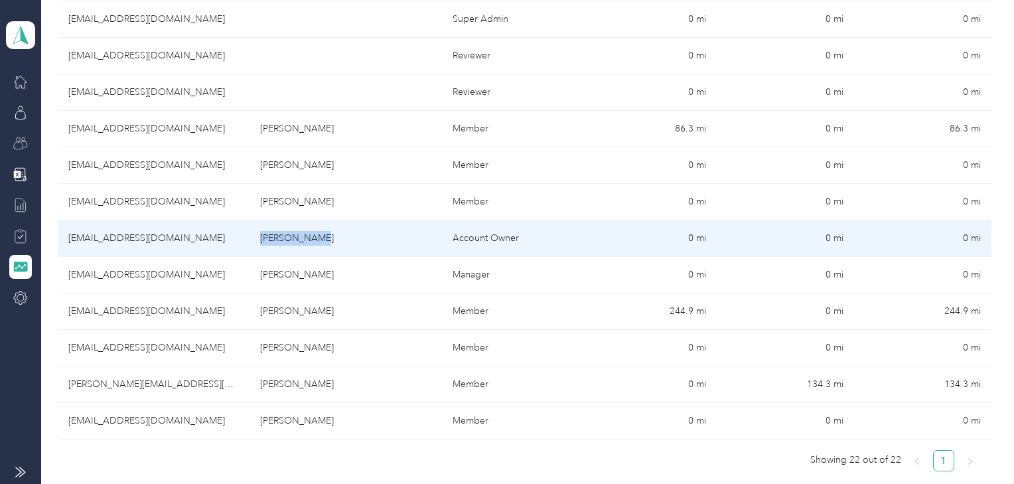
drag, startPoint x: 309, startPoint y: 236, endPoint x: 258, endPoint y: 240, distance: 50.5
click at [258, 240] on td "Kelly Greco" at bounding box center [346, 238] width 192 height 37
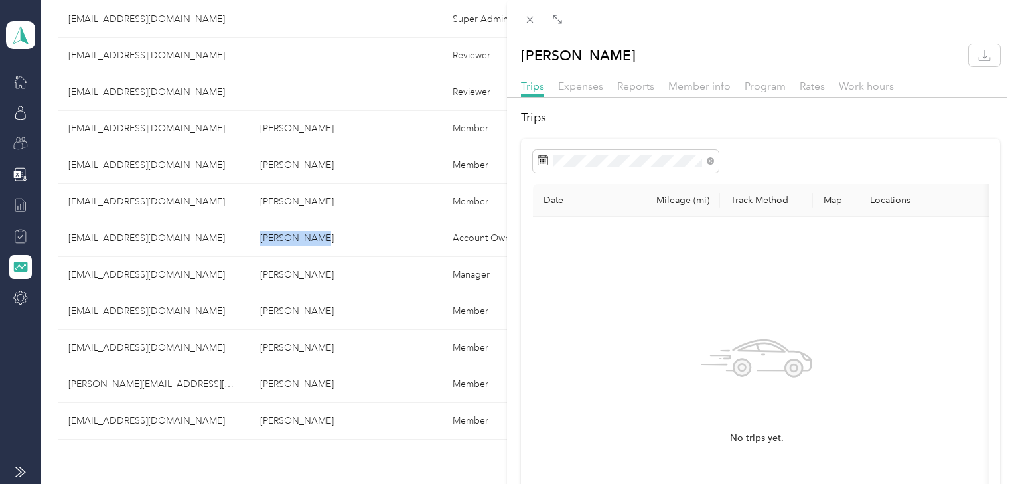
click at [206, 287] on div "Kelly Greco Trips Expenses Reports Member info Program Rates Work hours Trips D…" at bounding box center [507, 242] width 1014 height 484
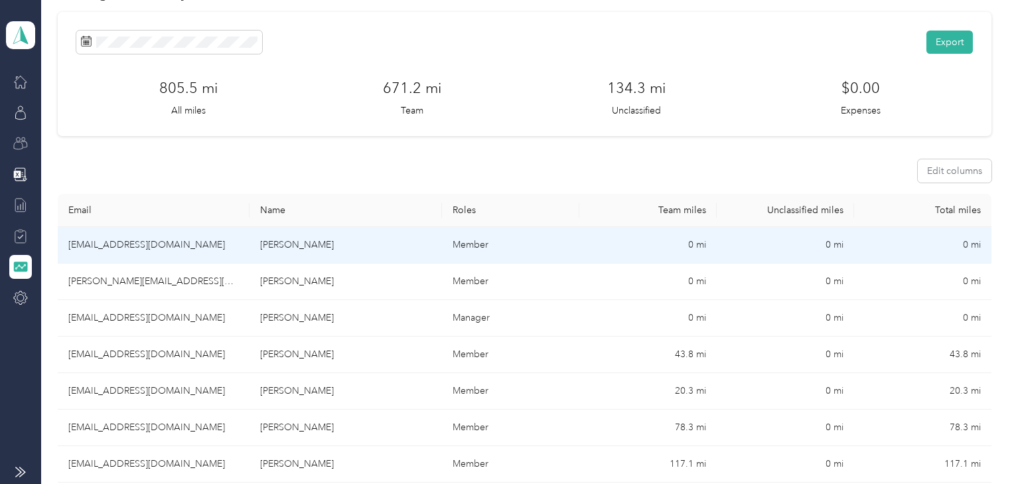
scroll to position [106, 0]
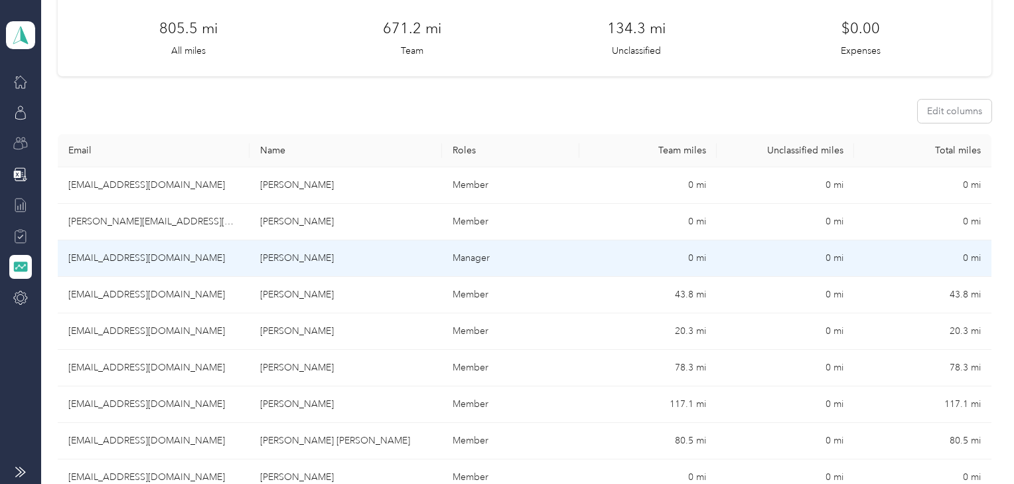
click at [295, 260] on td "Gianna Tortorella" at bounding box center [346, 258] width 192 height 37
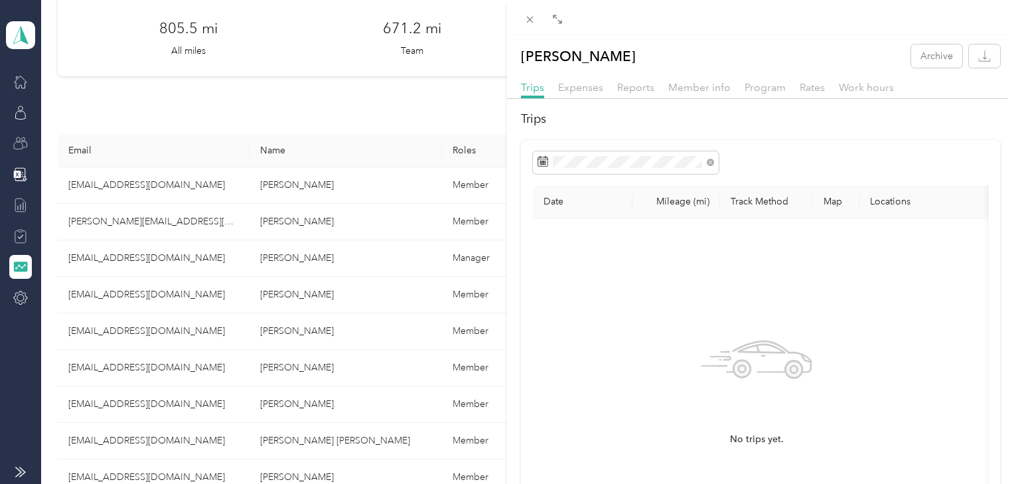
drag, startPoint x: 335, startPoint y: 259, endPoint x: 263, endPoint y: 258, distance: 71.7
click at [263, 258] on div "Gianna Tortorella Archive Trips Expenses Reports Member info Program Rates Work…" at bounding box center [507, 242] width 1014 height 484
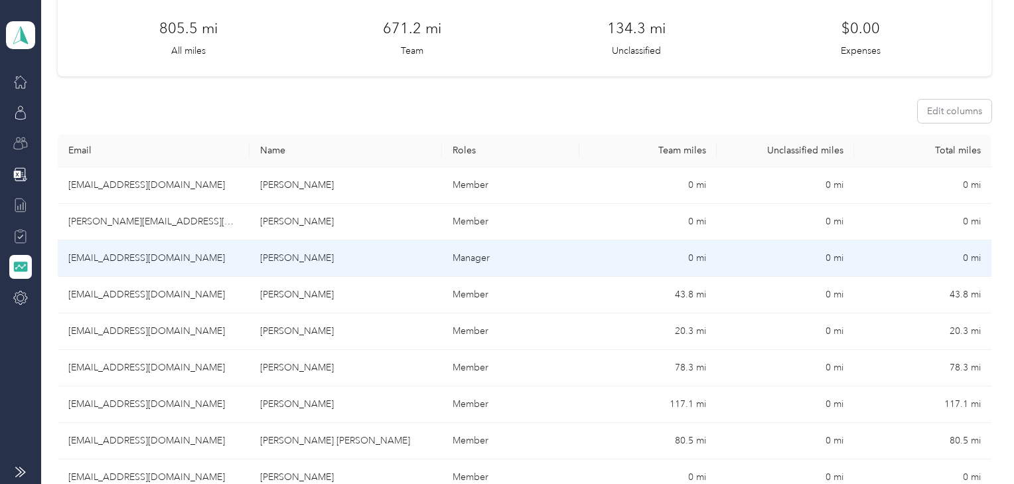
drag, startPoint x: 335, startPoint y: 255, endPoint x: 260, endPoint y: 258, distance: 74.4
click at [260, 258] on td "Gianna Tortorella" at bounding box center [346, 258] width 192 height 37
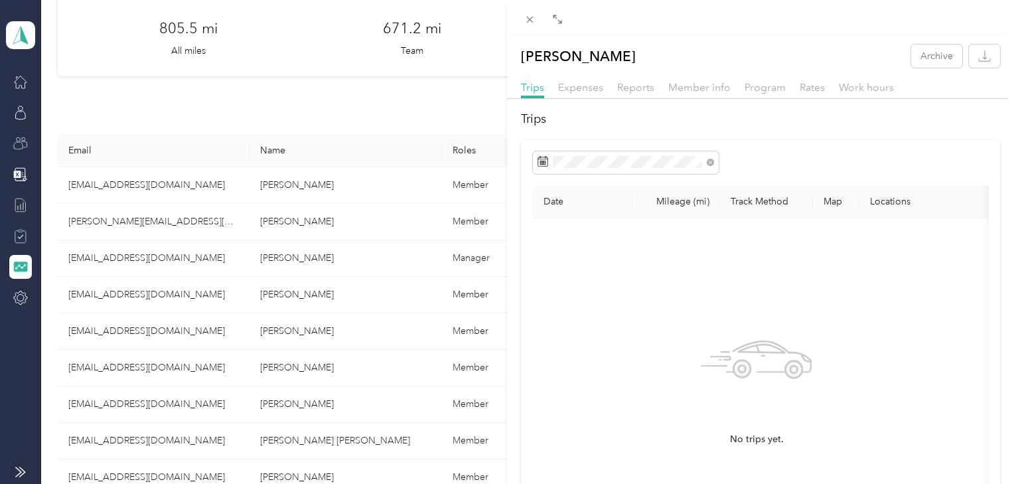
drag, startPoint x: 316, startPoint y: 247, endPoint x: 323, endPoint y: 255, distance: 10.4
click at [316, 247] on div "Gianna Tortorella Archive Trips Expenses Reports Member info Program Rates Work…" at bounding box center [507, 242] width 1014 height 484
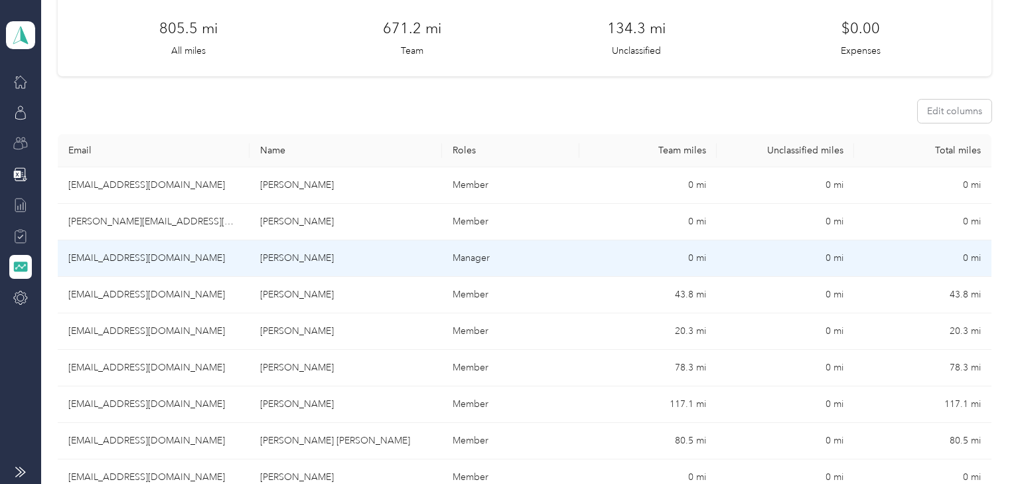
drag, startPoint x: 335, startPoint y: 255, endPoint x: 261, endPoint y: 260, distance: 73.9
click at [261, 260] on td "Gianna Tortorella" at bounding box center [346, 258] width 192 height 37
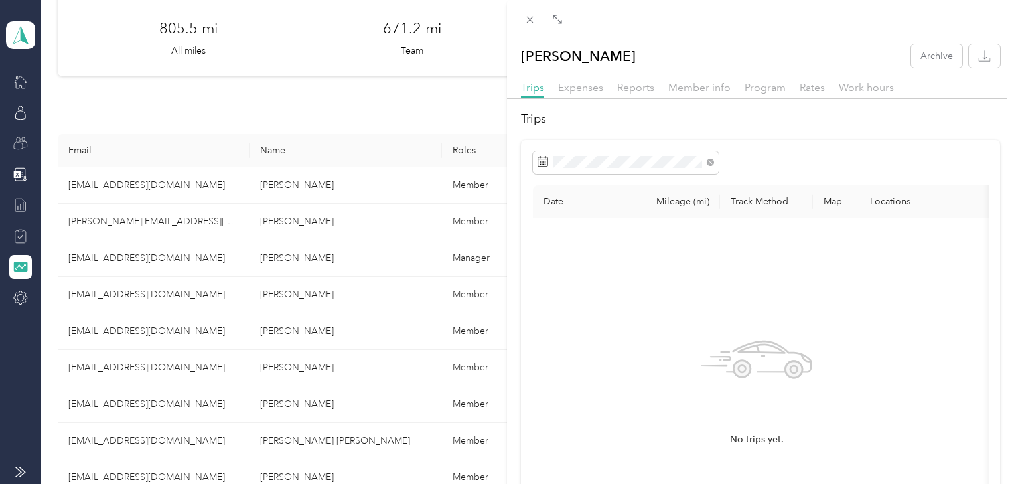
click at [168, 186] on div "Gianna Tortorella Archive Trips Expenses Reports Member info Program Rates Work…" at bounding box center [507, 242] width 1014 height 484
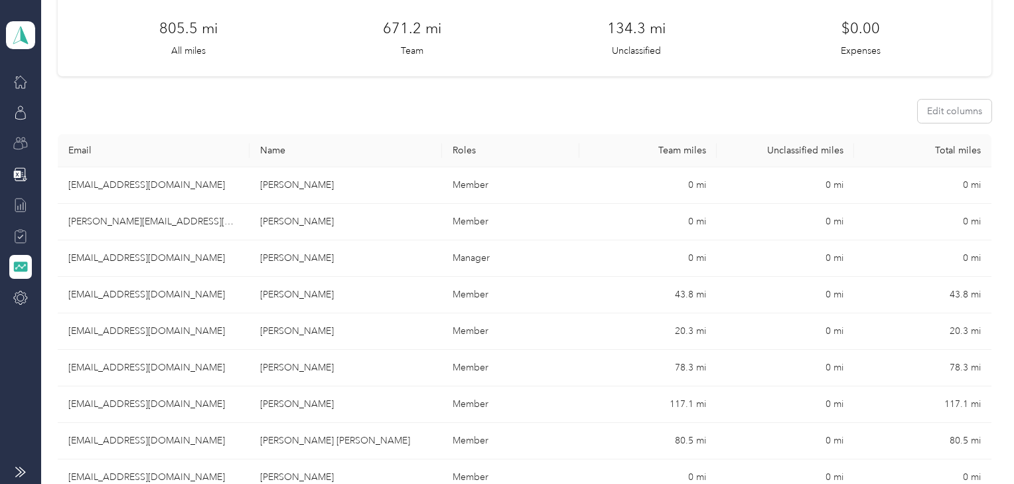
click at [171, 184] on div at bounding box center [507, 242] width 1014 height 484
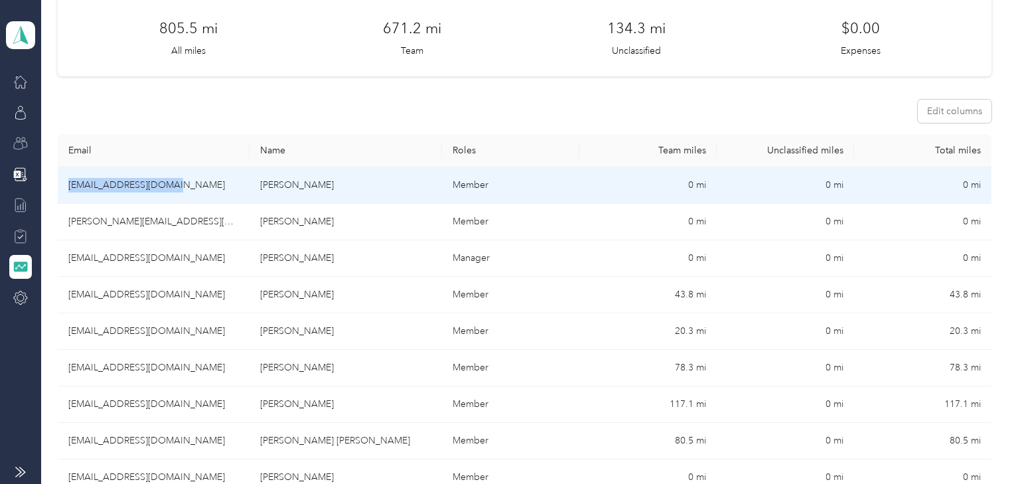
drag, startPoint x: 175, startPoint y: 185, endPoint x: 70, endPoint y: 187, distance: 104.9
click at [70, 187] on td "gaetanoc@ogifoods.com" at bounding box center [154, 185] width 192 height 37
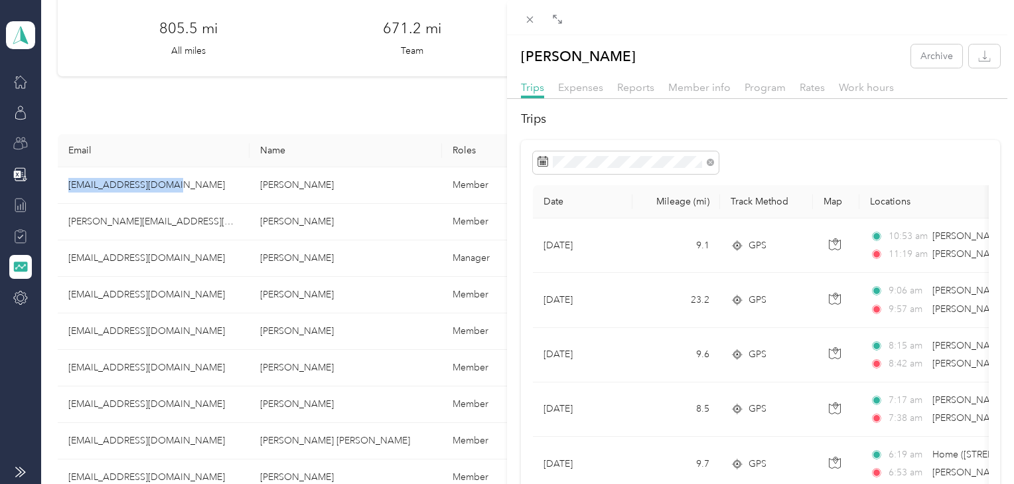
click at [200, 258] on div "Gaetano Ciccone Archive Trips Expenses Reports Member info Program Rates Work h…" at bounding box center [507, 242] width 1014 height 484
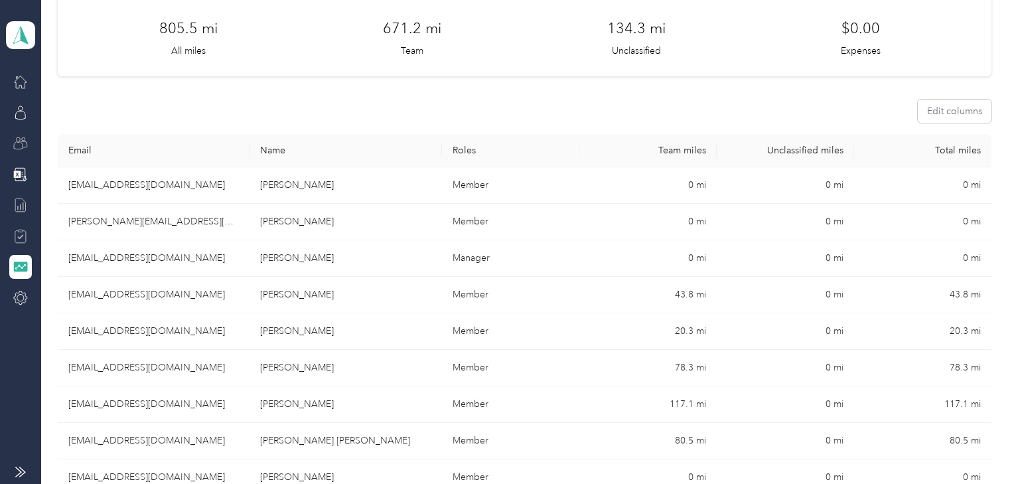
click at [207, 258] on div at bounding box center [507, 242] width 1014 height 484
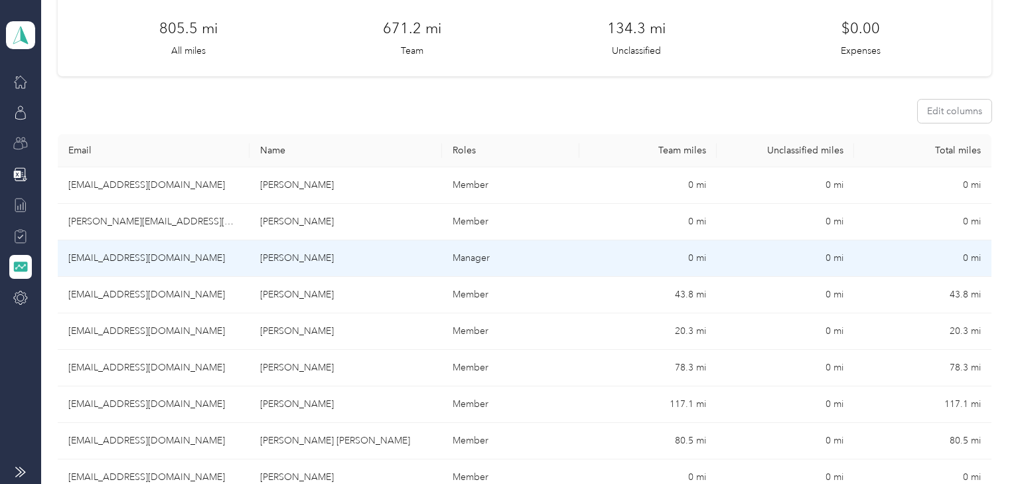
click at [207, 258] on td "gtortorella@orlando-imports.com" at bounding box center [154, 258] width 192 height 37
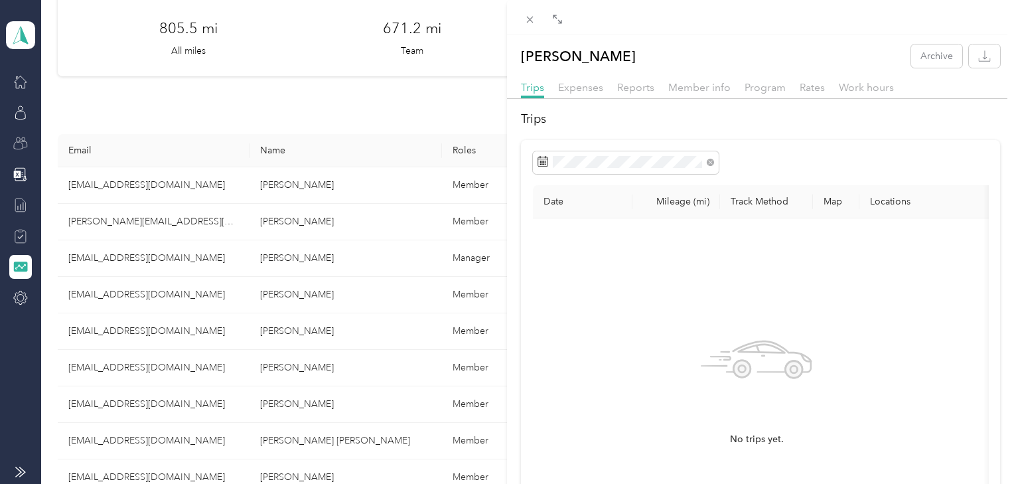
drag, startPoint x: 207, startPoint y: 258, endPoint x: 165, endPoint y: 258, distance: 42.5
click at [165, 258] on div "Gianna Tortorella Archive Trips Expenses Reports Member info Program Rates Work…" at bounding box center [507, 242] width 1014 height 484
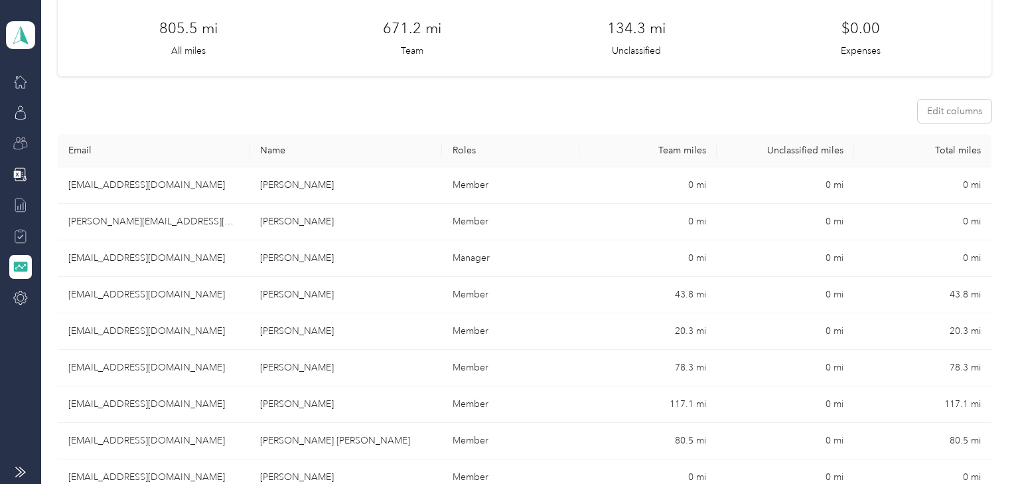
click at [170, 253] on div at bounding box center [507, 242] width 1014 height 484
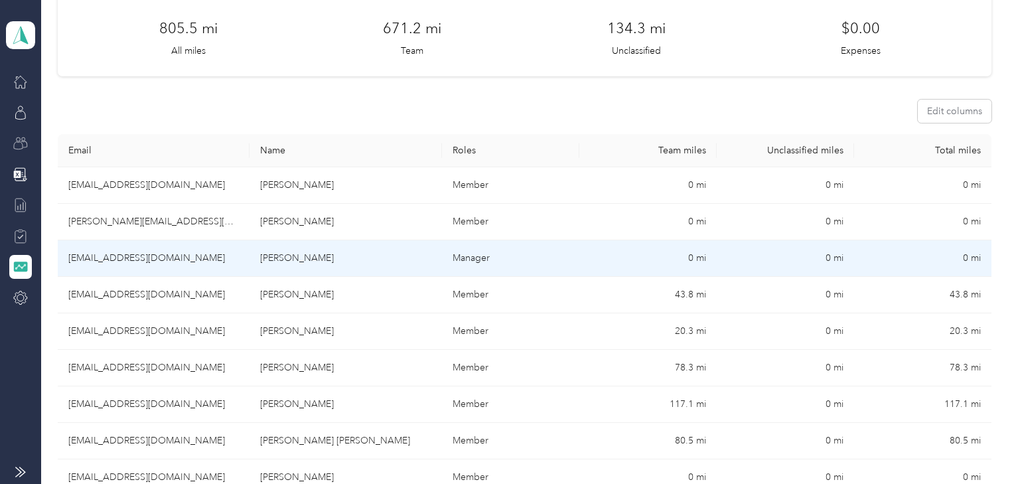
drag, startPoint x: 208, startPoint y: 258, endPoint x: 69, endPoint y: 261, distance: 139.4
click at [69, 261] on td "gtortorella@orlando-imports.com" at bounding box center [154, 258] width 192 height 37
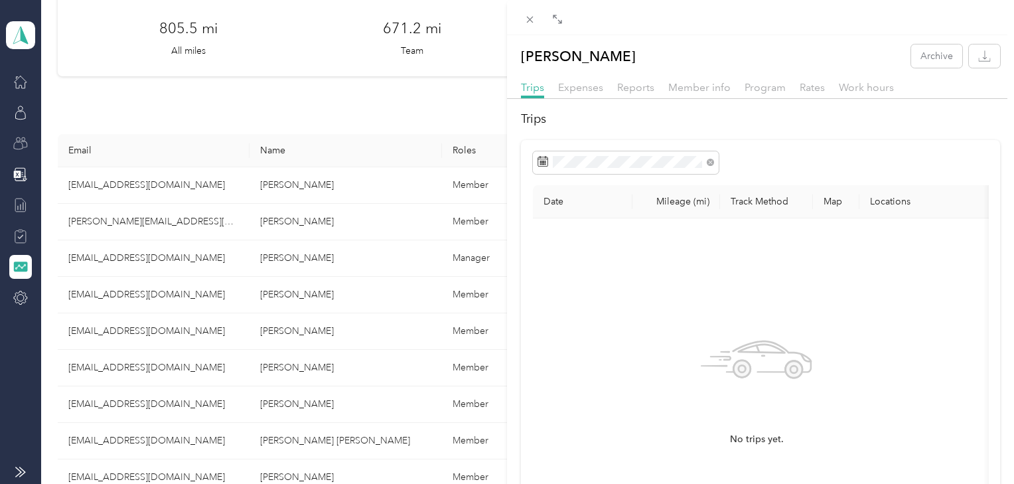
click at [323, 296] on div "Gianna Tortorella Archive Trips Expenses Reports Member info Program Rates Work…" at bounding box center [507, 242] width 1014 height 484
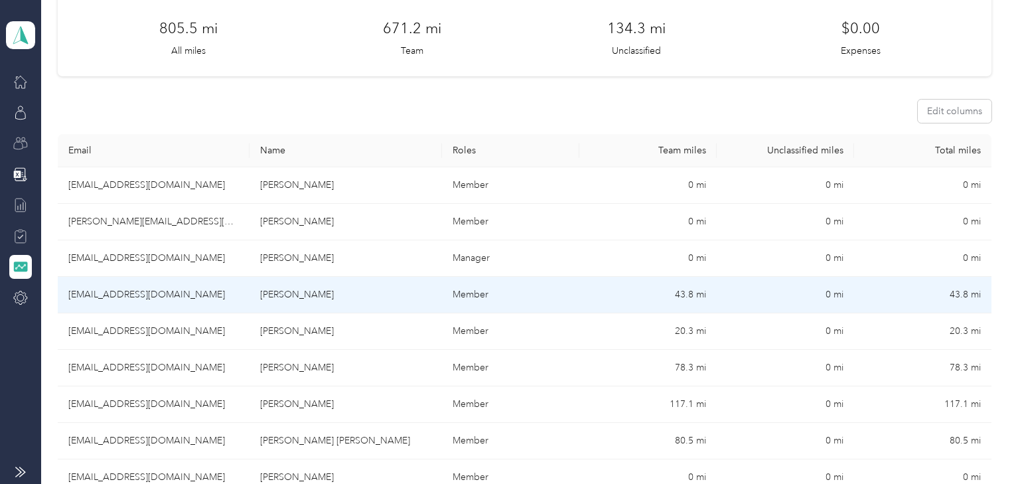
click at [341, 294] on td "David S. Macnaught" at bounding box center [346, 295] width 192 height 37
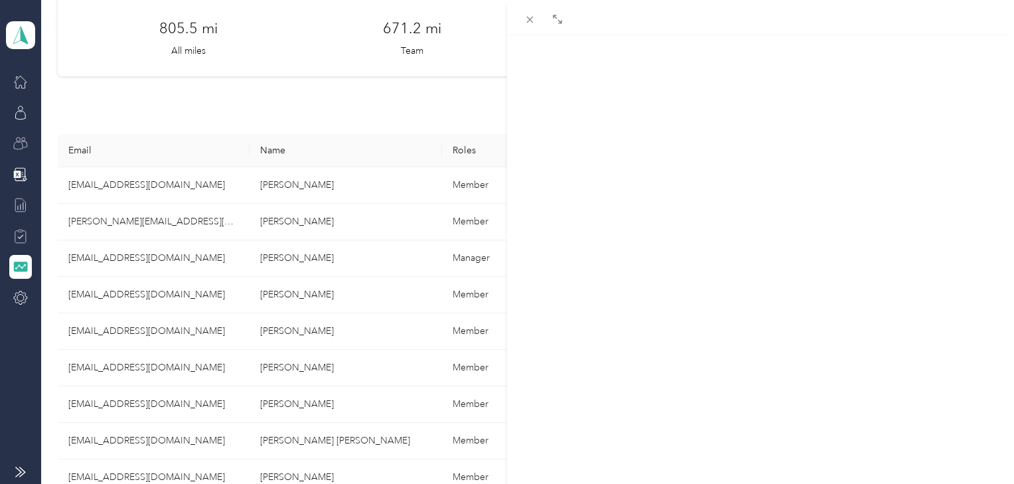
click at [342, 295] on div "David S. Macnaught Archive Trips Expenses Reports Member info Program Rates Wor…" at bounding box center [507, 242] width 1014 height 484
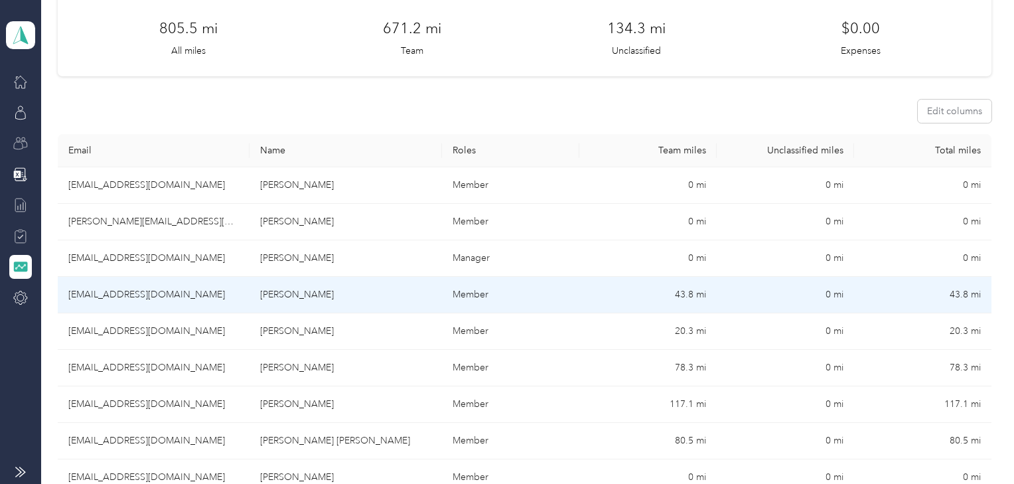
drag, startPoint x: 342, startPoint y: 295, endPoint x: 256, endPoint y: 302, distance: 86.6
click at [256, 302] on td "David S. Macnaught" at bounding box center [346, 295] width 192 height 37
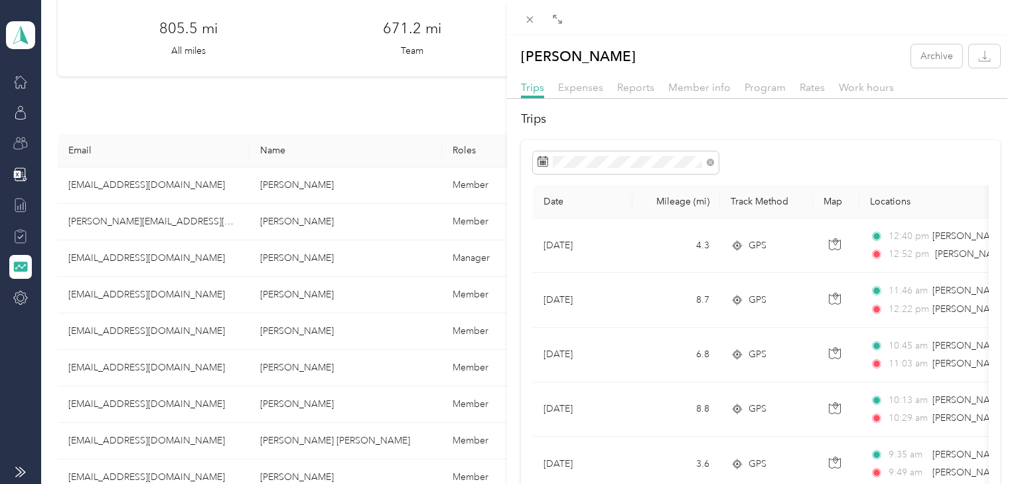
click at [308, 327] on div "David S. Macnaught Archive Trips Expenses Reports Member info Program Rates Wor…" at bounding box center [507, 242] width 1014 height 484
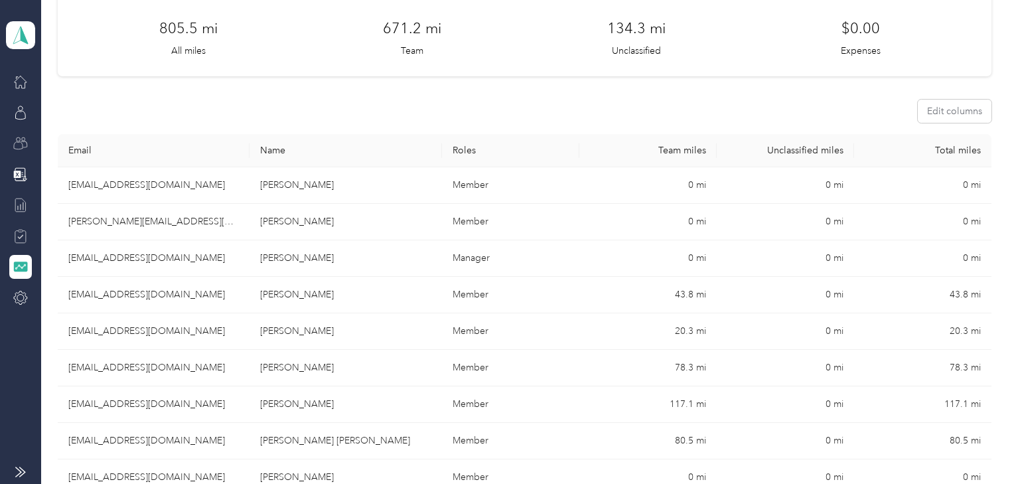
click at [340, 332] on div at bounding box center [507, 242] width 1014 height 484
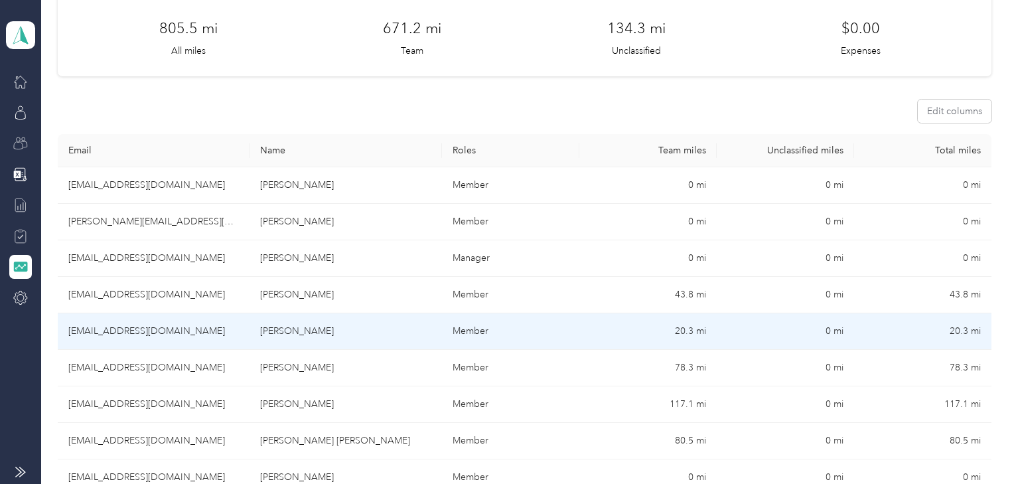
click at [350, 329] on td "Nicholas A. Ruggiero" at bounding box center [346, 331] width 192 height 37
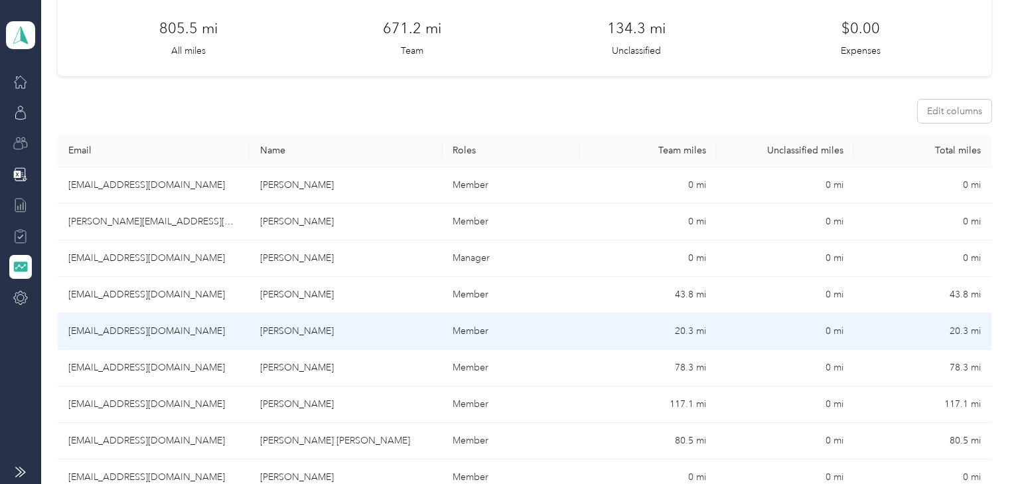
click at [348, 330] on td "Nicholas A. Ruggiero" at bounding box center [346, 331] width 192 height 37
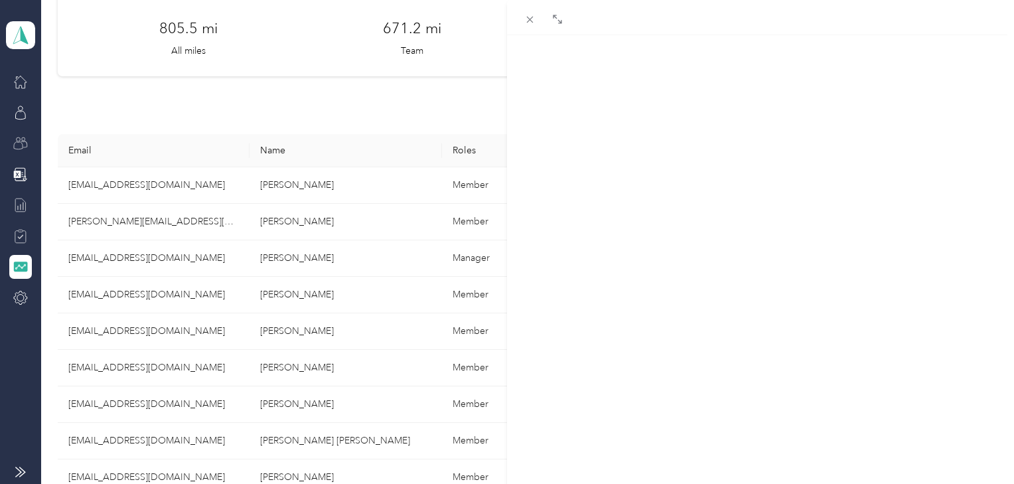
click at [348, 330] on div "Nicholas A. Ruggiero Archive Trips Expenses Reports Member info Program Rates W…" at bounding box center [507, 242] width 1014 height 484
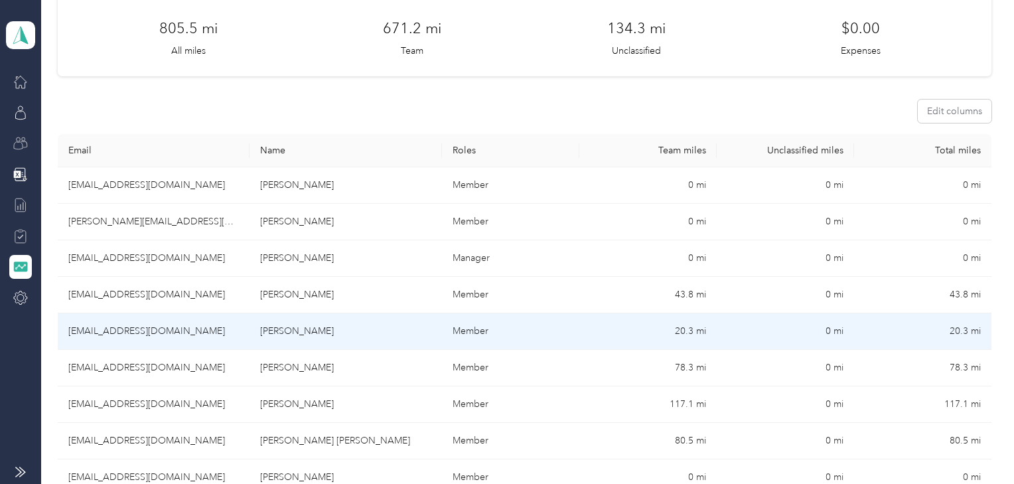
drag, startPoint x: 348, startPoint y: 330, endPoint x: 260, endPoint y: 335, distance: 88.4
click at [260, 335] on td "Nicholas A. Ruggiero" at bounding box center [346, 331] width 192 height 37
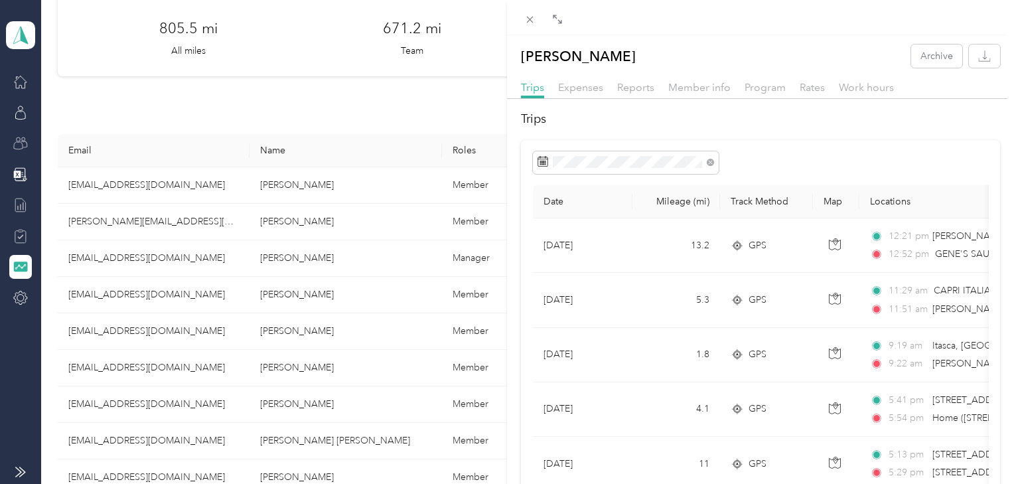
click at [216, 293] on div "Nicholas A. Ruggiero Archive Trips Expenses Reports Member info Program Rates W…" at bounding box center [507, 242] width 1014 height 484
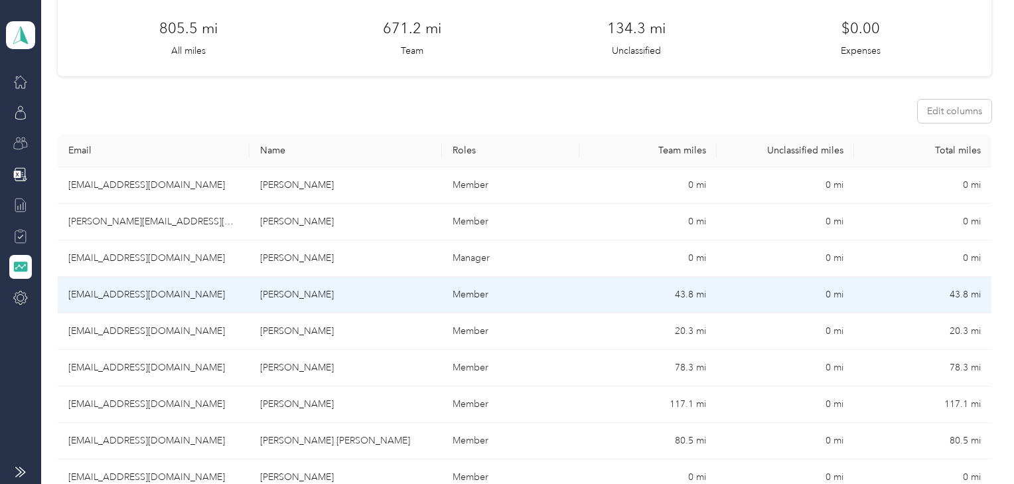
drag, startPoint x: 218, startPoint y: 295, endPoint x: 66, endPoint y: 297, distance: 152.0
click at [66, 297] on td "dmacnaught@orlando-imports.com" at bounding box center [154, 295] width 192 height 37
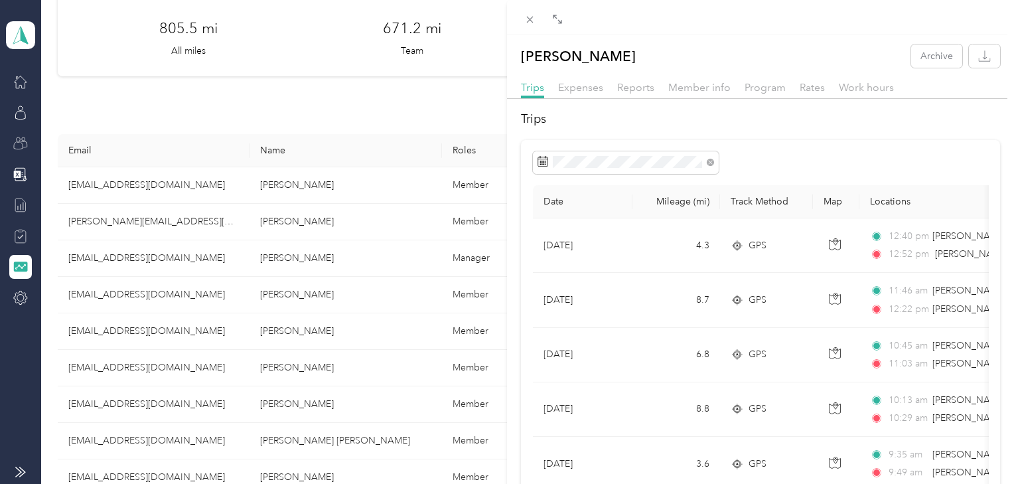
click at [204, 327] on div "David S. Macnaught Archive Trips Expenses Reports Member info Program Rates Wor…" at bounding box center [507, 242] width 1014 height 484
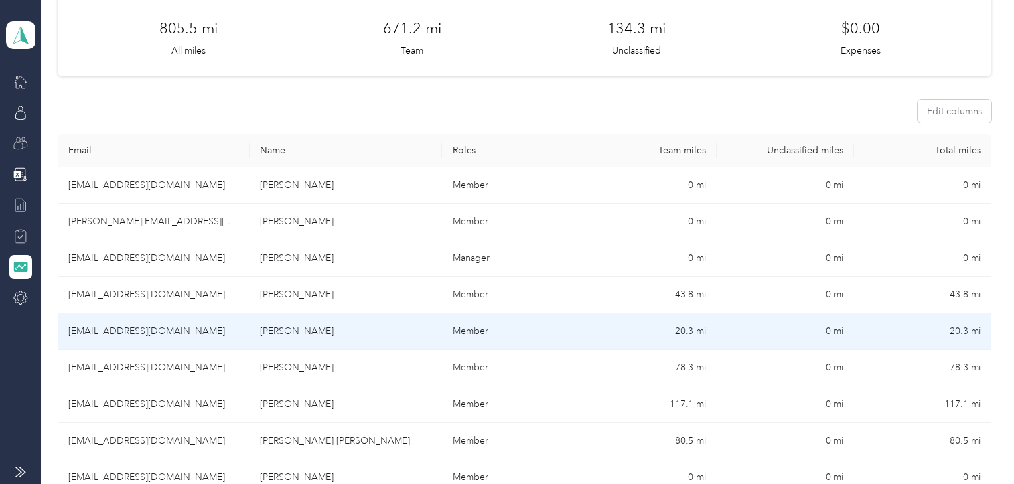
drag, startPoint x: 206, startPoint y: 329, endPoint x: 70, endPoint y: 337, distance: 135.6
click at [70, 337] on td "nruggiero@orlando-imports.com" at bounding box center [154, 331] width 192 height 37
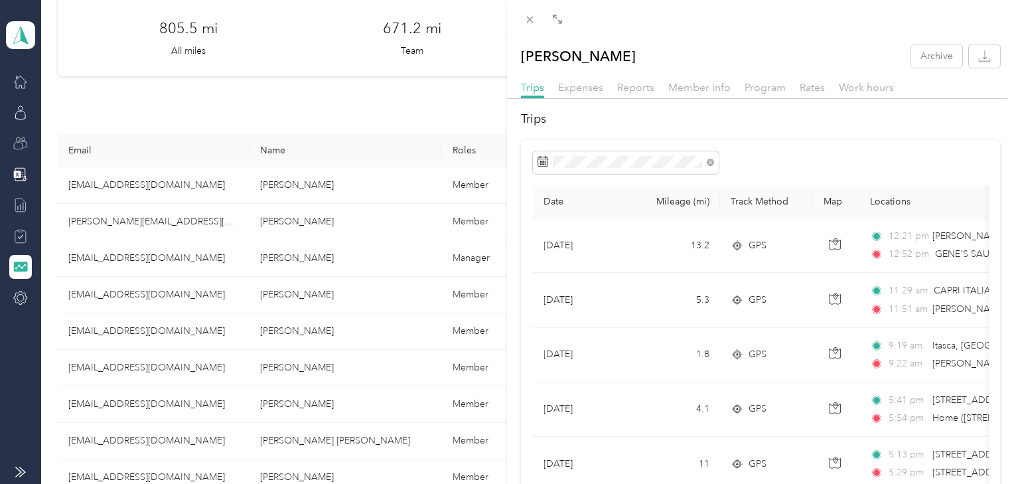
click at [147, 361] on div "Nicholas A. Ruggiero Archive Trips Expenses Reports Member info Program Rates W…" at bounding box center [507, 242] width 1014 height 484
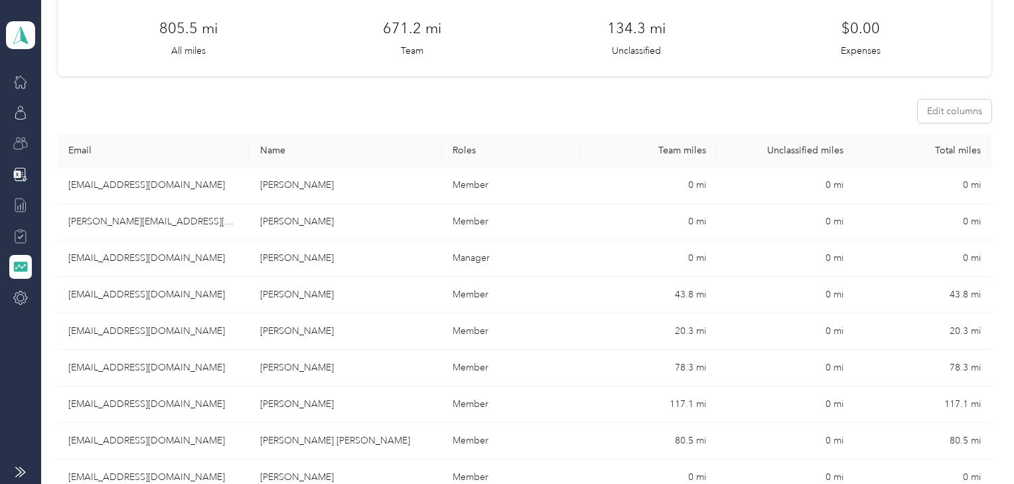
click at [173, 372] on div at bounding box center [507, 242] width 1014 height 484
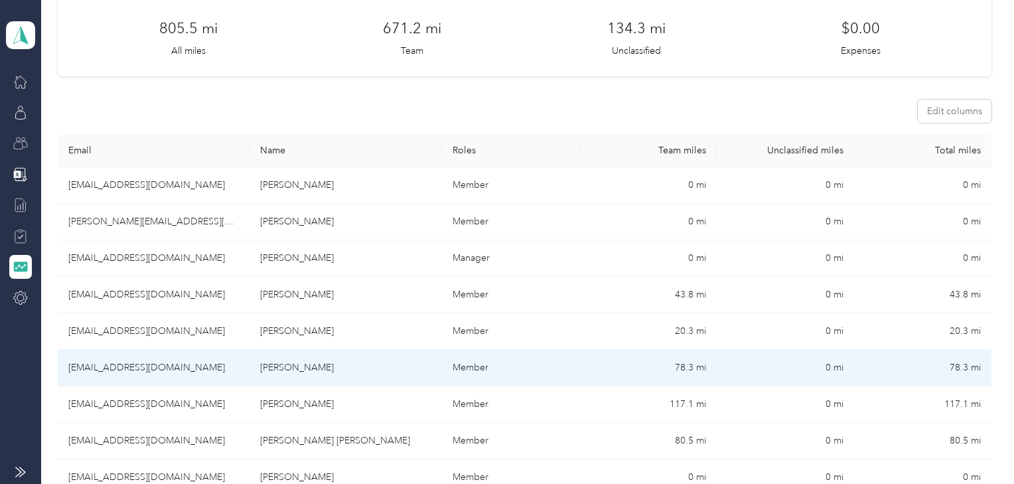
drag, startPoint x: 200, startPoint y: 366, endPoint x: 69, endPoint y: 366, distance: 131.4
click at [69, 366] on td "tnatalino@orlando-imports.com" at bounding box center [154, 368] width 192 height 37
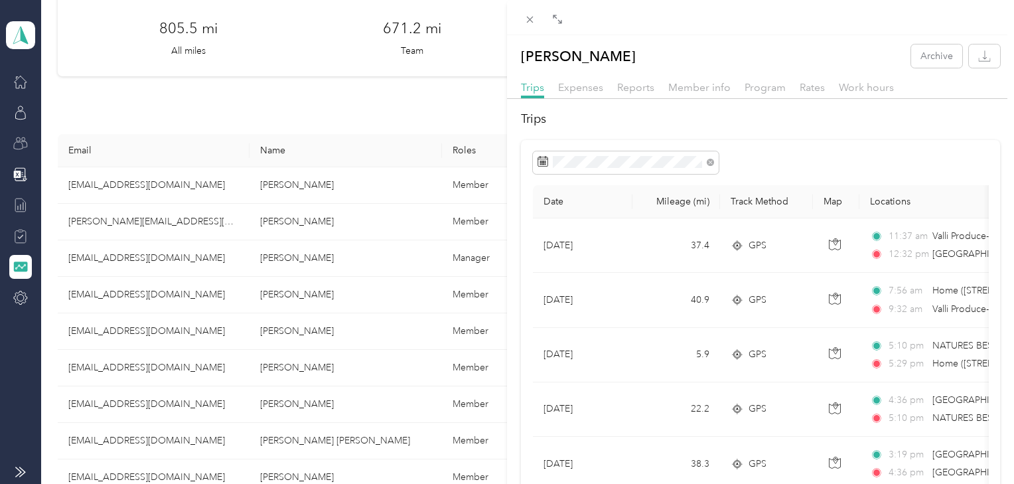
drag, startPoint x: 128, startPoint y: 402, endPoint x: 151, endPoint y: 402, distance: 23.2
click at [128, 402] on div "Antonio D. Natalino Archive Trips Expenses Reports Member info Program Rates Wo…" at bounding box center [507, 242] width 1014 height 484
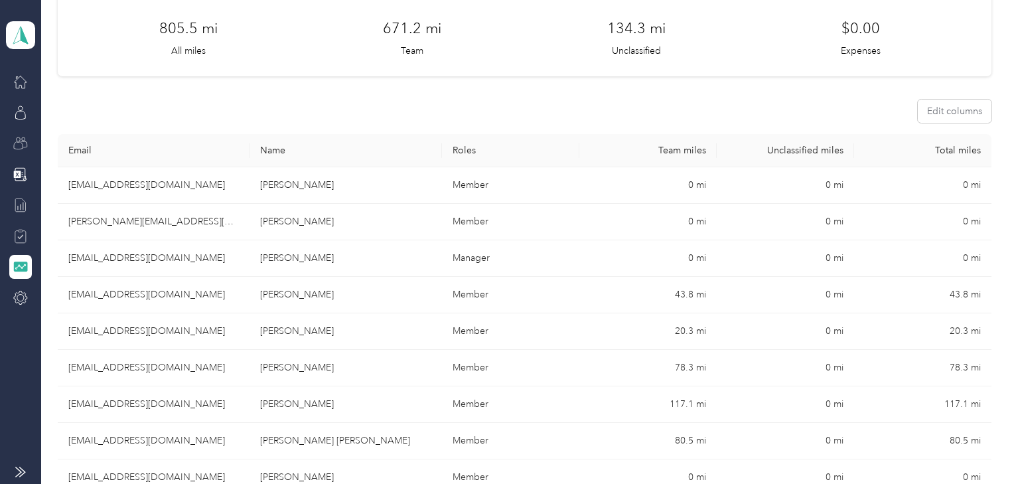
click at [185, 402] on div at bounding box center [507, 242] width 1014 height 484
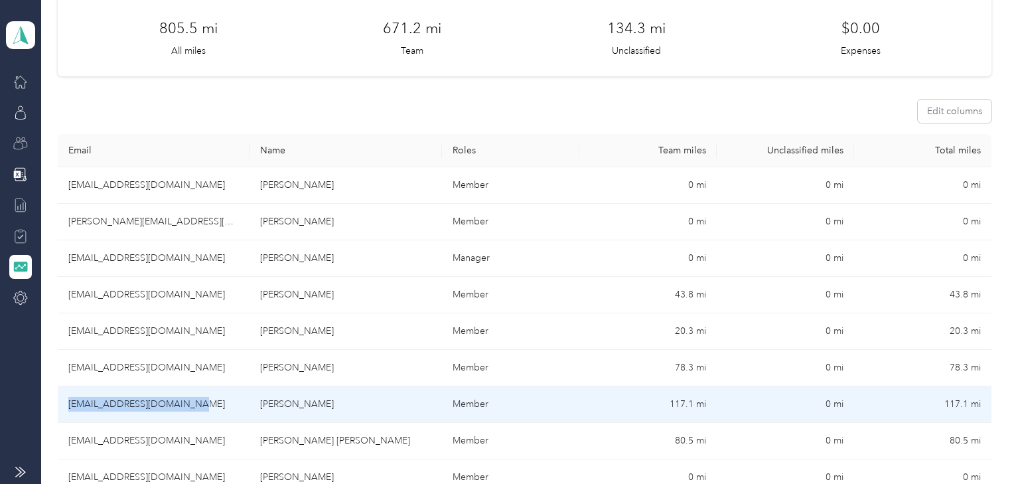
drag, startPoint x: 188, startPoint y: 405, endPoint x: 69, endPoint y: 409, distance: 119.5
click at [69, 409] on td "mrios@orlando-imports.com" at bounding box center [154, 404] width 192 height 37
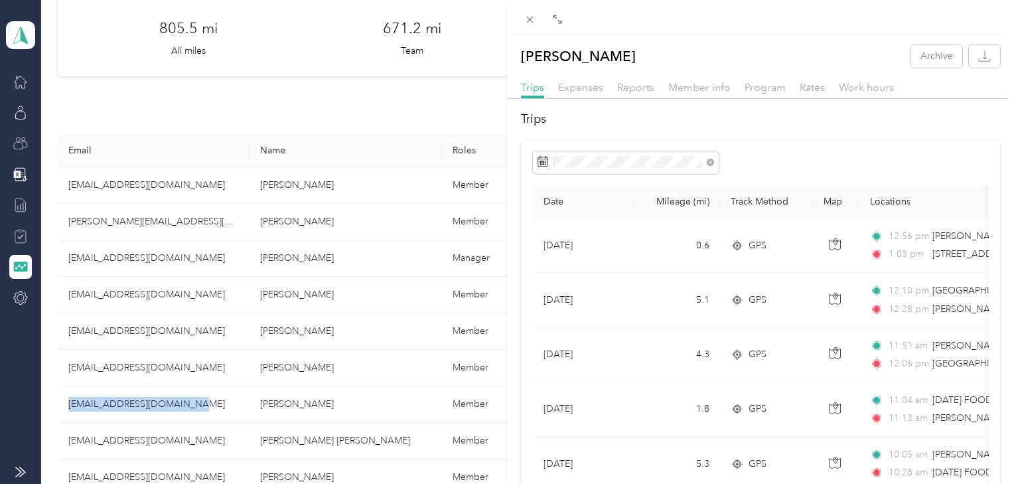
click at [145, 439] on div "Martin Rios Archive Trips Expenses Reports Member info Program Rates Work hours…" at bounding box center [507, 242] width 1014 height 484
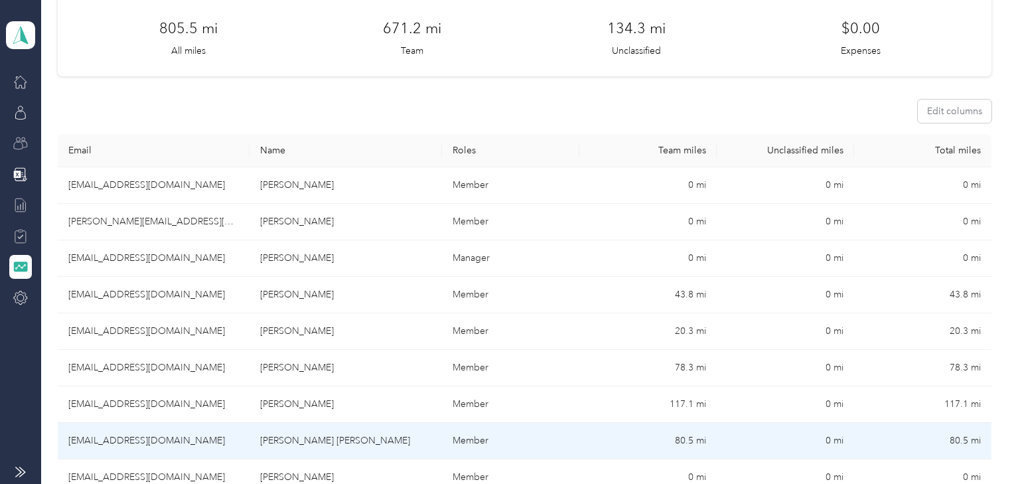
click at [181, 439] on td "mmartin@orlando-imports.com" at bounding box center [154, 441] width 192 height 37
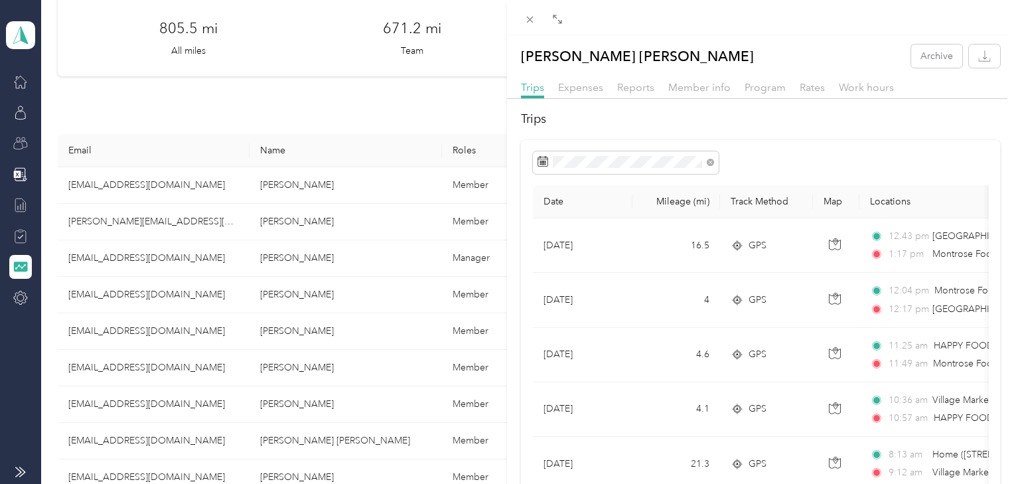
drag, startPoint x: 200, startPoint y: 440, endPoint x: 77, endPoint y: 447, distance: 123.0
click at [78, 447] on div "Miguel A. Martindelcampo Quintero Archive Trips Expenses Reports Member info Pr…" at bounding box center [507, 242] width 1014 height 484
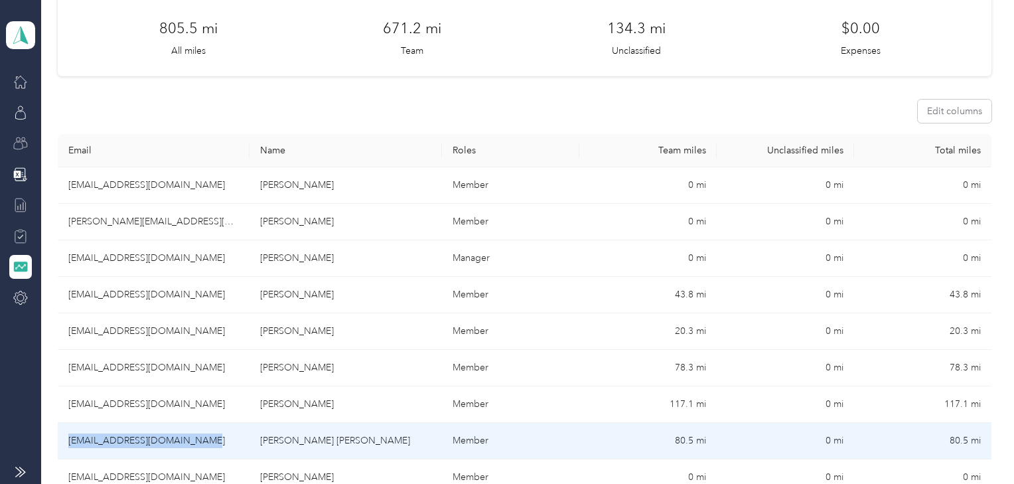
drag, startPoint x: 200, startPoint y: 441, endPoint x: 70, endPoint y: 443, distance: 129.4
click at [70, 443] on td "mmartin@orlando-imports.com" at bounding box center [154, 441] width 192 height 37
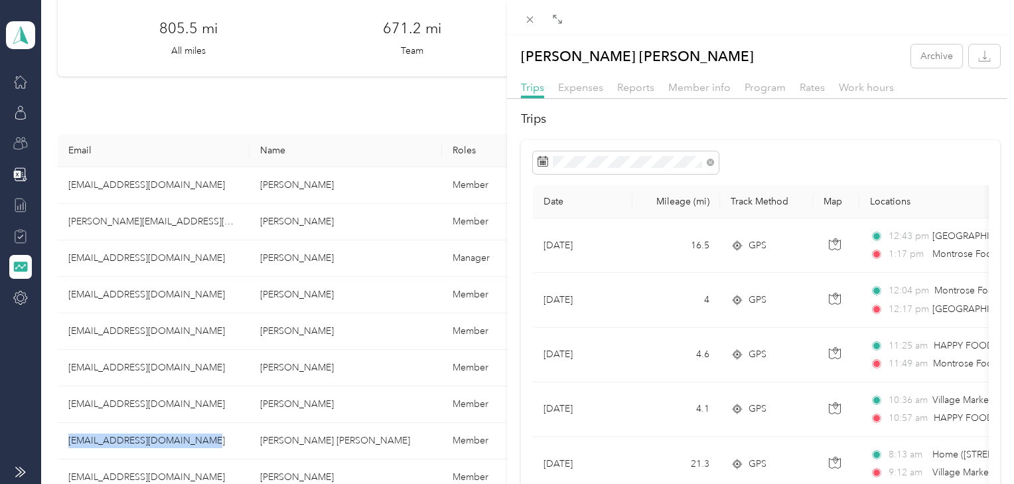
click at [175, 419] on div "Miguel A. Martindelcampo Quintero Archive Trips Expenses Reports Member info Pr…" at bounding box center [507, 242] width 1014 height 484
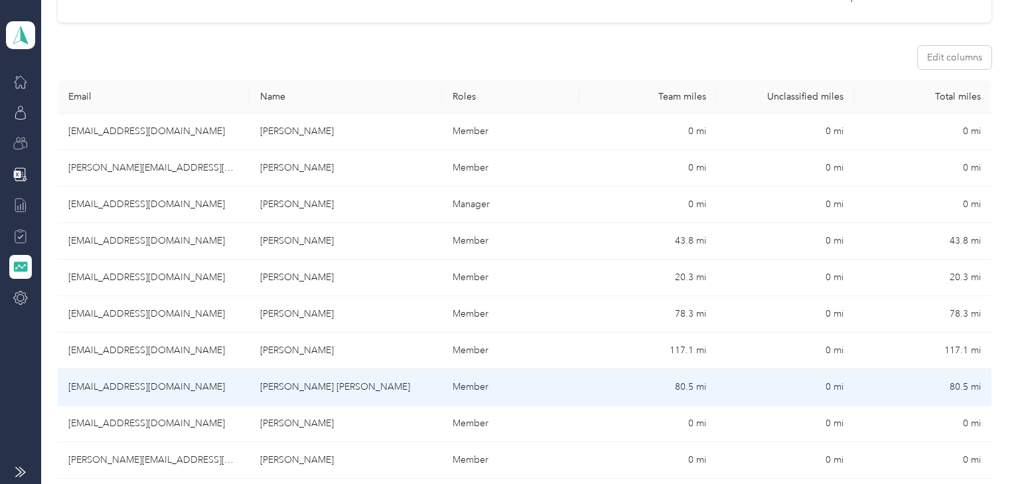
scroll to position [265, 0]
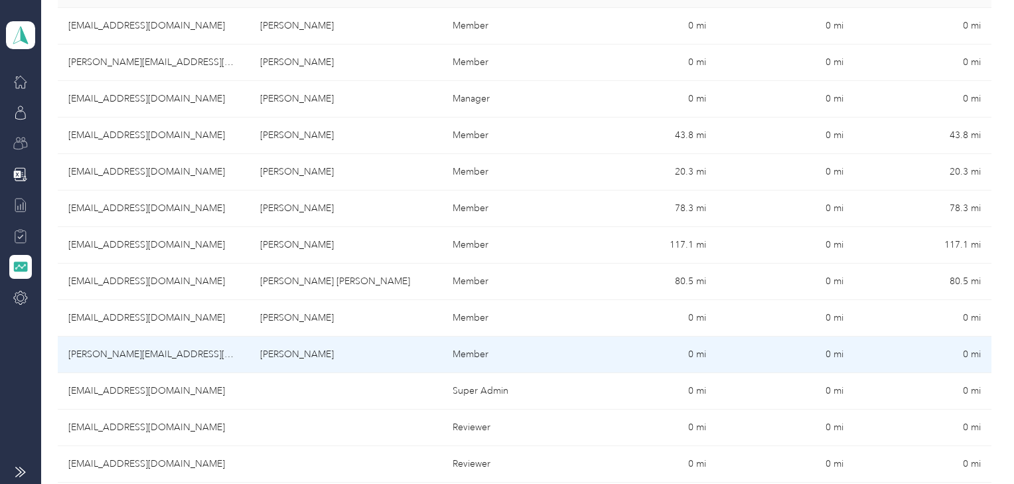
click at [189, 354] on td "preza@orlando-imports.com" at bounding box center [154, 354] width 192 height 37
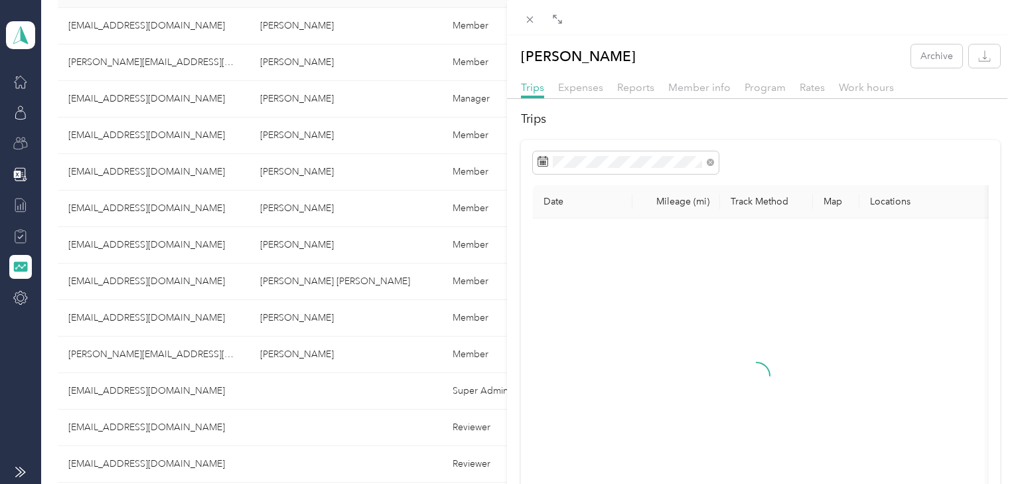
drag, startPoint x: 188, startPoint y: 354, endPoint x: 100, endPoint y: 357, distance: 89.0
click at [100, 357] on div "Paola Reza Archive Trips Expenses Reports Member info Program Rates Work hours …" at bounding box center [507, 242] width 1014 height 484
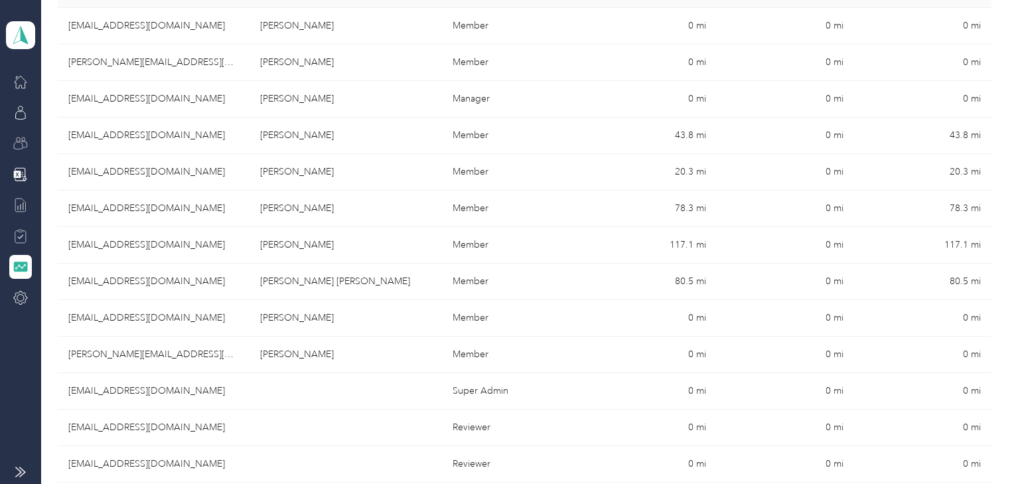
click at [100, 356] on div at bounding box center [507, 242] width 1014 height 484
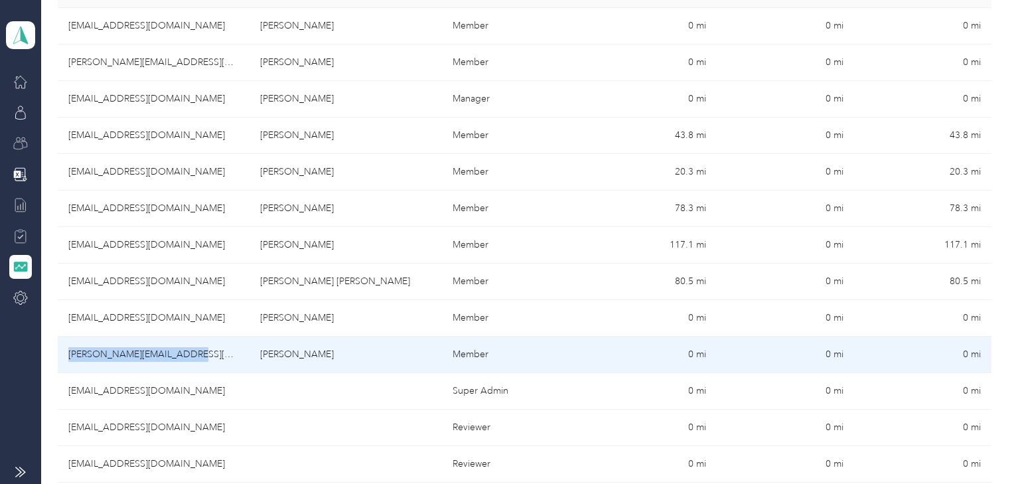
drag, startPoint x: 191, startPoint y: 353, endPoint x: 62, endPoint y: 353, distance: 128.8
click at [62, 353] on td "preza@orlando-imports.com" at bounding box center [154, 354] width 192 height 37
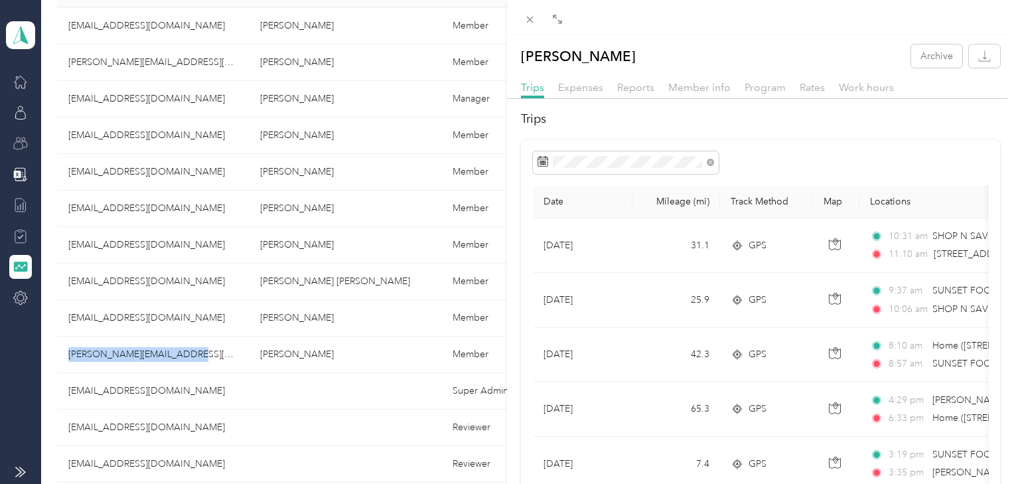
click at [210, 378] on div "Paola Reza Archive Trips Expenses Reports Member info Program Rates Work hours …" at bounding box center [507, 242] width 1014 height 484
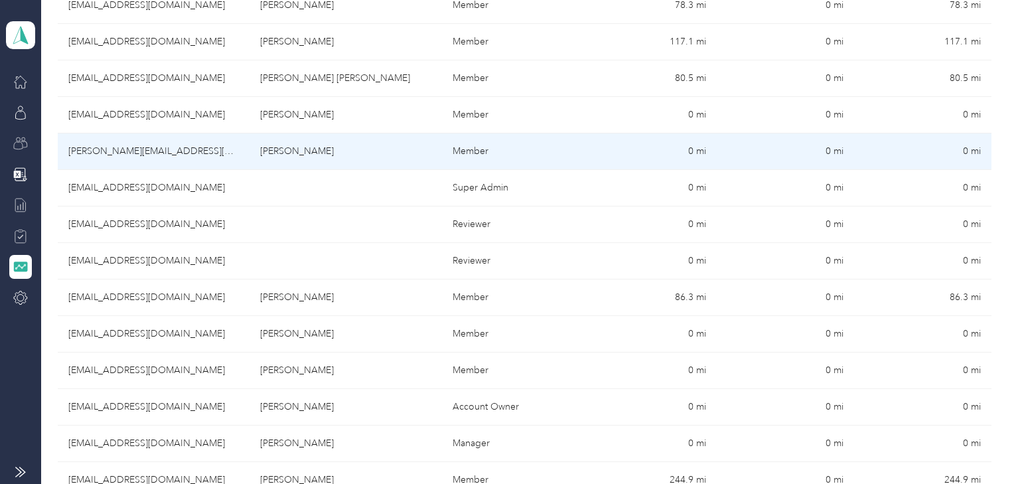
scroll to position [478, 0]
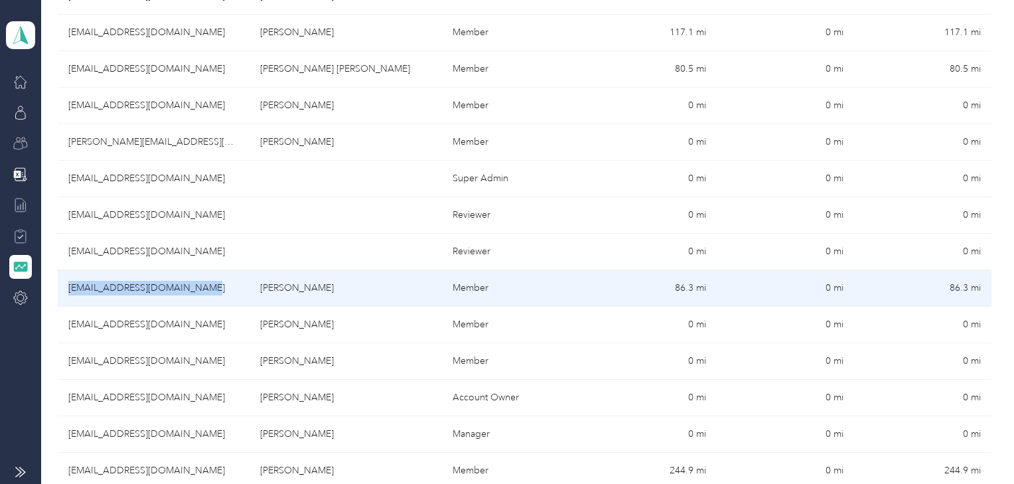
drag, startPoint x: 198, startPoint y: 289, endPoint x: 69, endPoint y: 289, distance: 128.8
click at [69, 289] on td "asappia@orlando-imports.com" at bounding box center [154, 288] width 192 height 37
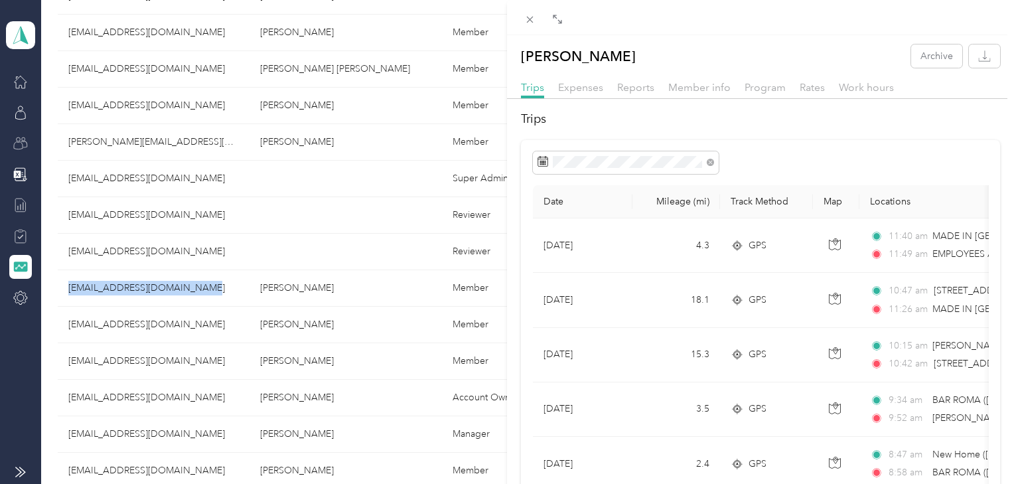
click at [162, 315] on div "Andrea M. Sappia Archive Trips Expenses Reports Member info Program Rates Work …" at bounding box center [507, 242] width 1014 height 484
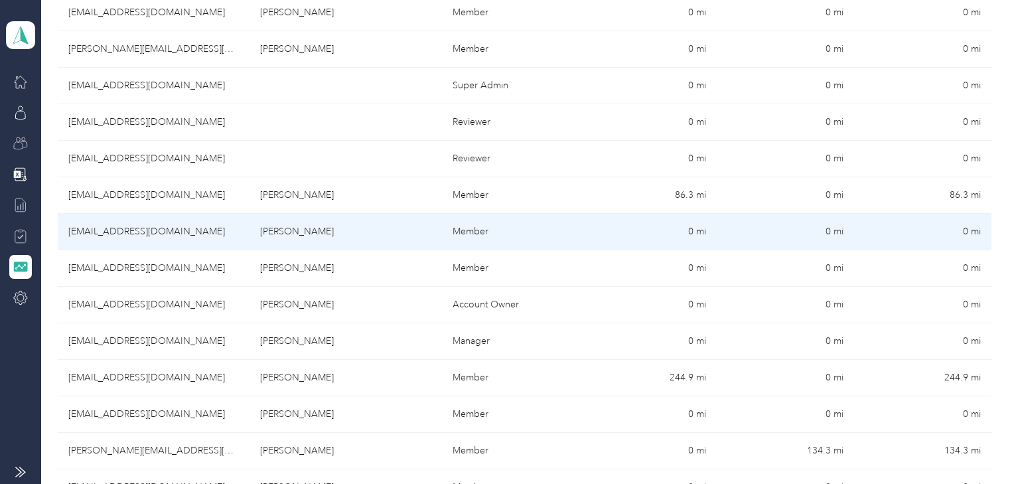
scroll to position [584, 0]
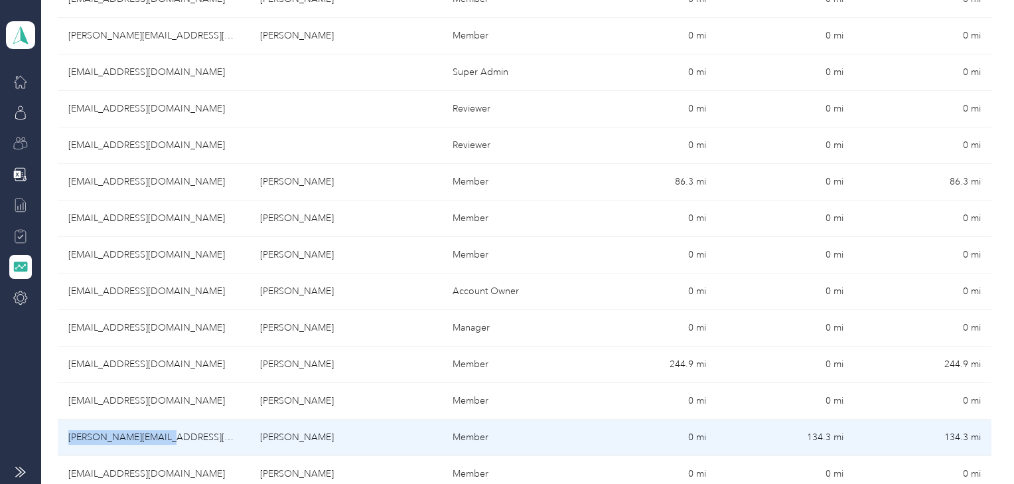
drag, startPoint x: 170, startPoint y: 435, endPoint x: 66, endPoint y: 437, distance: 103.6
click at [66, 437] on td "pablos@ogimports.com" at bounding box center [154, 437] width 192 height 37
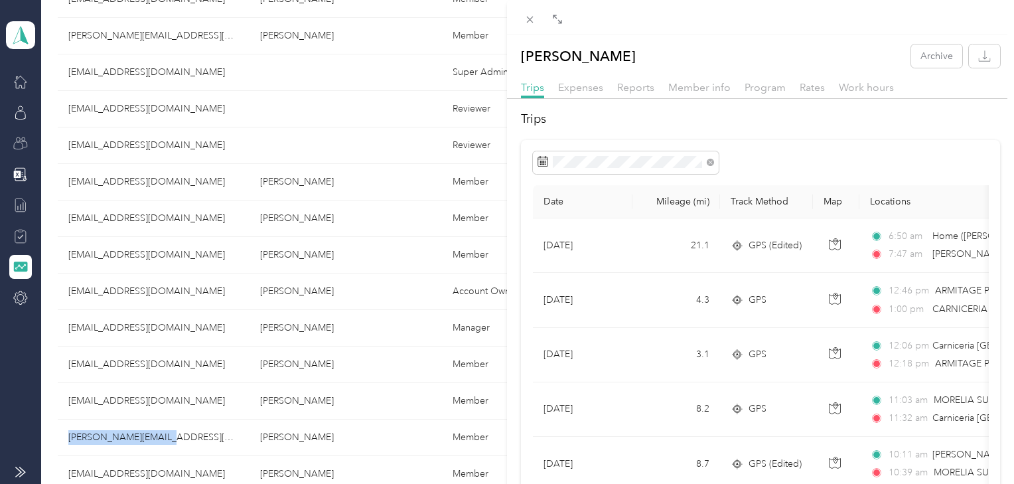
click at [167, 363] on div "Pablo Soto Archive Trips Expenses Reports Member info Program Rates Work hours …" at bounding box center [507, 242] width 1014 height 484
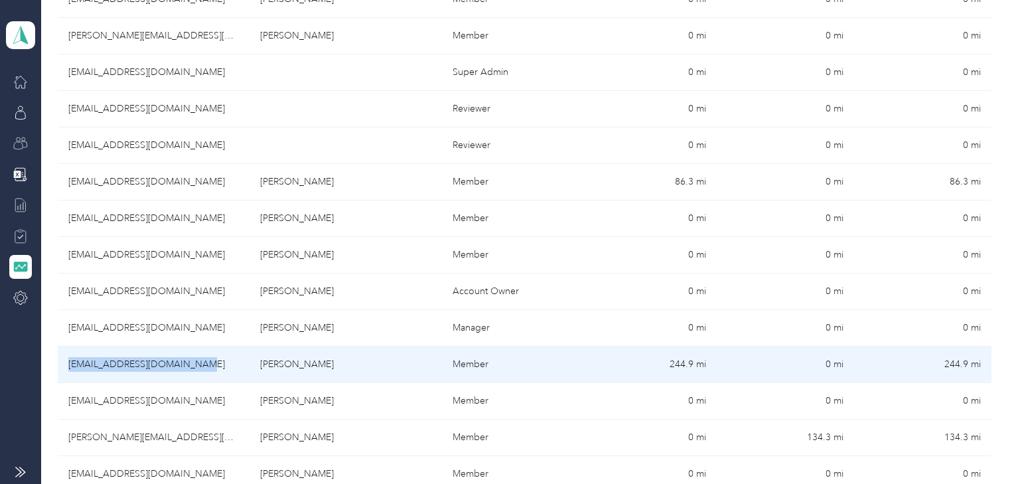
drag, startPoint x: 195, startPoint y: 362, endPoint x: 68, endPoint y: 360, distance: 127.4
click at [68, 360] on td "fmunoz@orlando-imports.com" at bounding box center [154, 364] width 192 height 37
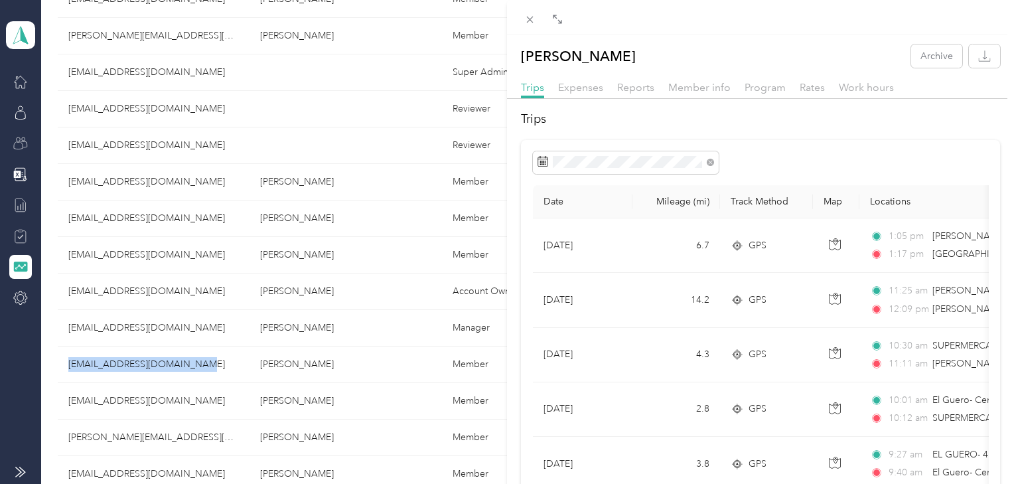
click at [206, 316] on div "Freddy Munoz Archive Trips Expenses Reports Member info Program Rates Work hour…" at bounding box center [507, 242] width 1014 height 484
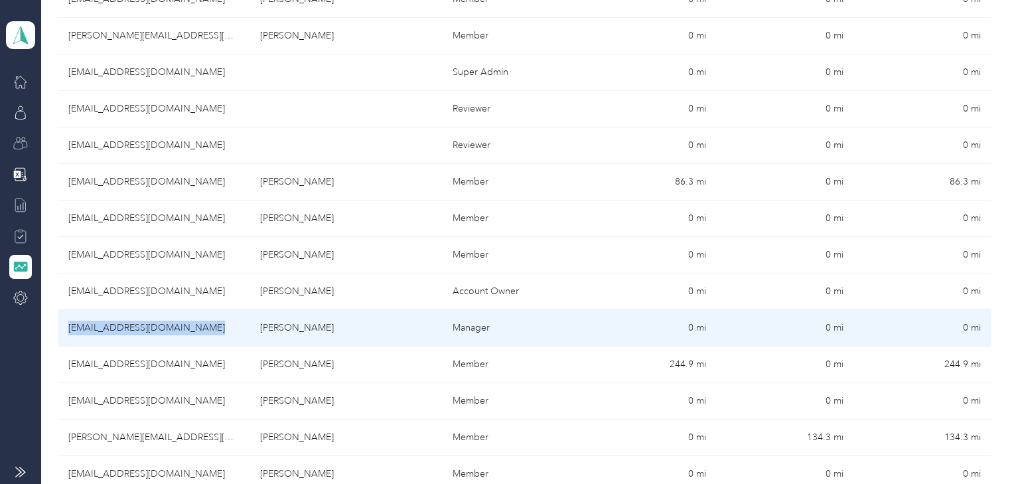
drag, startPoint x: 204, startPoint y: 325, endPoint x: 68, endPoint y: 324, distance: 136.7
click at [68, 324] on td "adutcher@orlando-imports.com" at bounding box center [154, 328] width 192 height 37
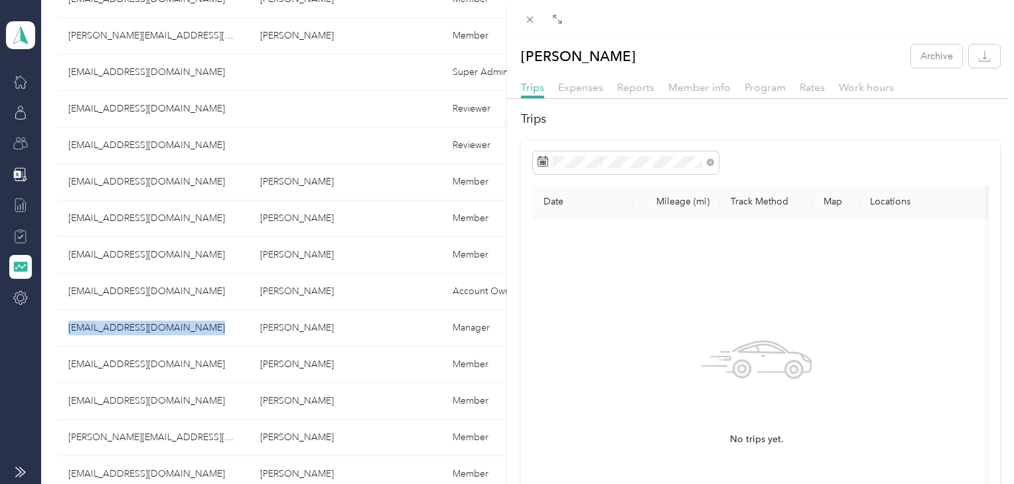
click at [209, 293] on div "Amy Dutcher Archive Trips Expenses Reports Member info Program Rates Work hours…" at bounding box center [507, 242] width 1014 height 484
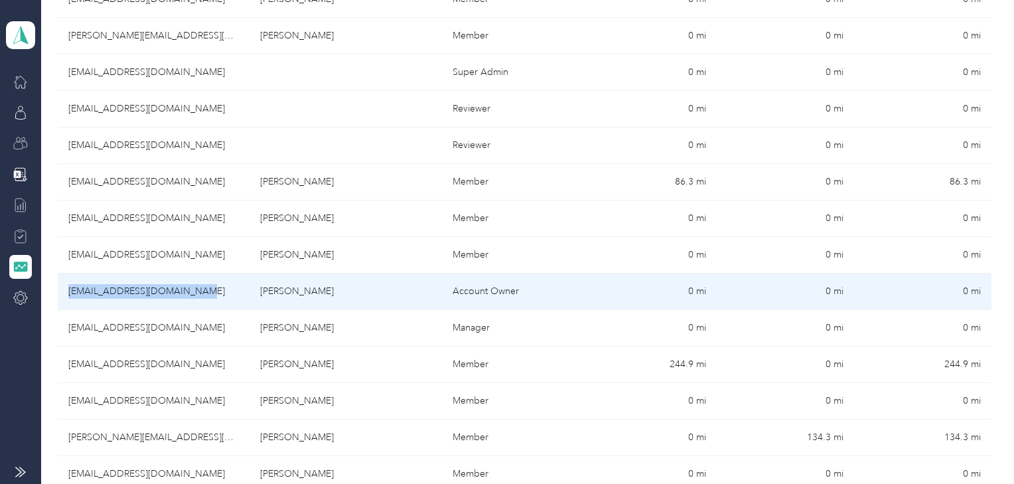
drag, startPoint x: 196, startPoint y: 289, endPoint x: 68, endPoint y: 295, distance: 128.9
click at [68, 295] on td "kgreco@orlando-imports.com" at bounding box center [154, 291] width 192 height 37
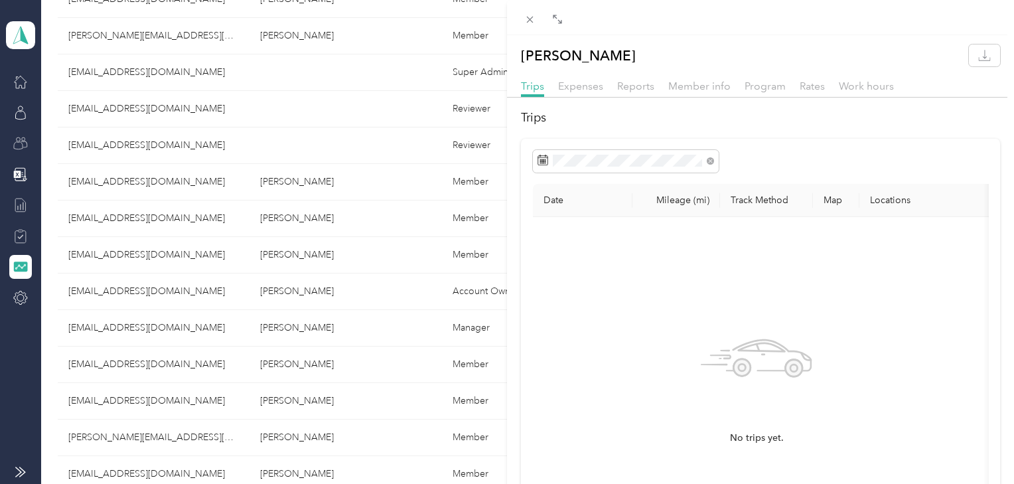
click at [17, 88] on div "Kelly Greco Trips Expenses Reports Member info Program Rates Work hours Trips D…" at bounding box center [507, 242] width 1014 height 484
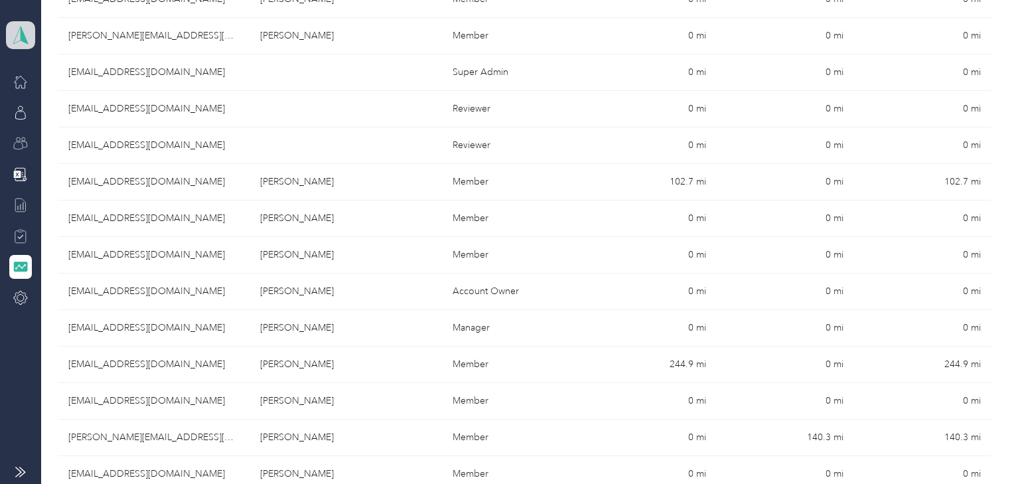
click at [21, 29] on polygon at bounding box center [24, 34] width 7 height 17
click at [122, 72] on div "You’re signed in as adutcher@orlando-imports.com Team dashboard Personal dashbo…" at bounding box center [145, 121] width 279 height 135
click at [17, 38] on icon at bounding box center [21, 35] width 20 height 19
click at [35, 102] on div "Team dashboard" at bounding box center [54, 103] width 73 height 14
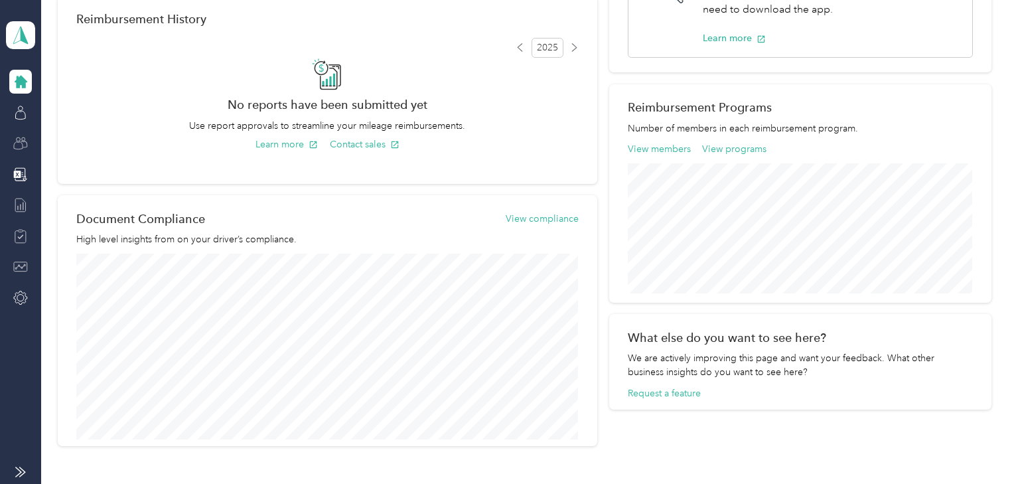
scroll to position [179, 0]
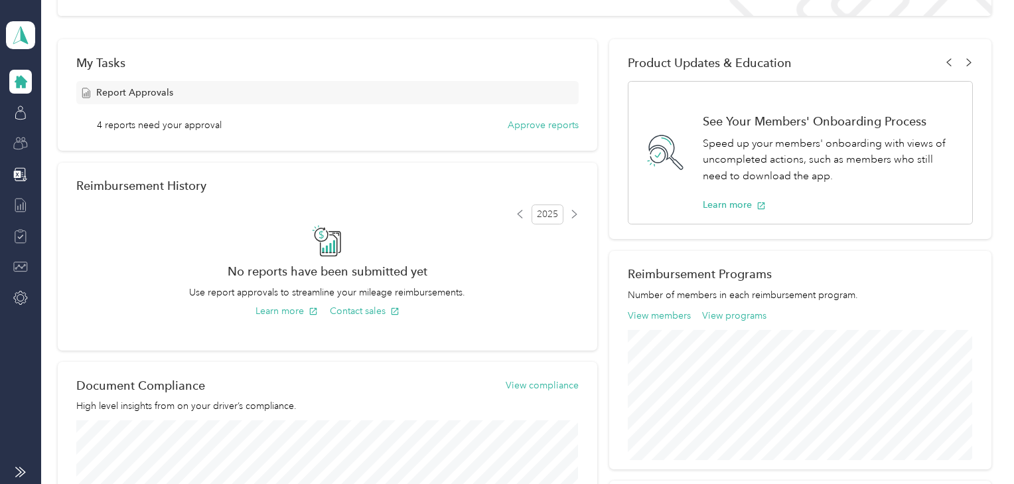
click at [163, 118] on span "4 reports need your approval" at bounding box center [159, 125] width 125 height 14
click at [535, 122] on button "Approve reports" at bounding box center [543, 125] width 71 height 14
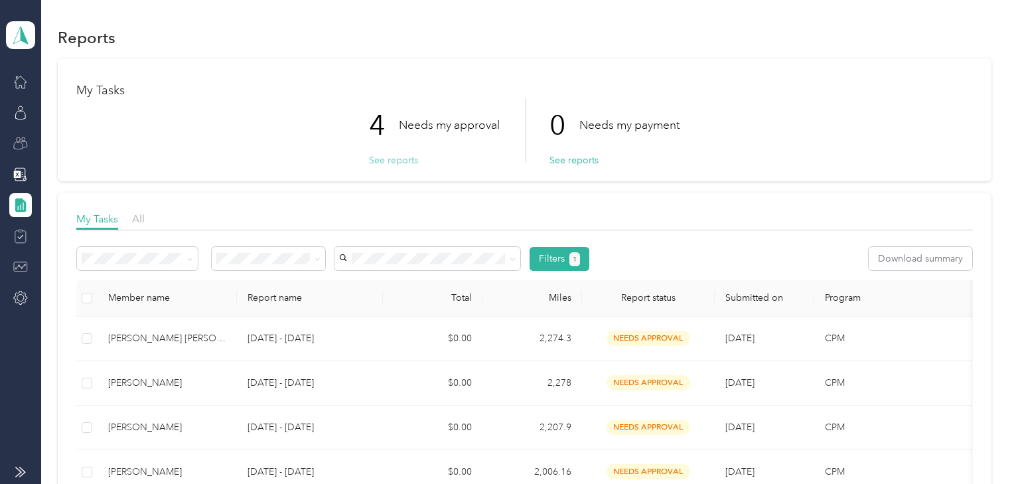
click at [402, 155] on button "See reports" at bounding box center [393, 160] width 49 height 14
click at [19, 82] on icon at bounding box center [20, 81] width 15 height 15
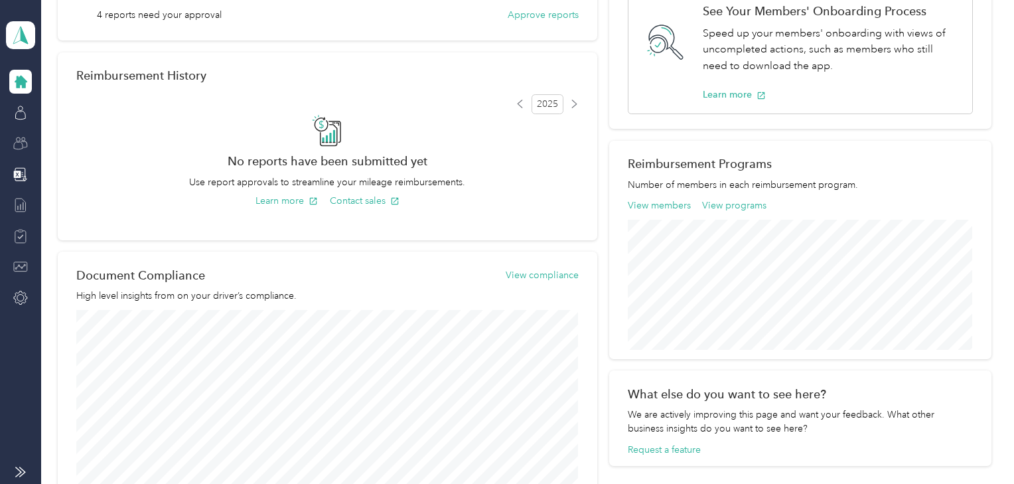
scroll to position [319, 0]
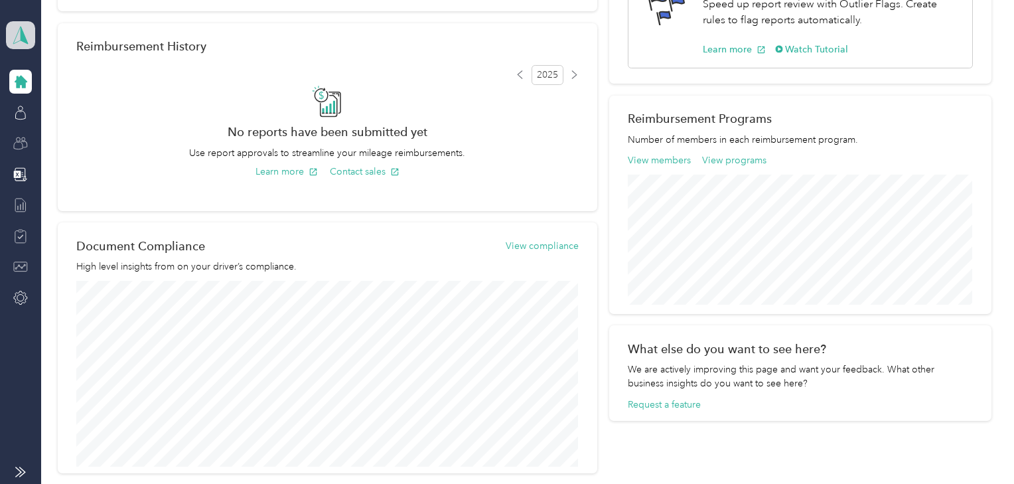
click at [23, 32] on polygon at bounding box center [24, 34] width 7 height 17
click at [73, 135] on div "Personal dashboard" at bounding box center [60, 139] width 84 height 14
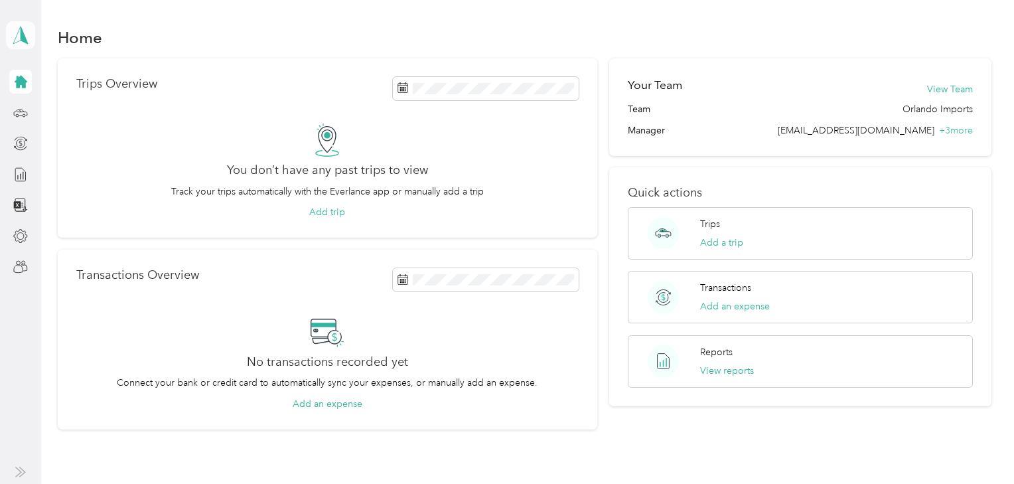
click at [19, 42] on icon at bounding box center [21, 35] width 20 height 19
click at [61, 137] on div "Personal dashboard" at bounding box center [61, 138] width 86 height 14
click at [16, 234] on icon at bounding box center [20, 236] width 15 height 15
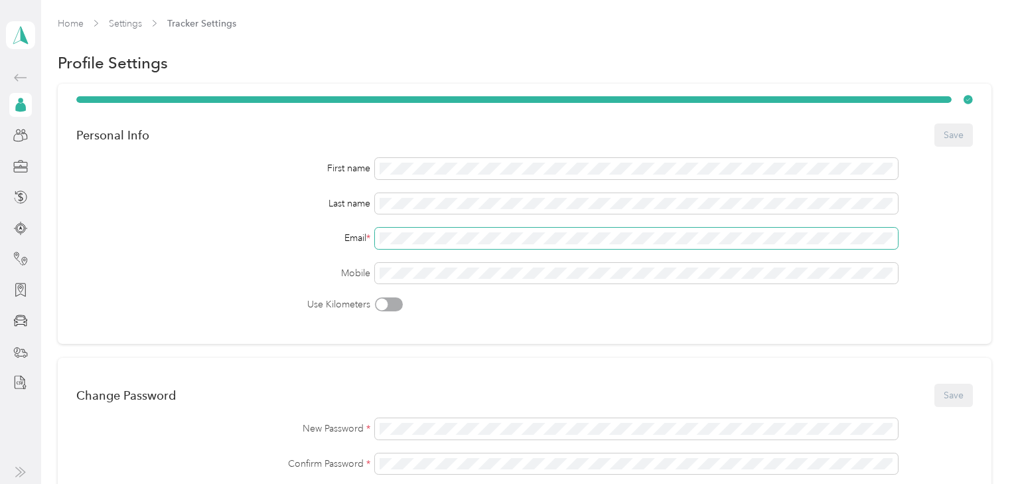
click at [361, 250] on div "First name Last name Email * Mobile Use Kilometers" at bounding box center [524, 234] width 897 height 153
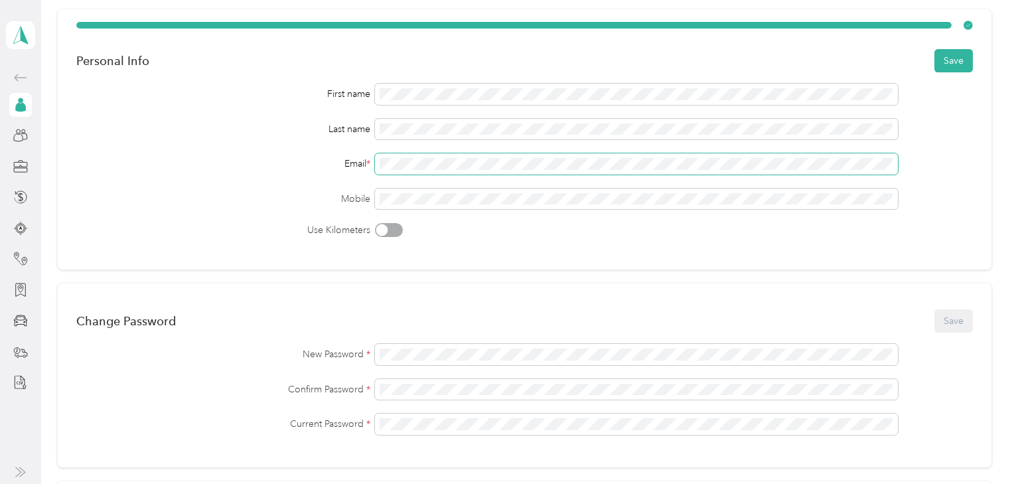
scroll to position [212, 0]
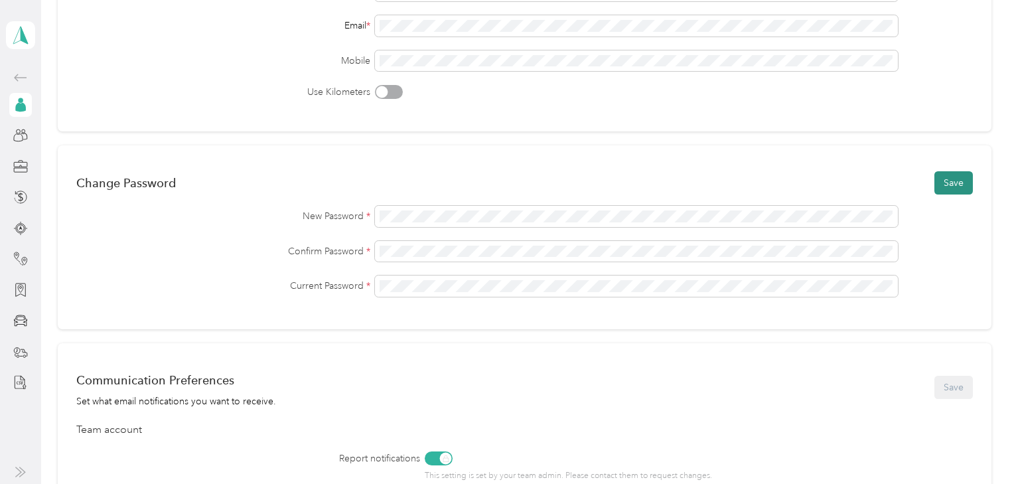
click at [950, 179] on button "Save" at bounding box center [953, 182] width 38 height 23
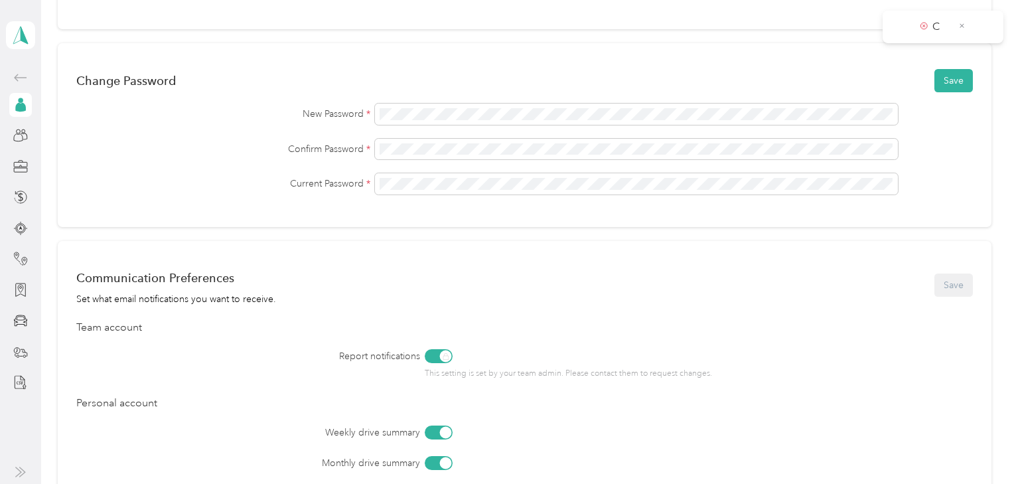
scroll to position [319, 0]
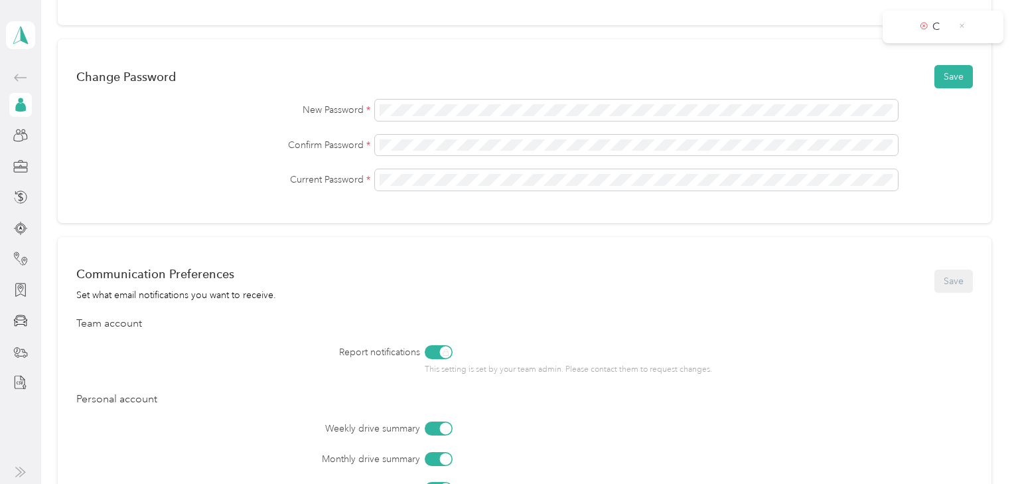
click at [964, 23] on icon at bounding box center [961, 26] width 7 height 12
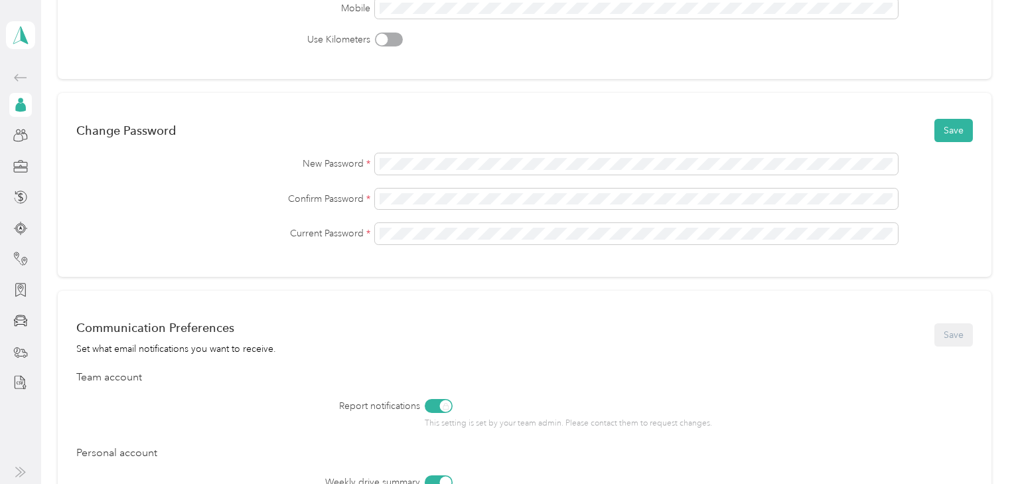
scroll to position [265, 0]
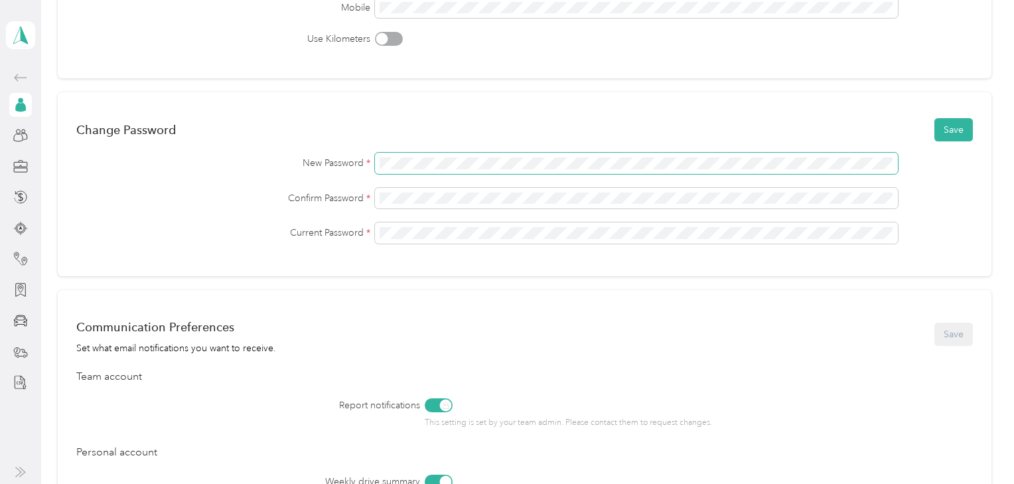
click at [366, 165] on div "New Password *" at bounding box center [524, 163] width 897 height 21
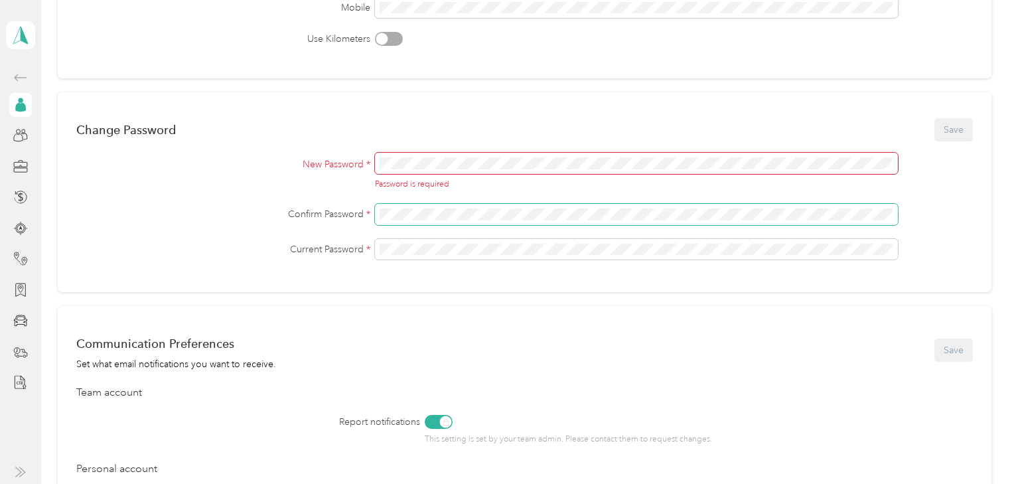
click at [298, 204] on div "Confirm Password *" at bounding box center [524, 214] width 897 height 21
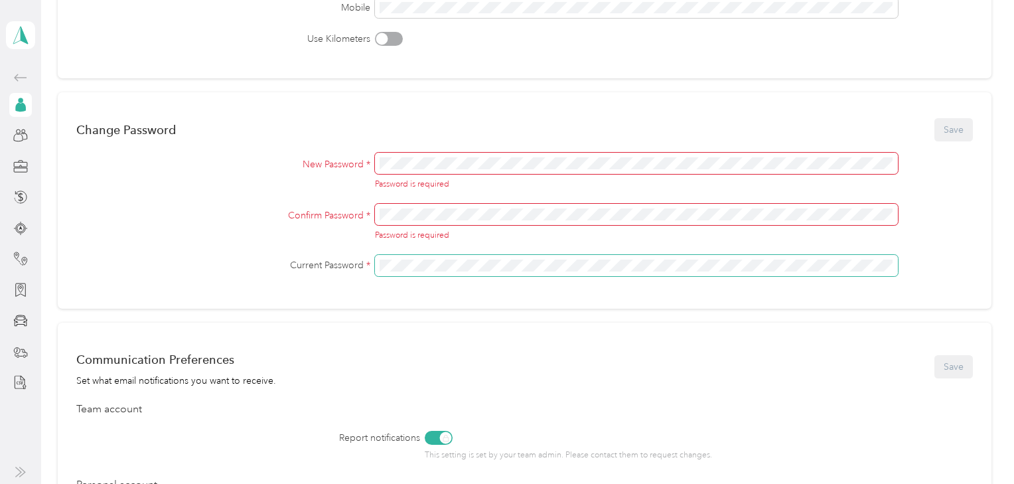
click at [332, 282] on div "Change Password Save New Password * Password is required Confirm Password * Pas…" at bounding box center [525, 200] width 934 height 216
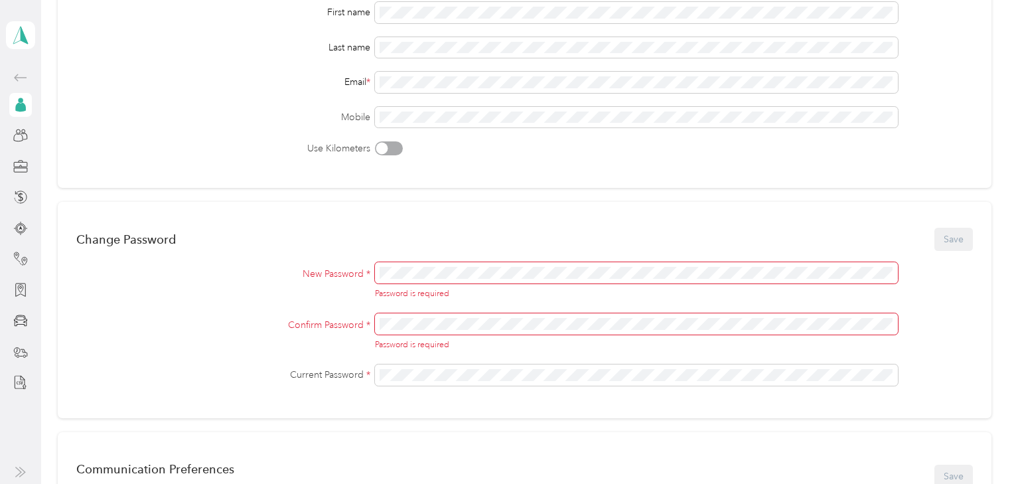
scroll to position [0, 0]
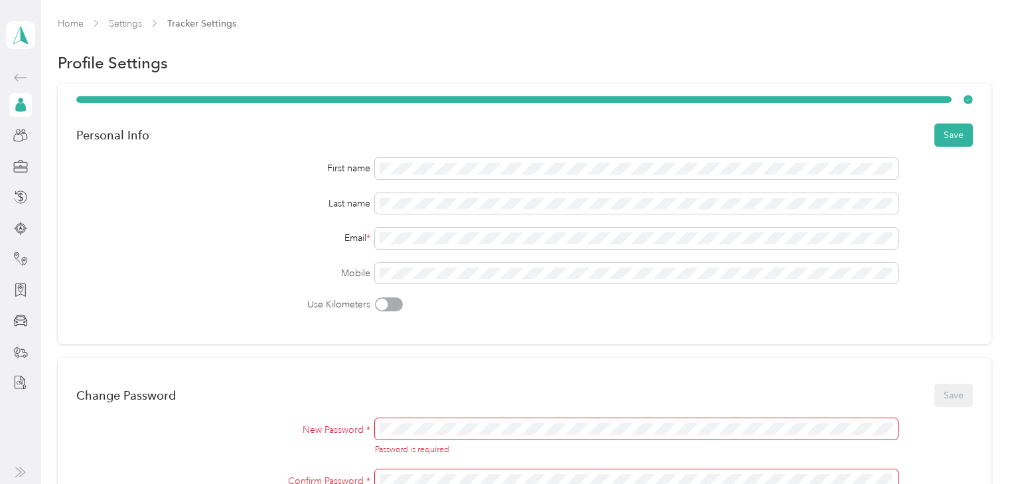
click at [638, 130] on div "Personal Info Save" at bounding box center [524, 135] width 897 height 28
click at [951, 127] on button "Save" at bounding box center [953, 134] width 38 height 23
click at [477, 58] on div "Profile Settings" at bounding box center [525, 63] width 934 height 28
click at [331, 40] on div "Home Settings Tracker Settings" at bounding box center [525, 30] width 934 height 26
click at [27, 32] on icon at bounding box center [21, 35] width 20 height 19
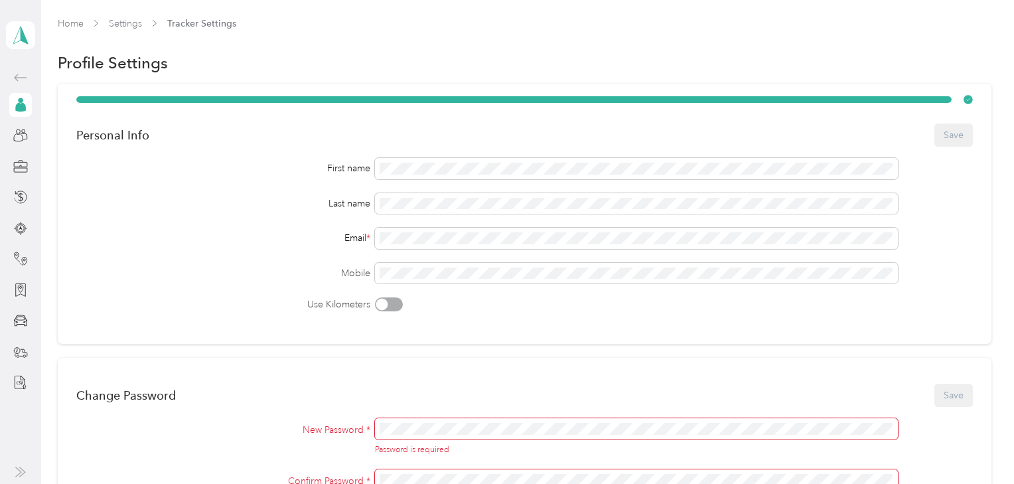
click at [64, 106] on div "Team dashboard" at bounding box center [53, 109] width 71 height 14
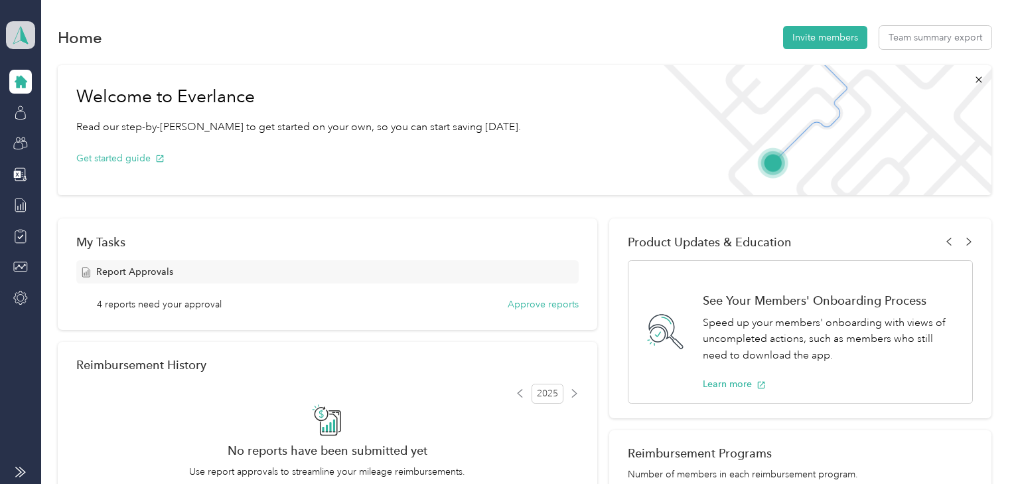
click at [22, 36] on polygon at bounding box center [24, 34] width 7 height 17
click at [62, 135] on div "Personal dashboard" at bounding box center [60, 139] width 84 height 14
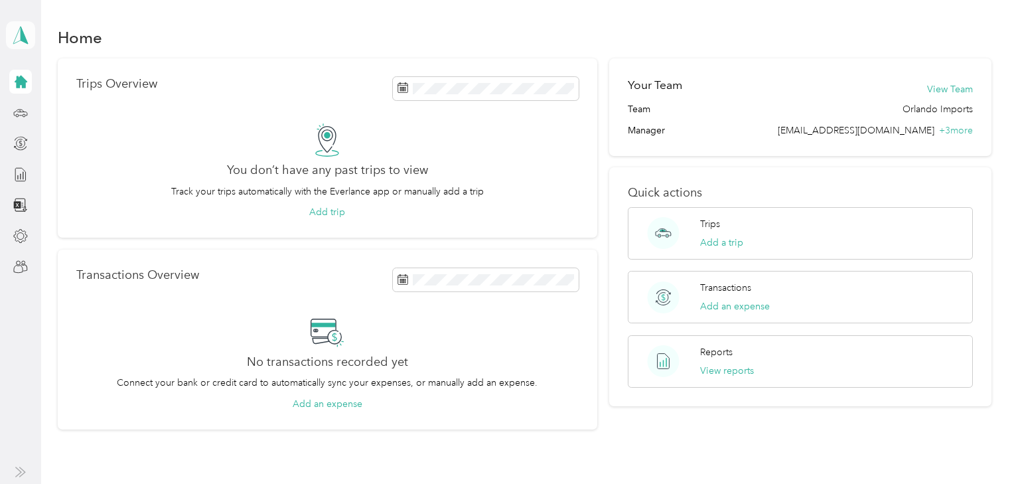
click at [17, 29] on icon at bounding box center [21, 35] width 20 height 19
click at [49, 105] on div "Team dashboard" at bounding box center [53, 105] width 71 height 14
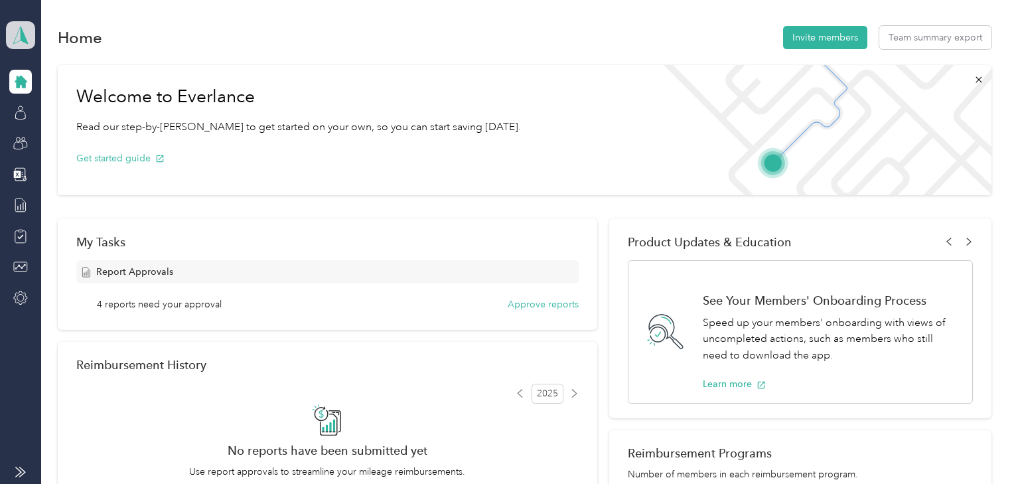
click at [18, 33] on icon at bounding box center [20, 35] width 15 height 17
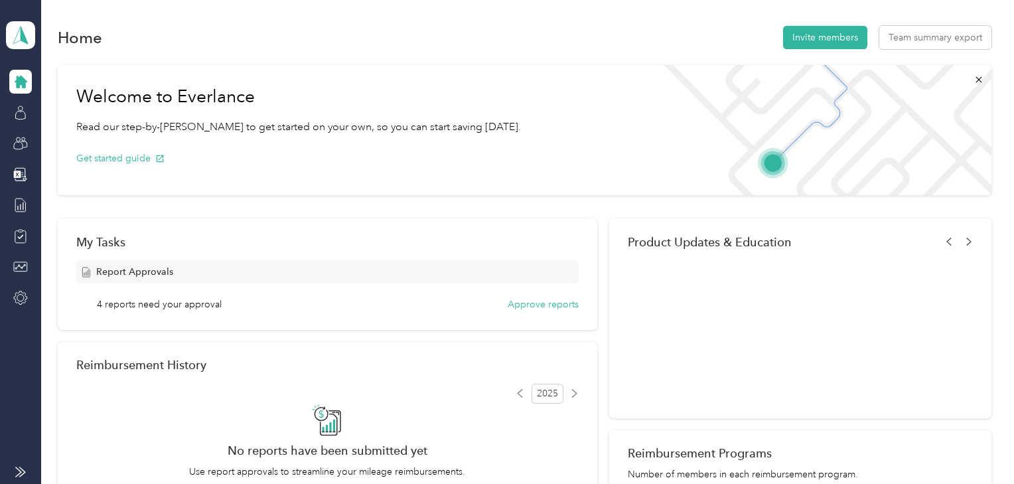
click at [64, 135] on div "Personal dashboard" at bounding box center [60, 139] width 84 height 14
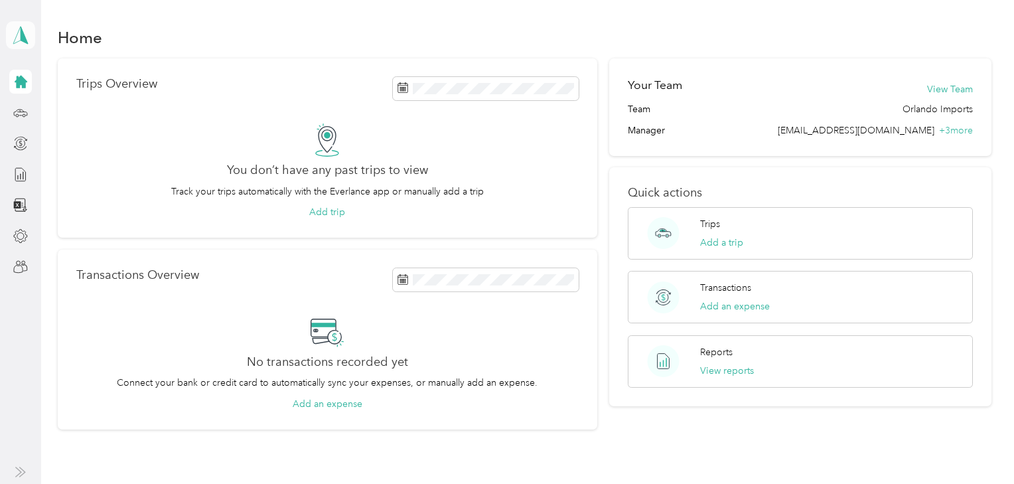
click at [23, 36] on polygon at bounding box center [24, 34] width 7 height 17
click at [65, 104] on div "Team dashboard" at bounding box center [53, 109] width 71 height 14
click at [31, 230] on div at bounding box center [33, 232] width 8 height 8
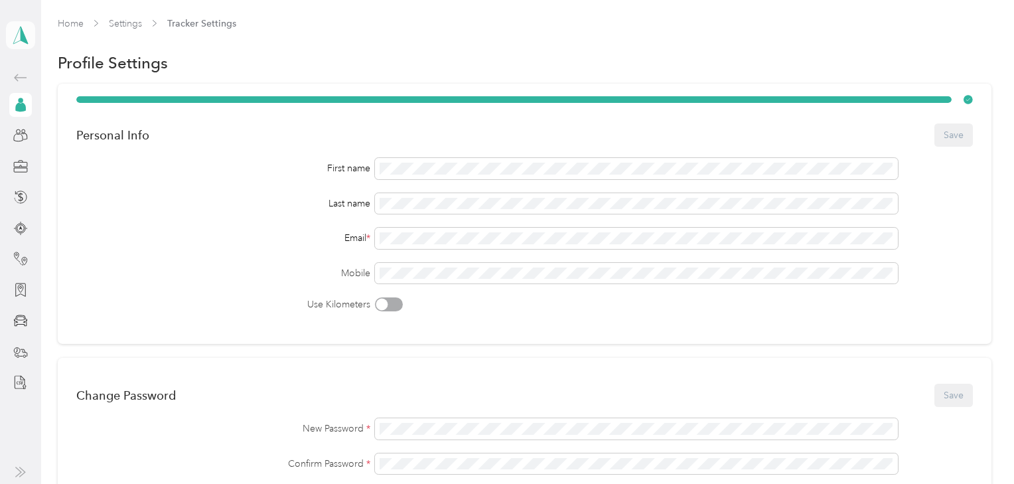
click at [24, 37] on polygon at bounding box center [24, 34] width 7 height 17
click at [96, 167] on div "Log out" at bounding box center [145, 169] width 261 height 23
